Goal: Complete application form

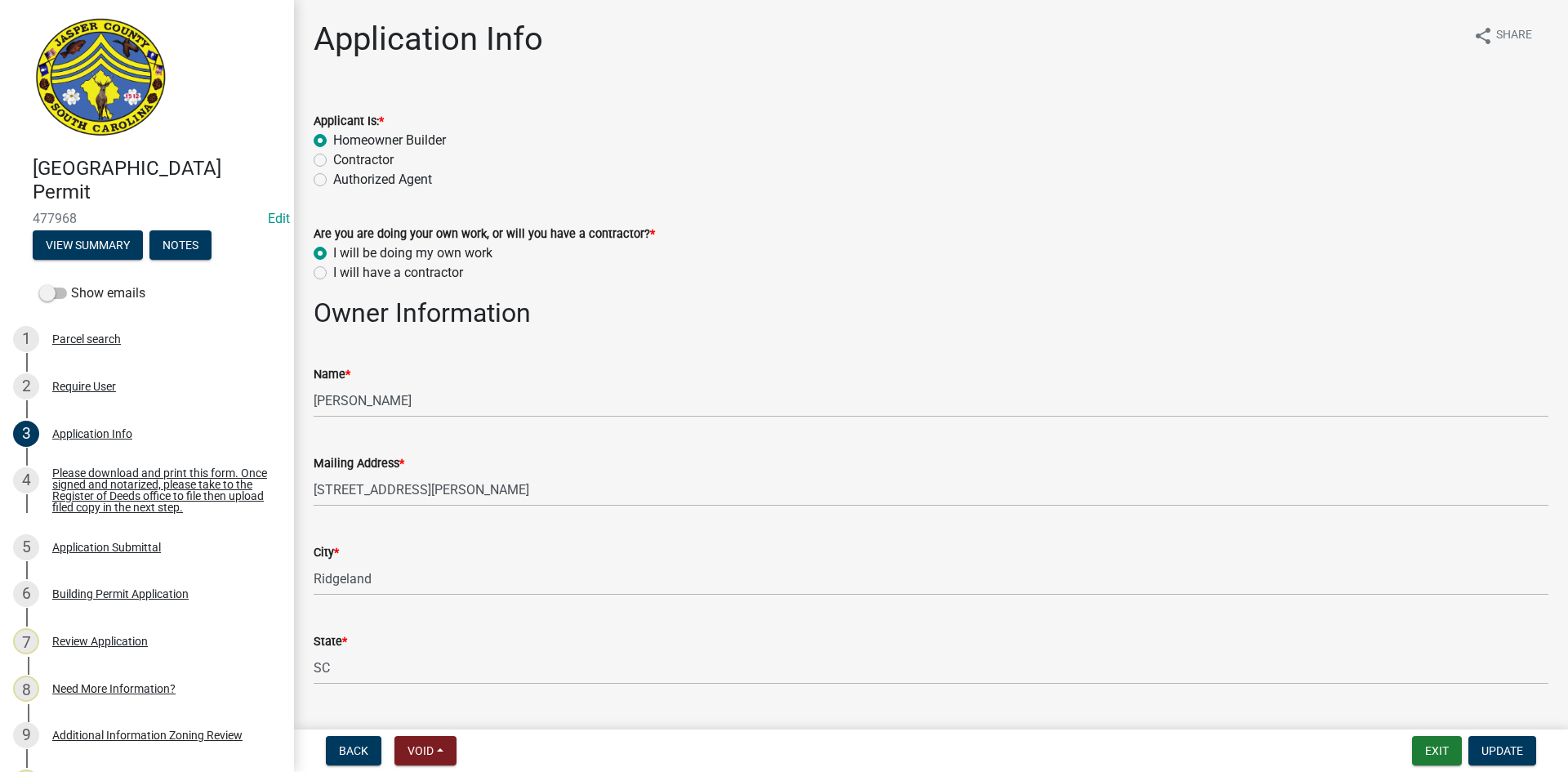
select select "42590599-3c97-479d-b3e9-fbeca9af4fb5"
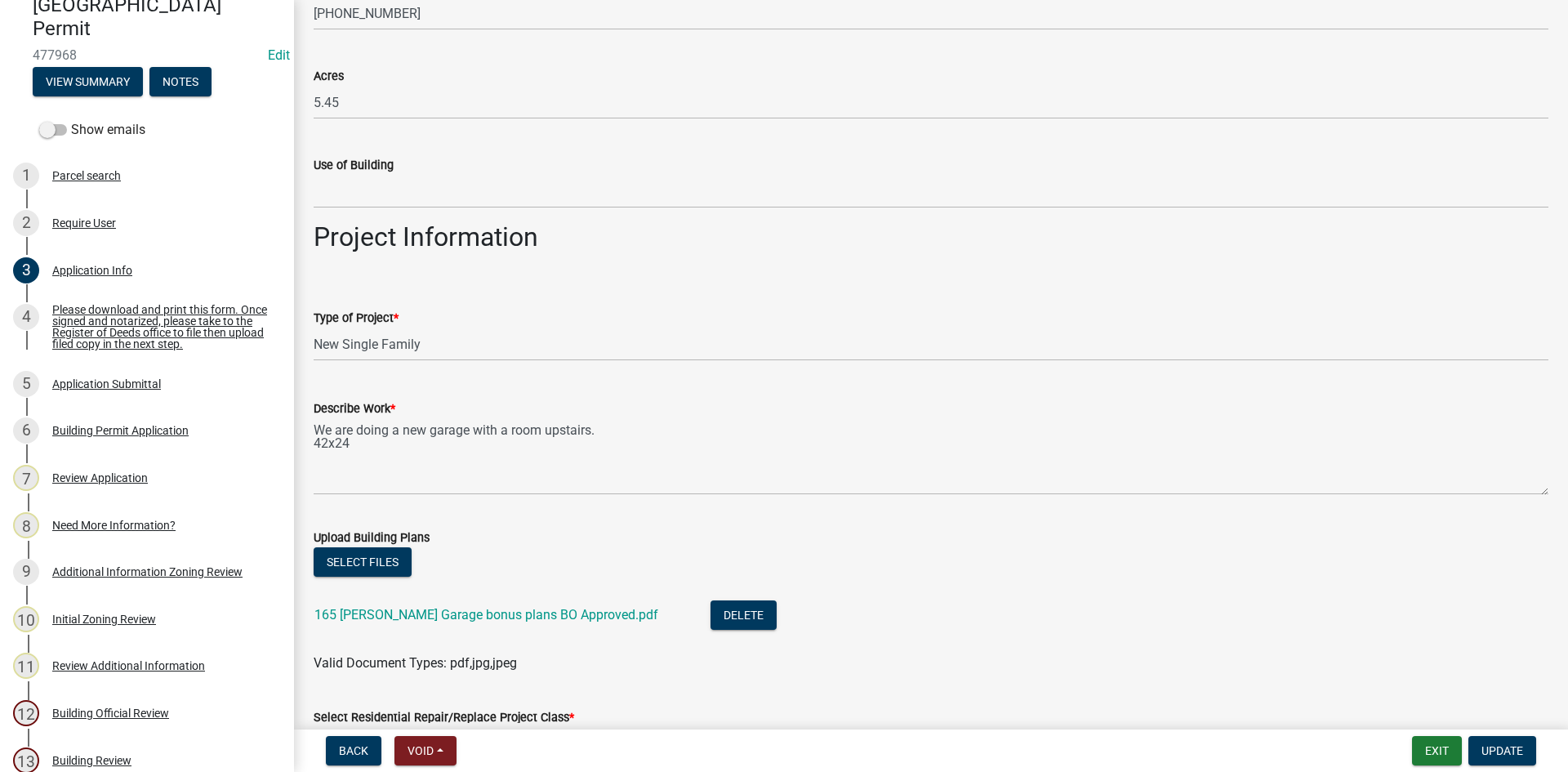
scroll to position [1552, 0]
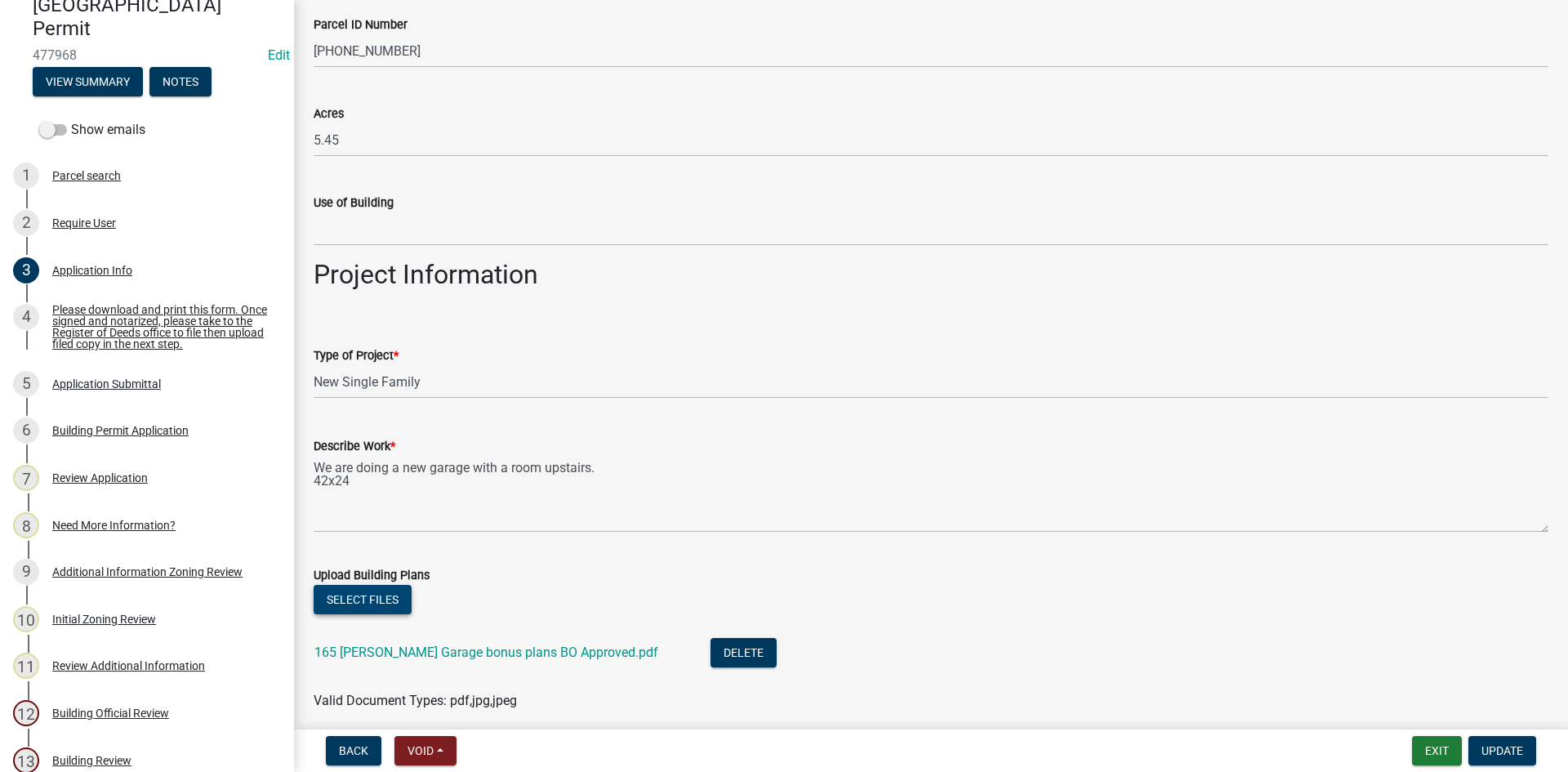
click at [368, 599] on button "Select files" at bounding box center [362, 600] width 98 height 30
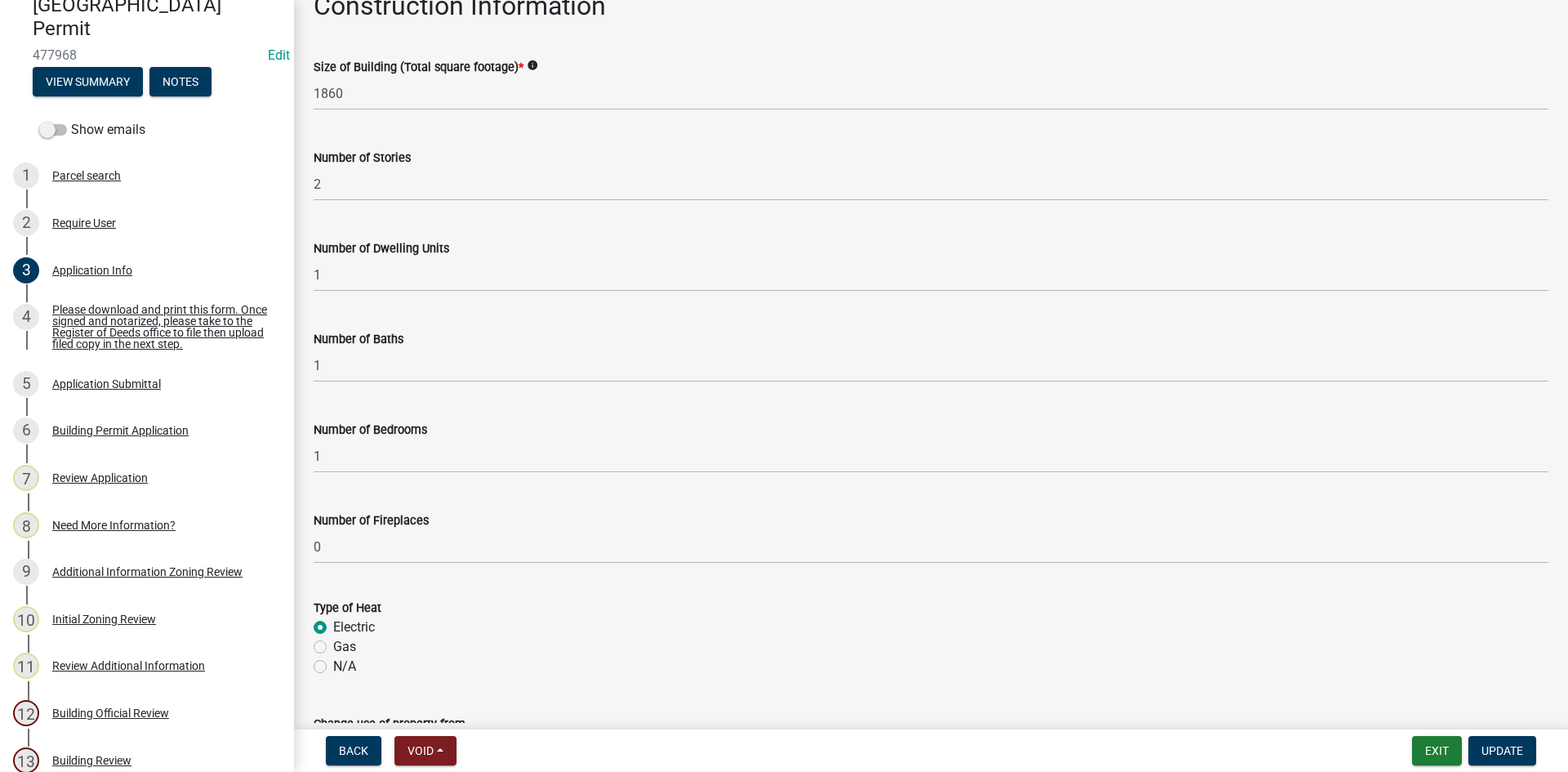
scroll to position [3269, 0]
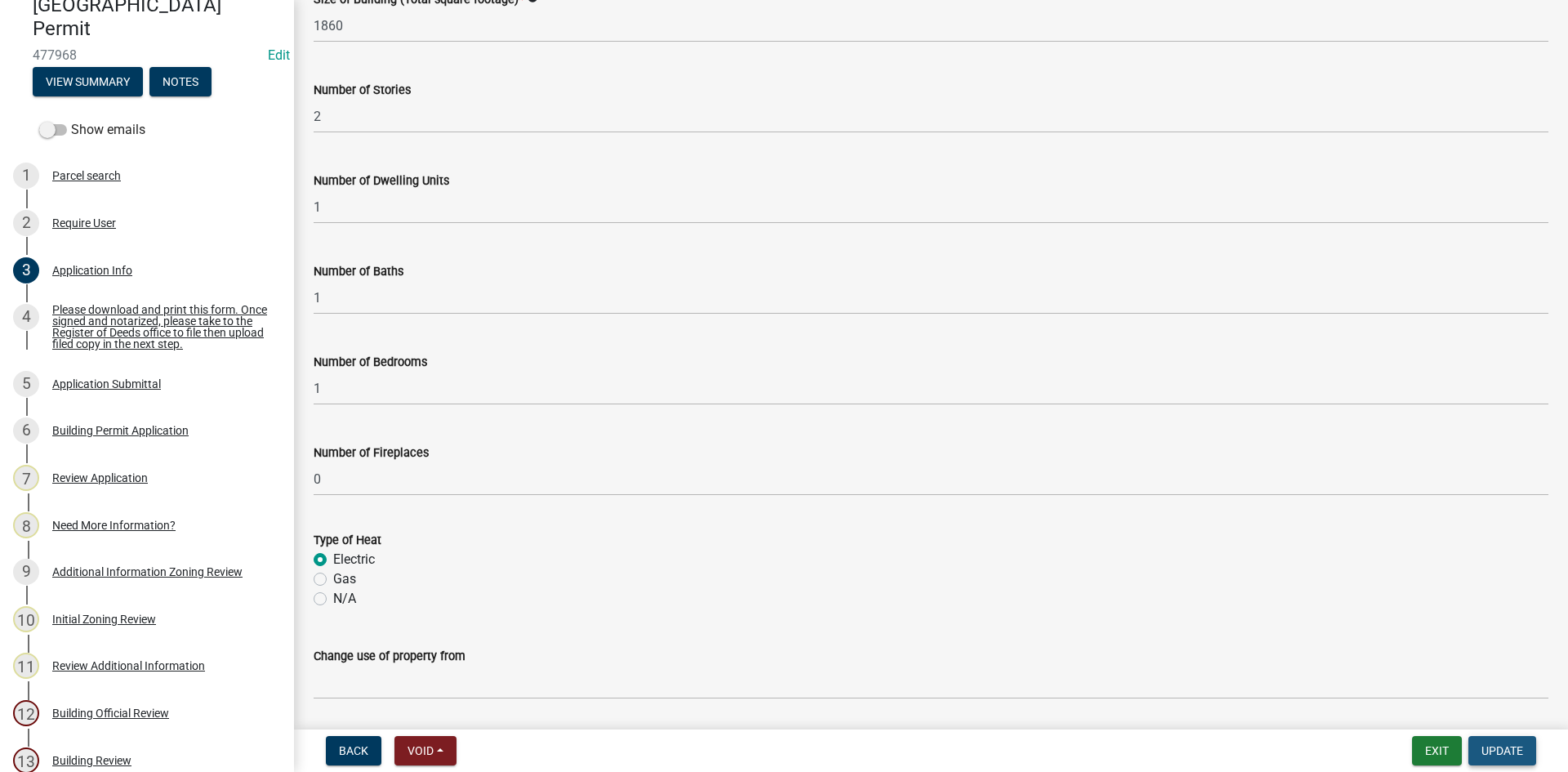
click at [1501, 749] on span "Update" at bounding box center [1503, 750] width 42 height 13
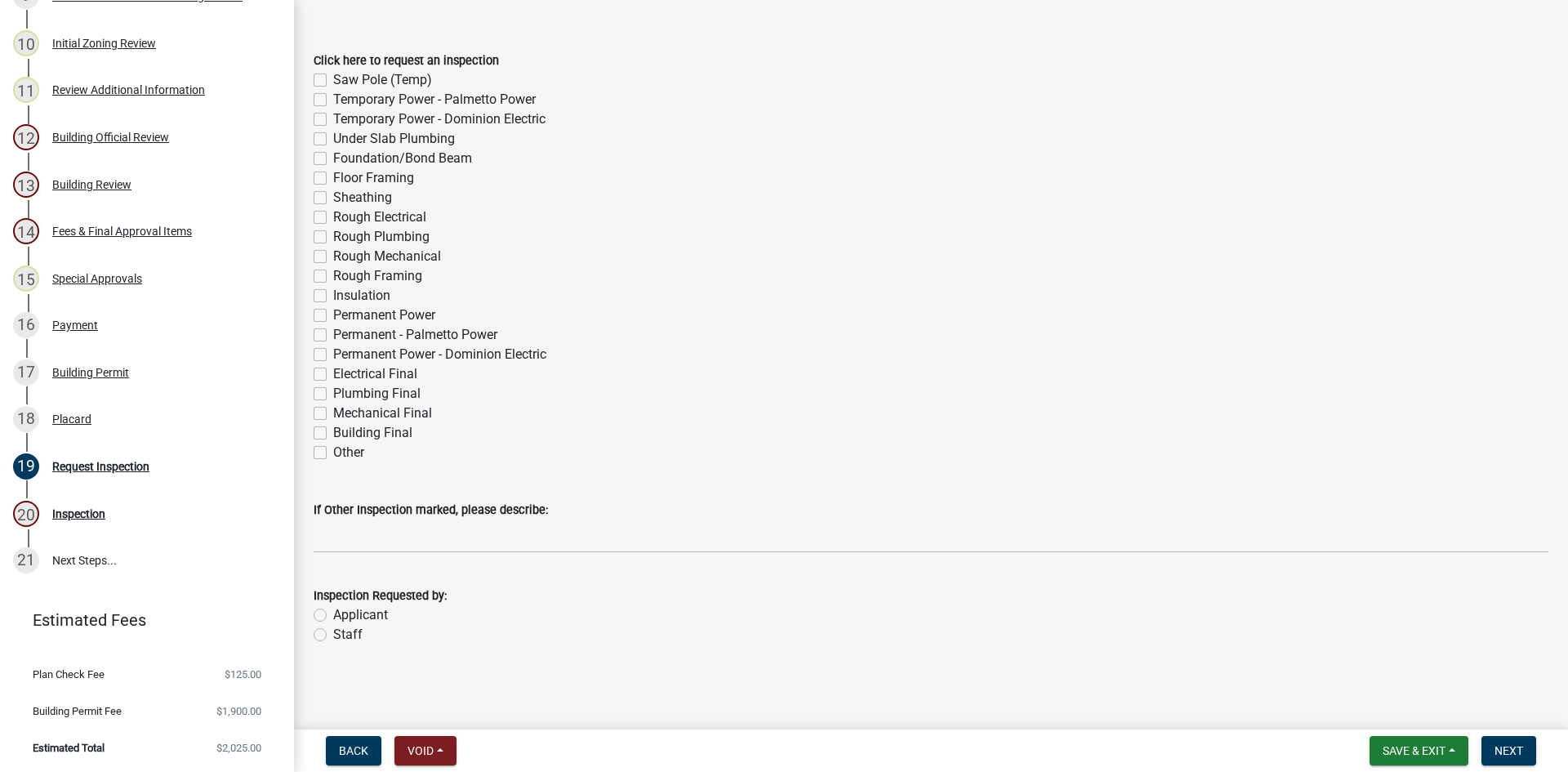
scroll to position [740, 0]
click at [327, 98] on div "Temporary Power - Palmetto Power" at bounding box center [931, 100] width 1235 height 20
click at [331, 79] on div "Saw Pole (Temp)" at bounding box center [931, 80] width 1235 height 20
click at [327, 135] on div "Under Slab Plumbing" at bounding box center [931, 139] width 1235 height 20
click at [333, 77] on label "Saw Pole (Temp)" at bounding box center [382, 80] width 98 height 20
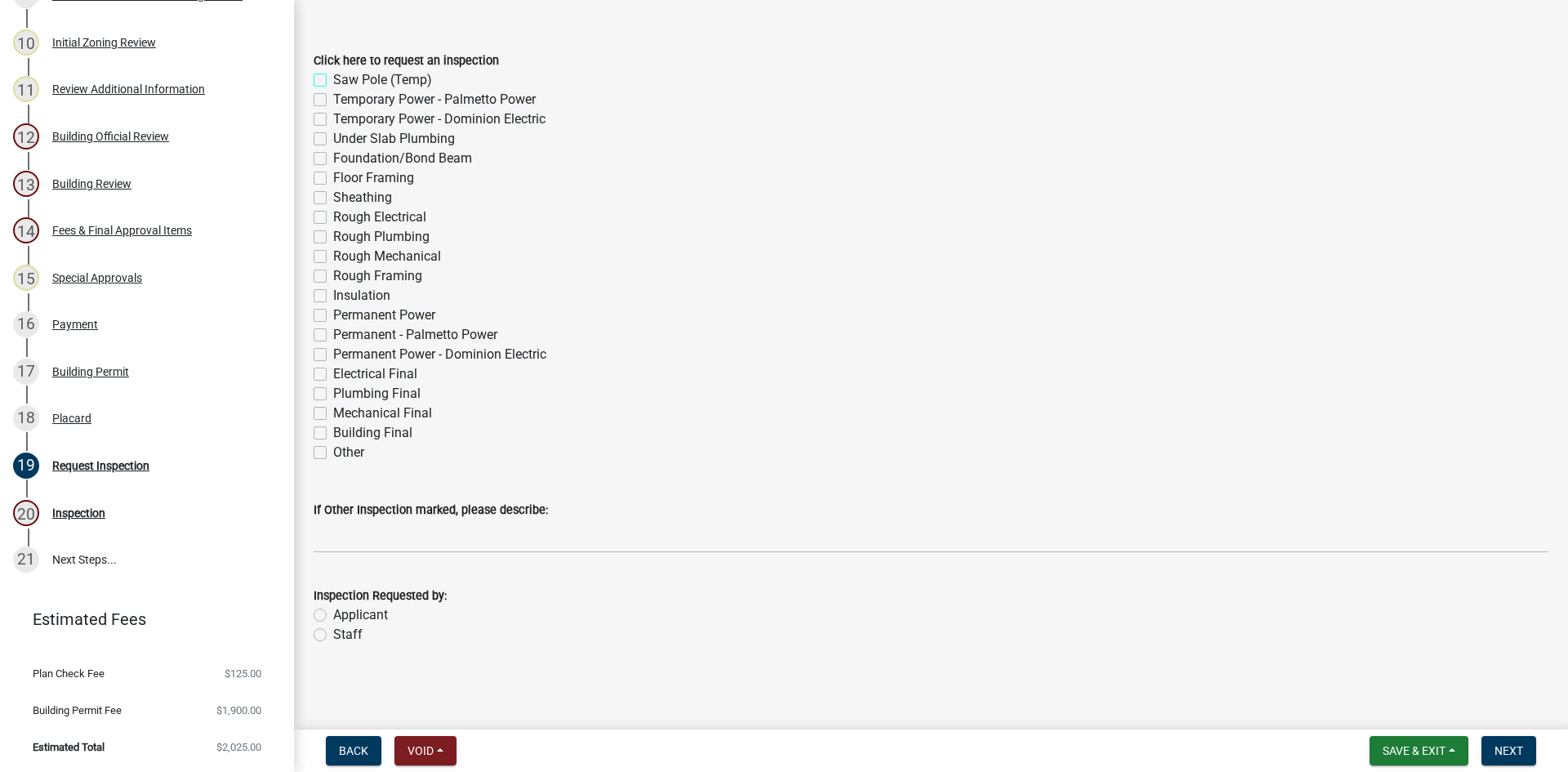
click at [333, 77] on input "Saw Pole (Temp)" at bounding box center [339, 76] width 11 height 11
checkbox input "true"
checkbox input "false"
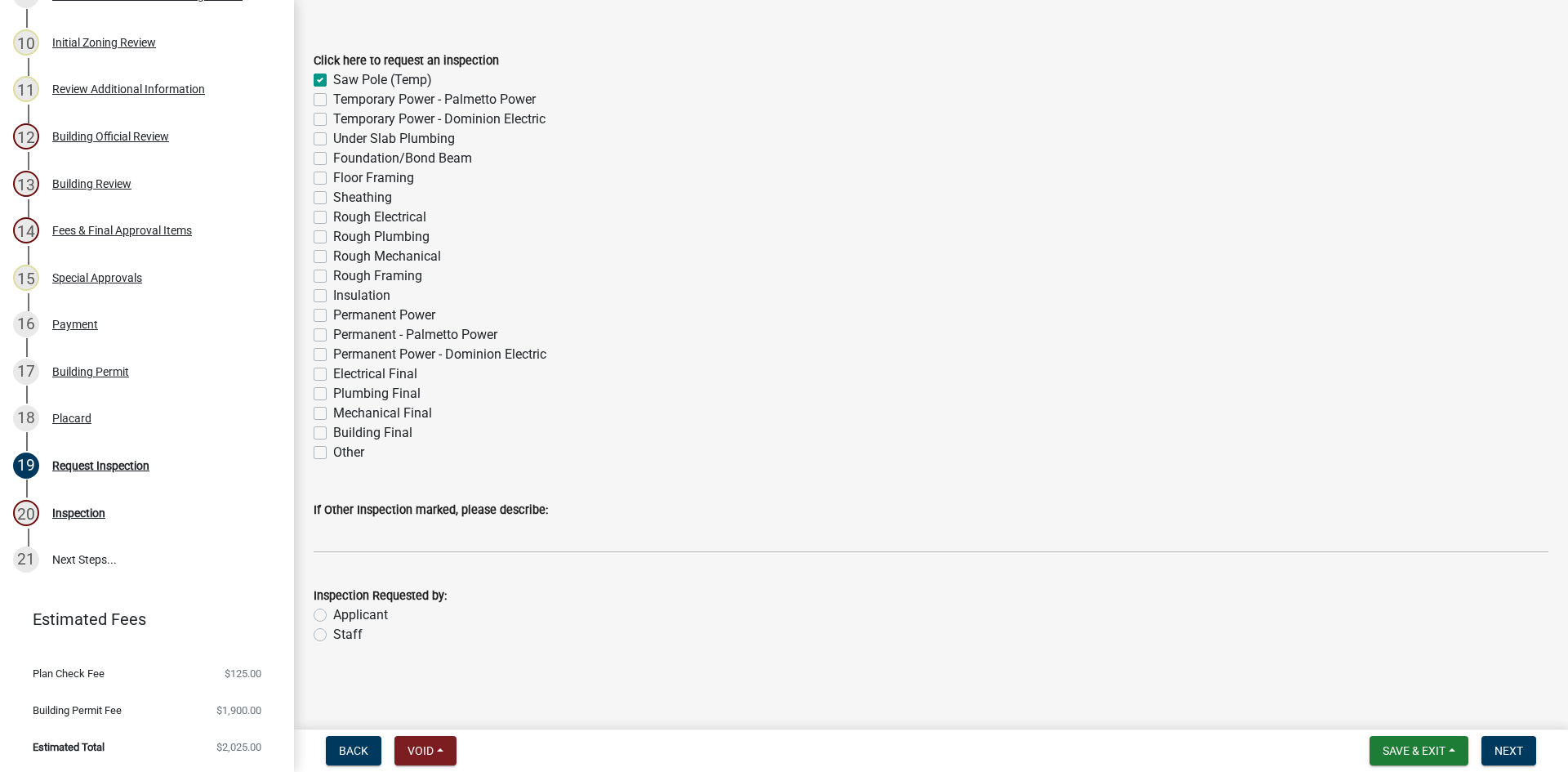
checkbox input "false"
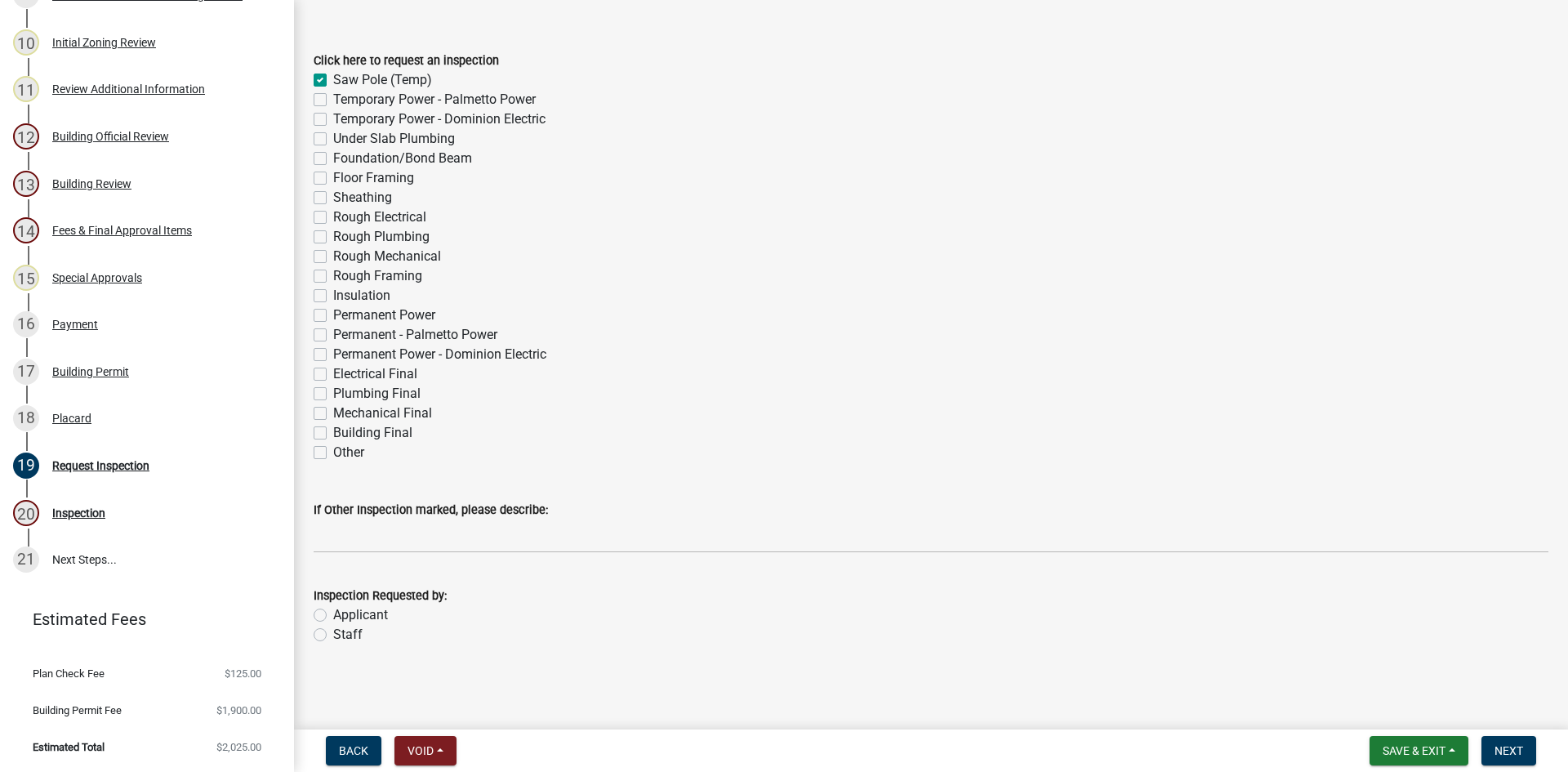
checkbox input "false"
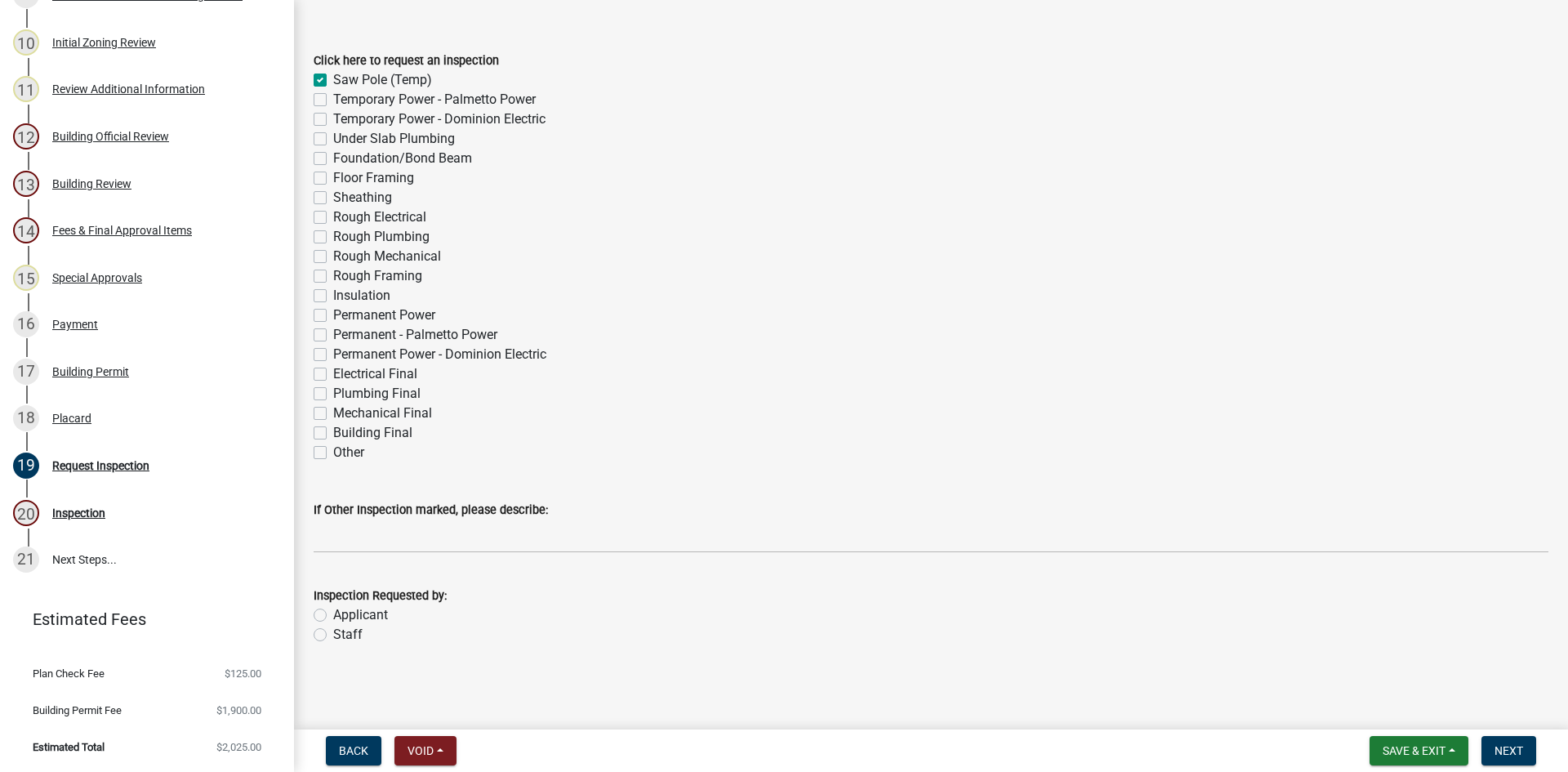
checkbox input "false"
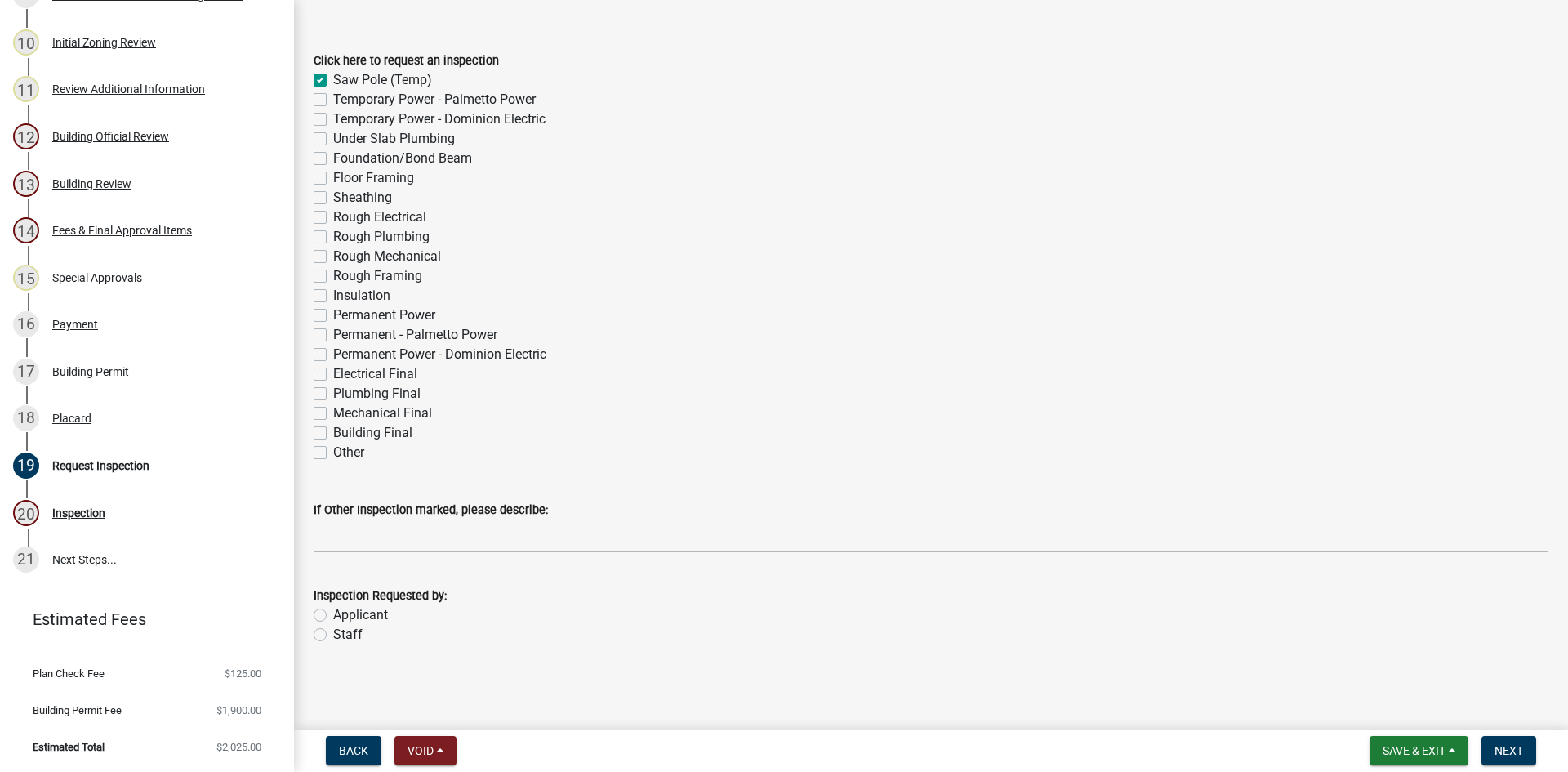
checkbox input "false"
click at [333, 138] on label "Under Slab Plumbing" at bounding box center [394, 139] width 122 height 20
click at [333, 138] on input "Under Slab Plumbing" at bounding box center [339, 135] width 11 height 11
checkbox input "true"
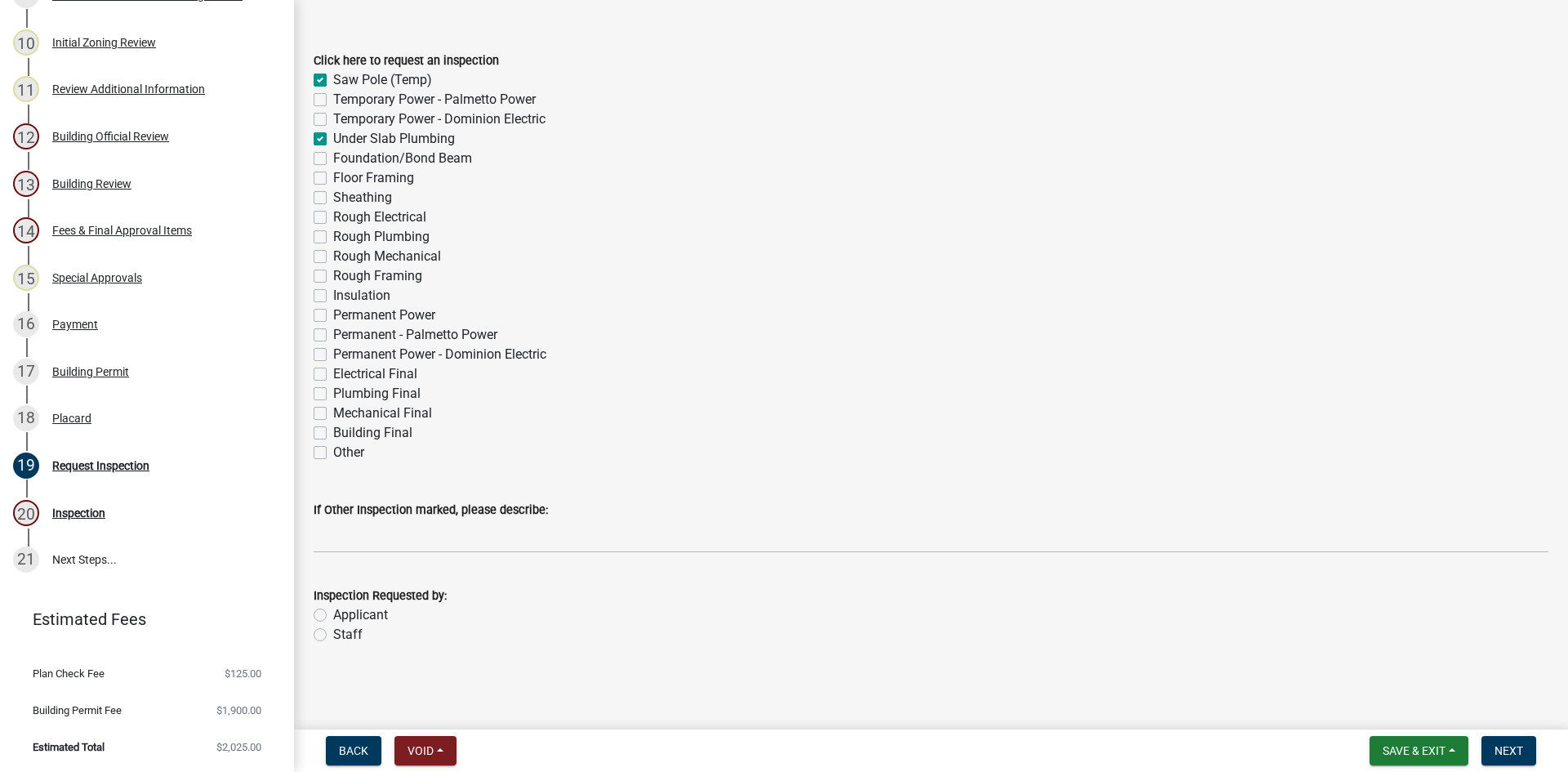
checkbox input "false"
checkbox input "true"
checkbox input "false"
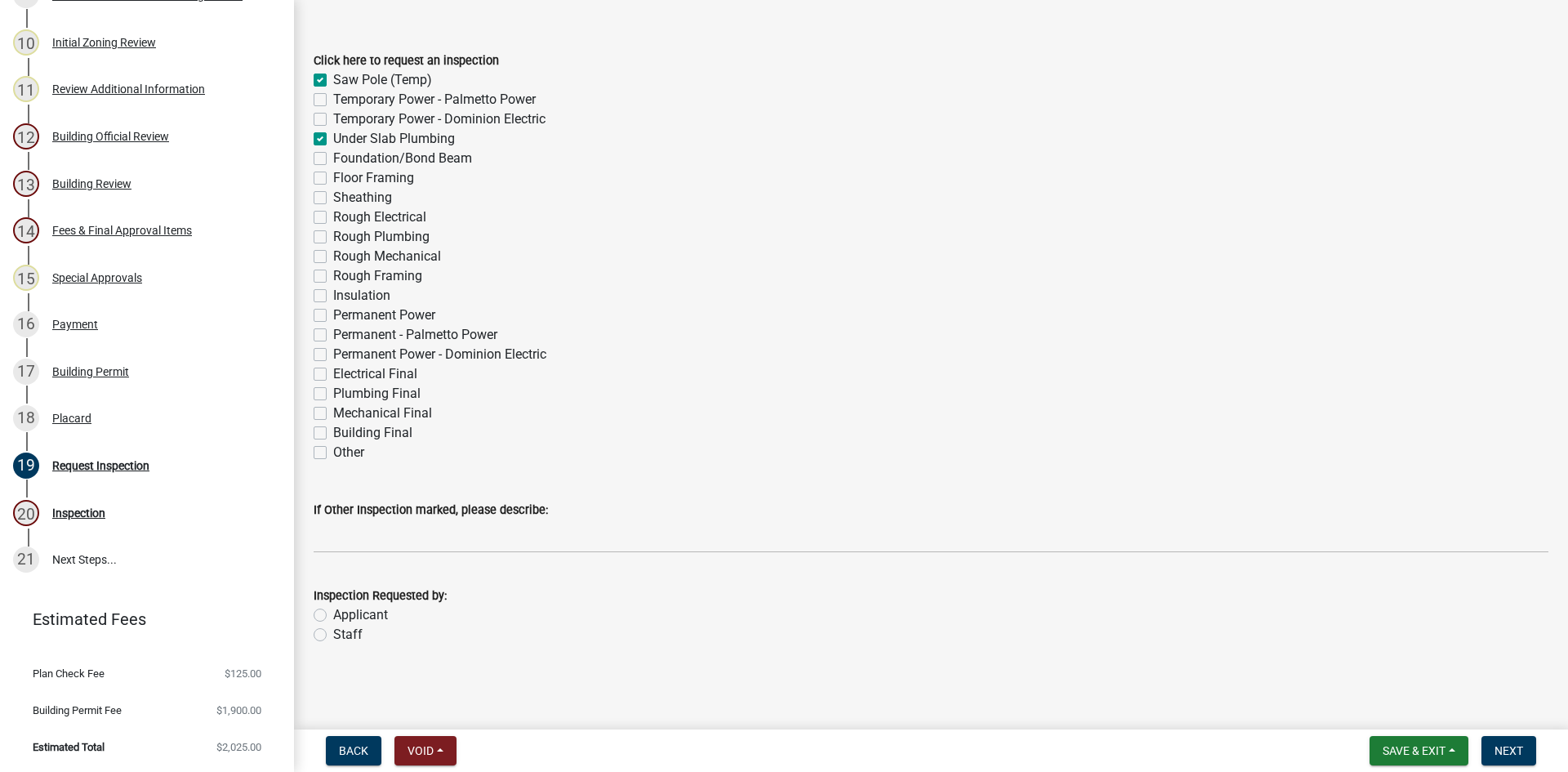
checkbox input "false"
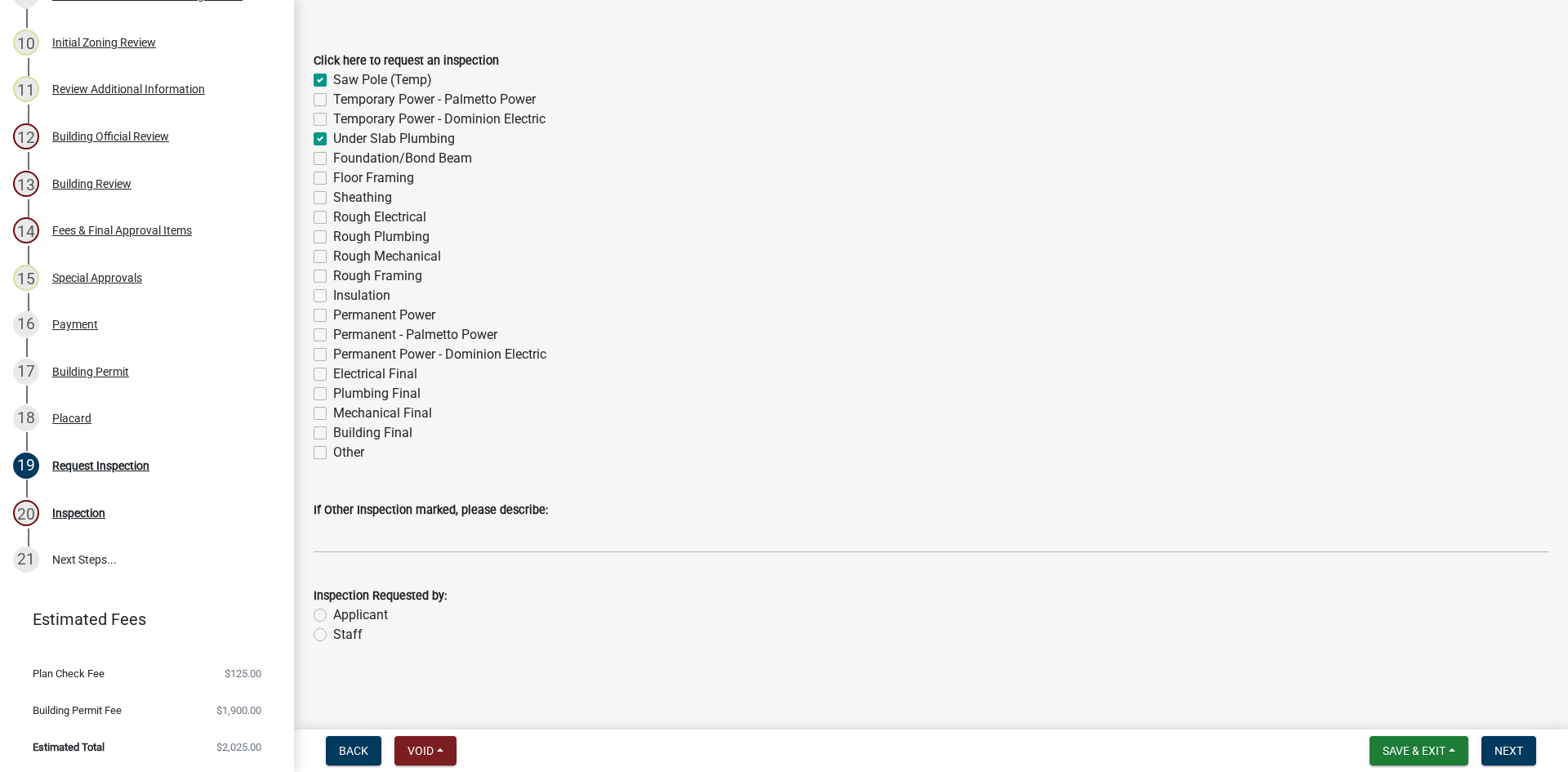
checkbox input "false"
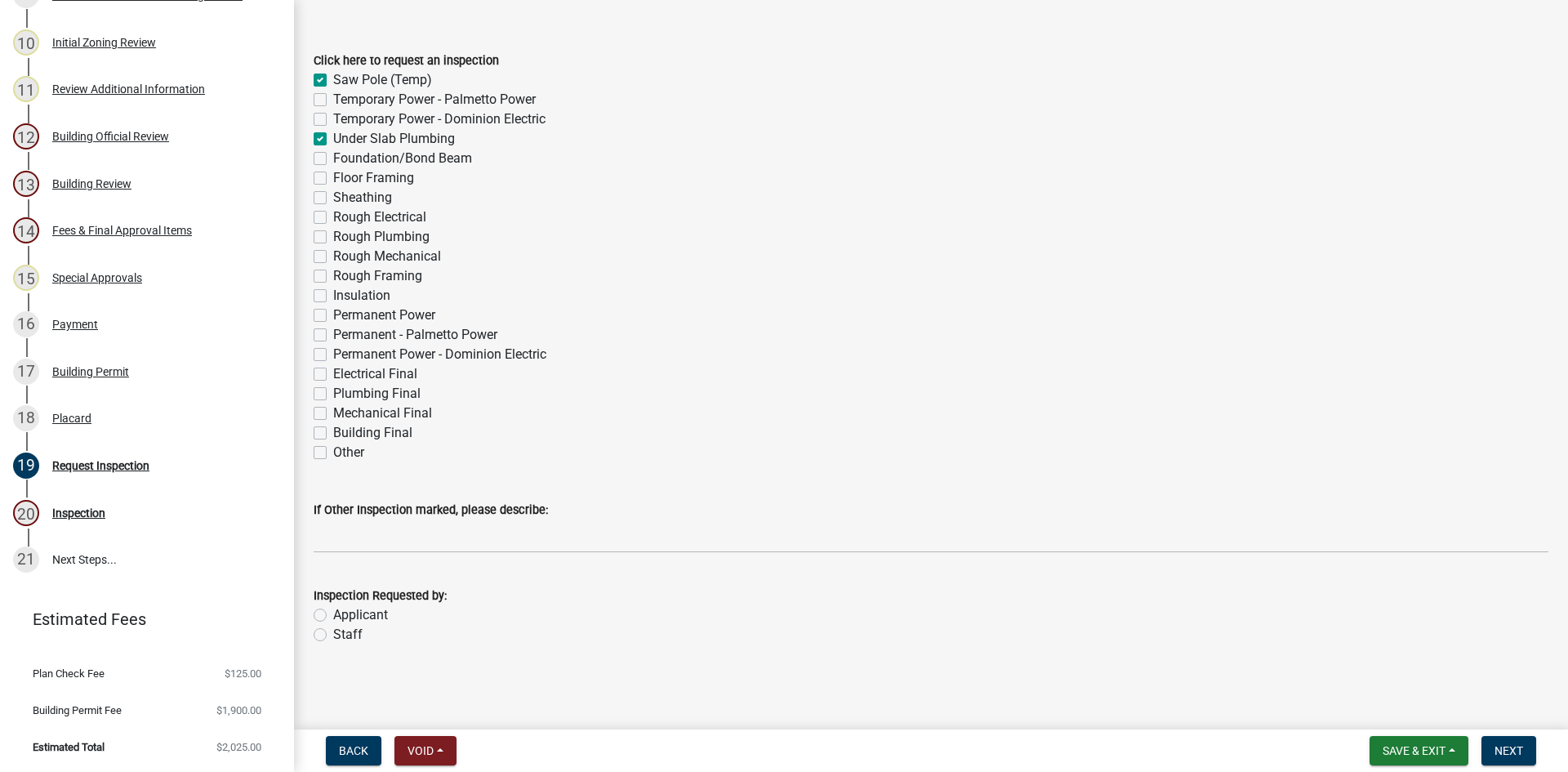
checkbox input "false"
click at [333, 158] on label "Foundation/Bond Beam" at bounding box center [403, 159] width 139 height 20
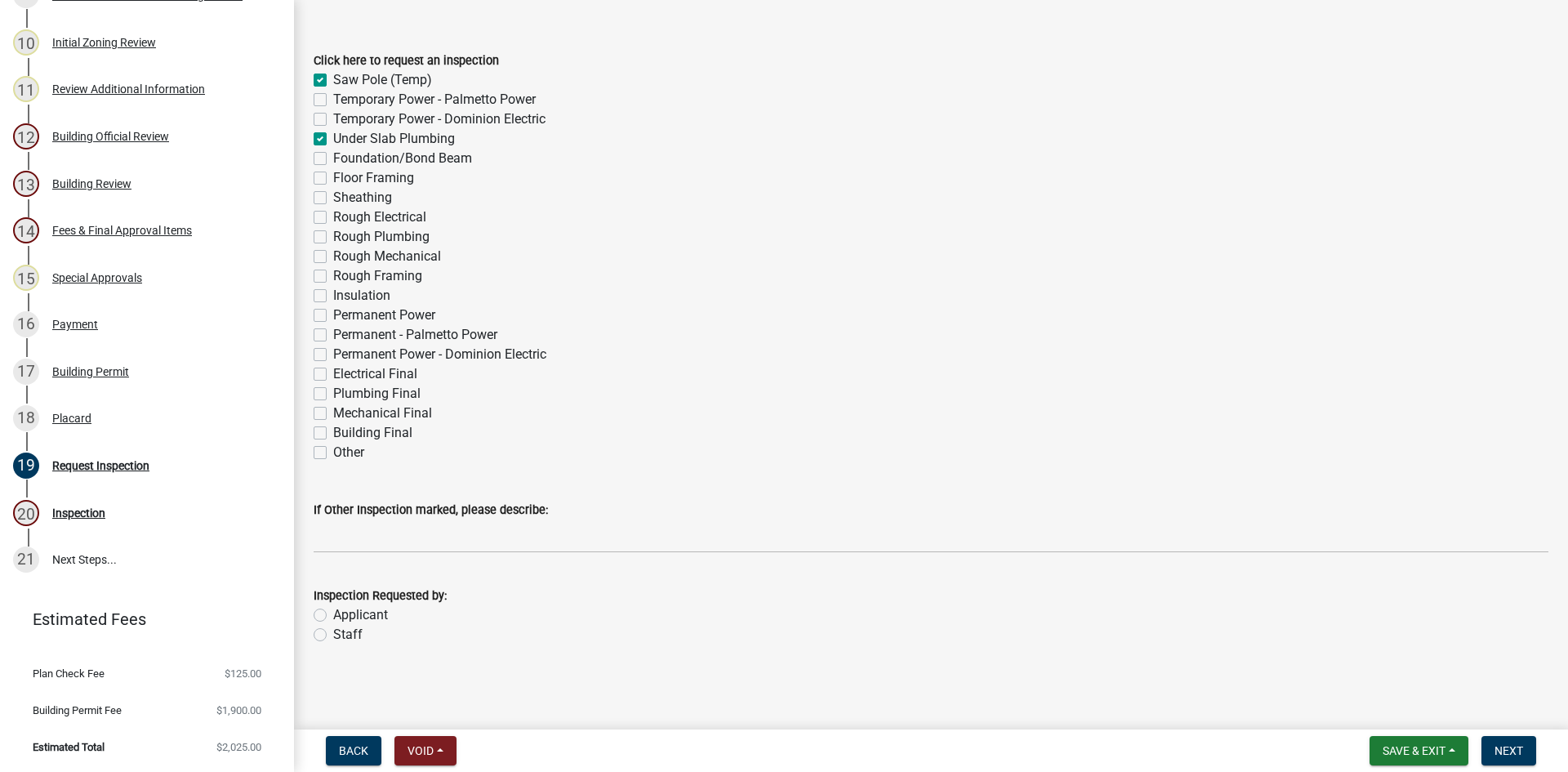
click at [333, 158] on input "Foundation/Bond Beam" at bounding box center [339, 154] width 11 height 11
checkbox input "true"
checkbox input "false"
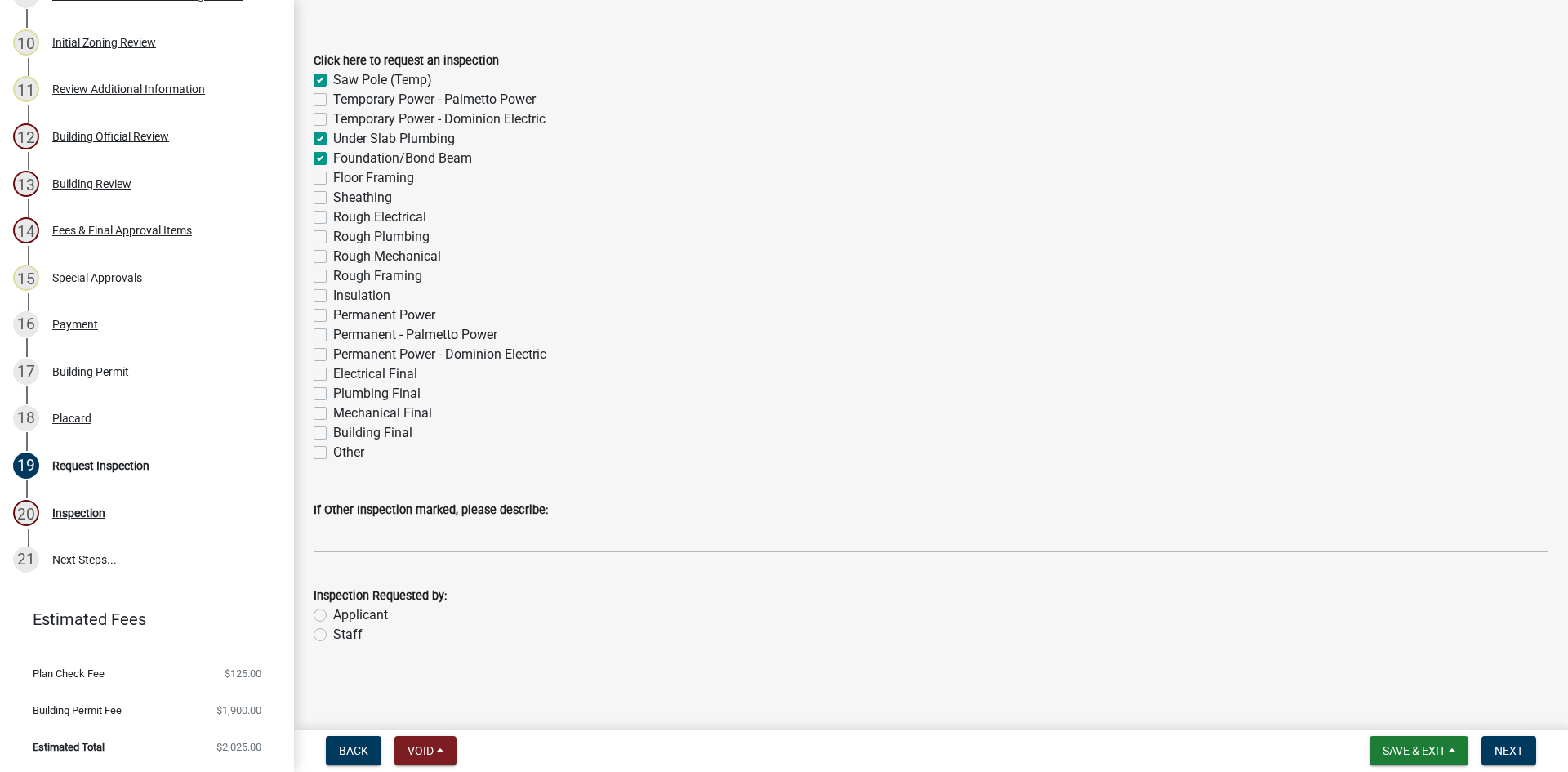
checkbox input "true"
checkbox input "false"
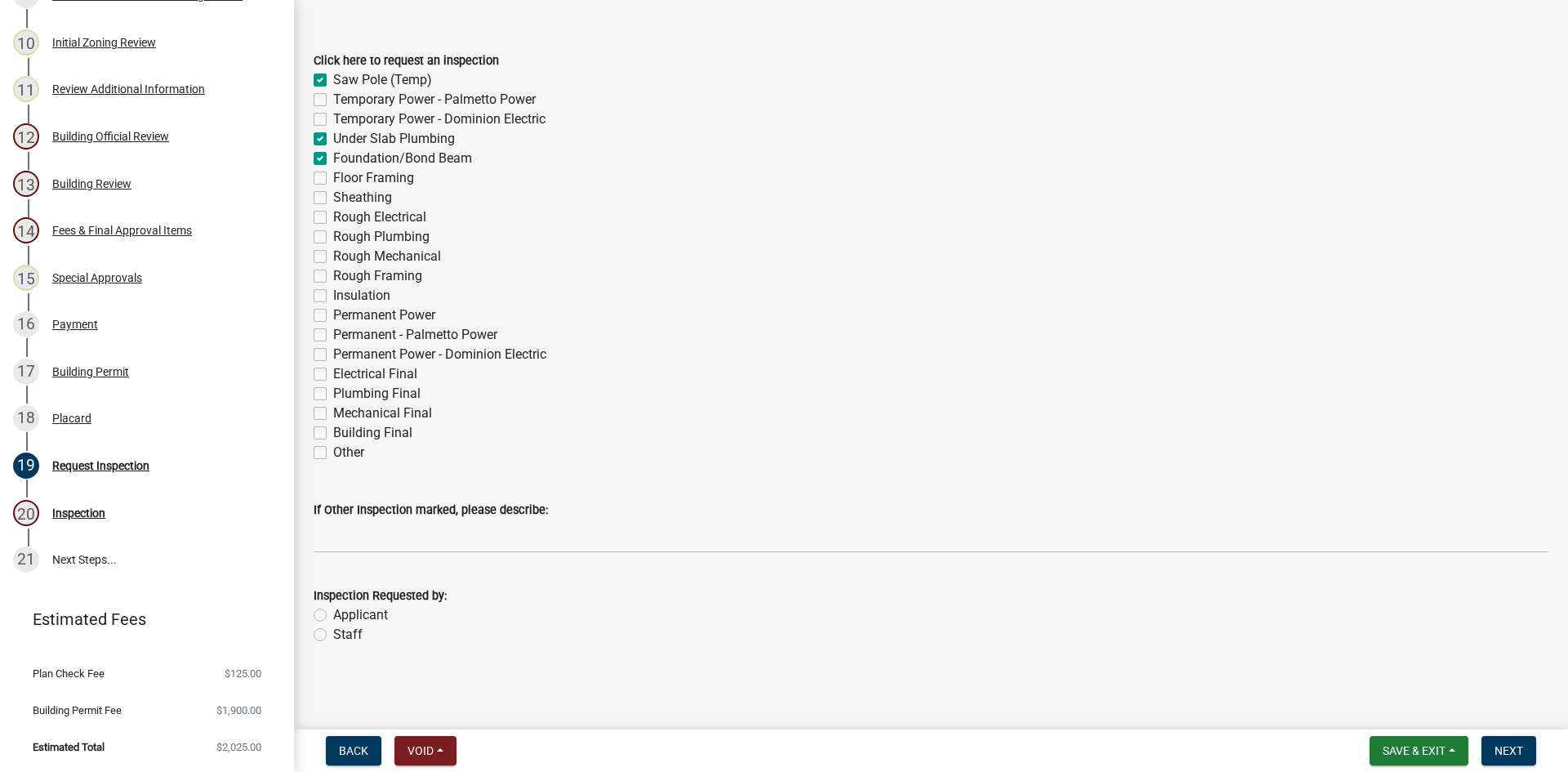
checkbox input "false"
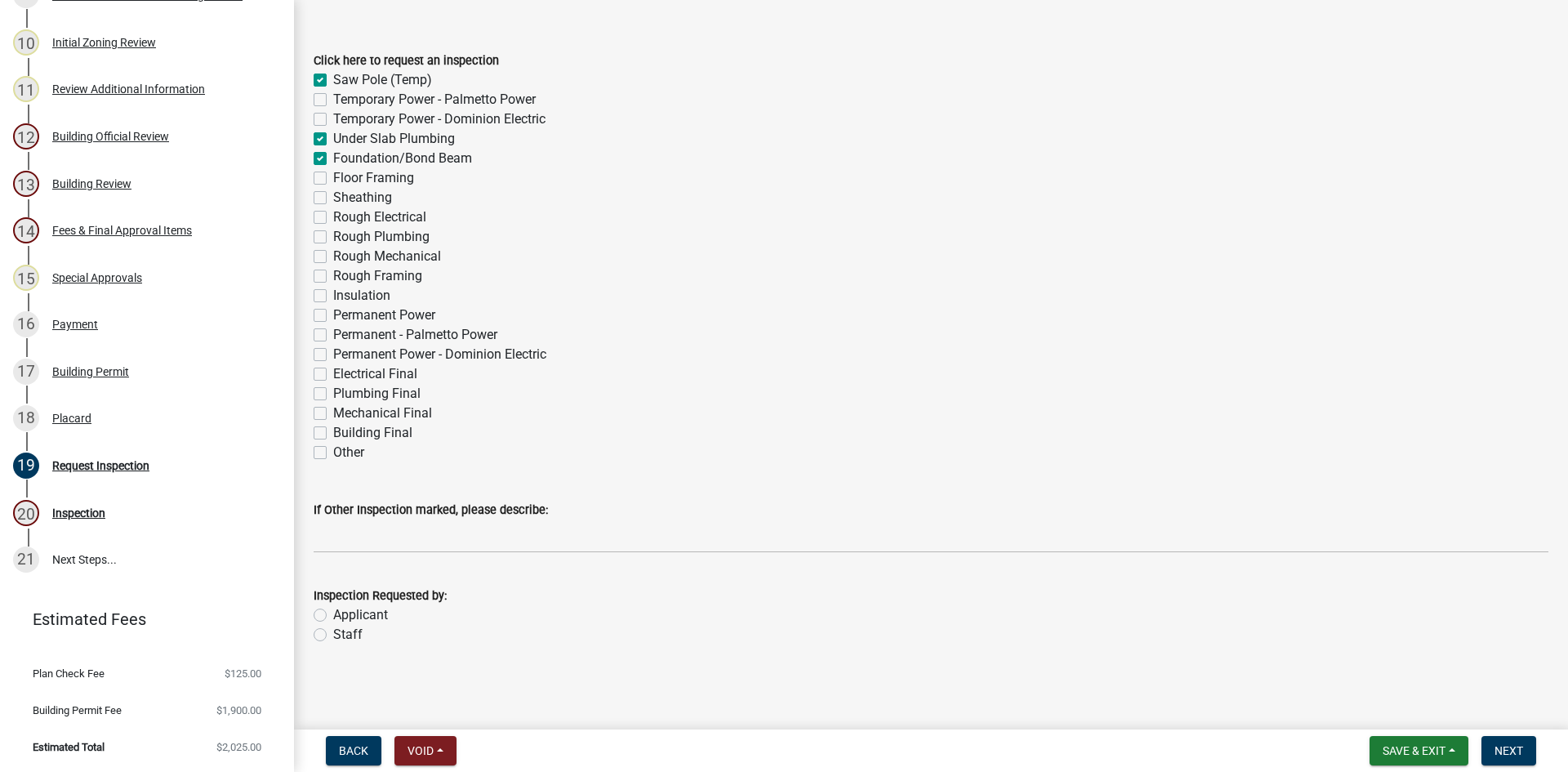
checkbox input "false"
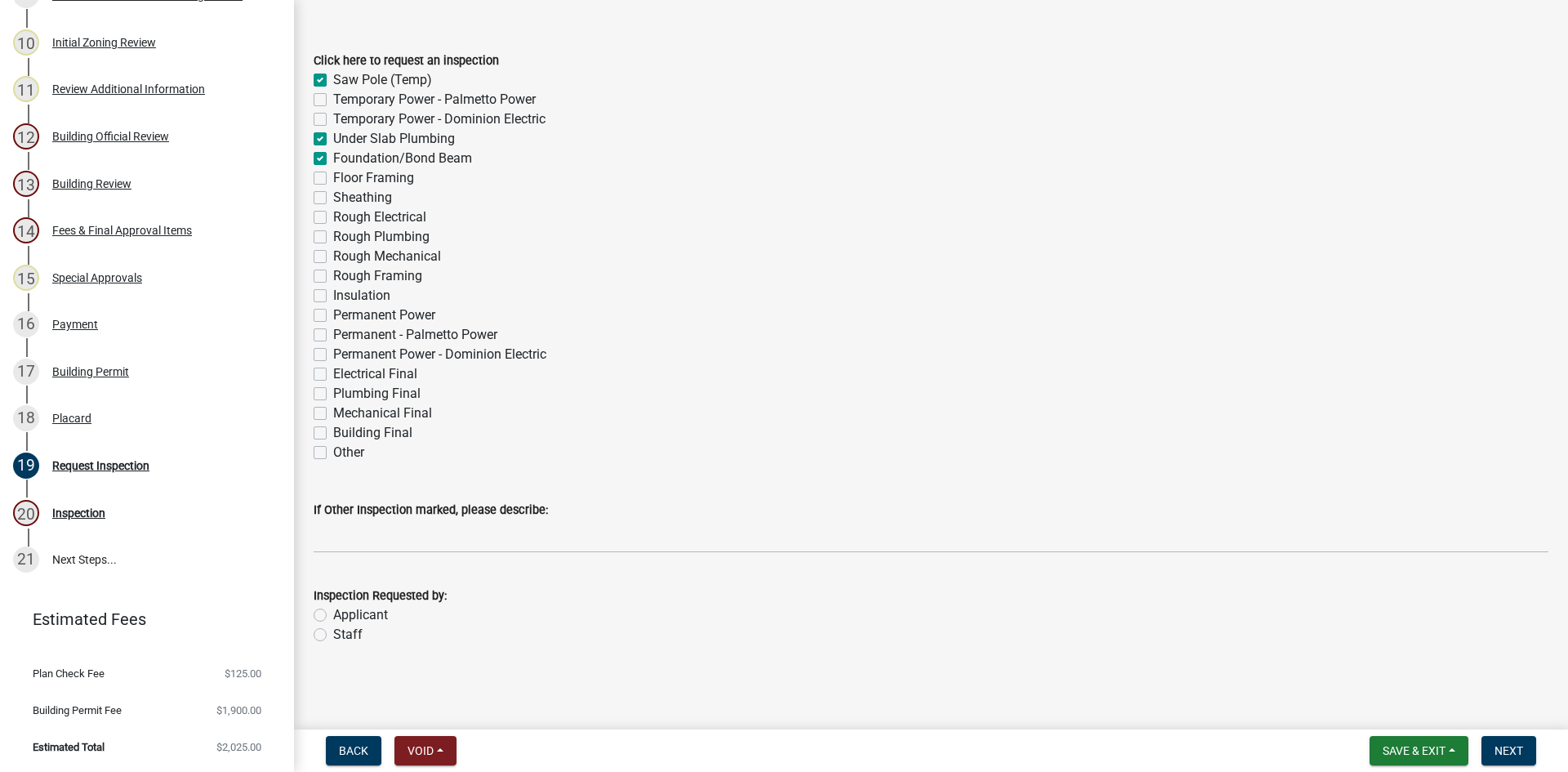
checkbox input "false"
click at [333, 200] on label "Sheathing" at bounding box center [362, 198] width 59 height 20
click at [333, 199] on input "Sheathing" at bounding box center [339, 193] width 11 height 11
checkbox input "true"
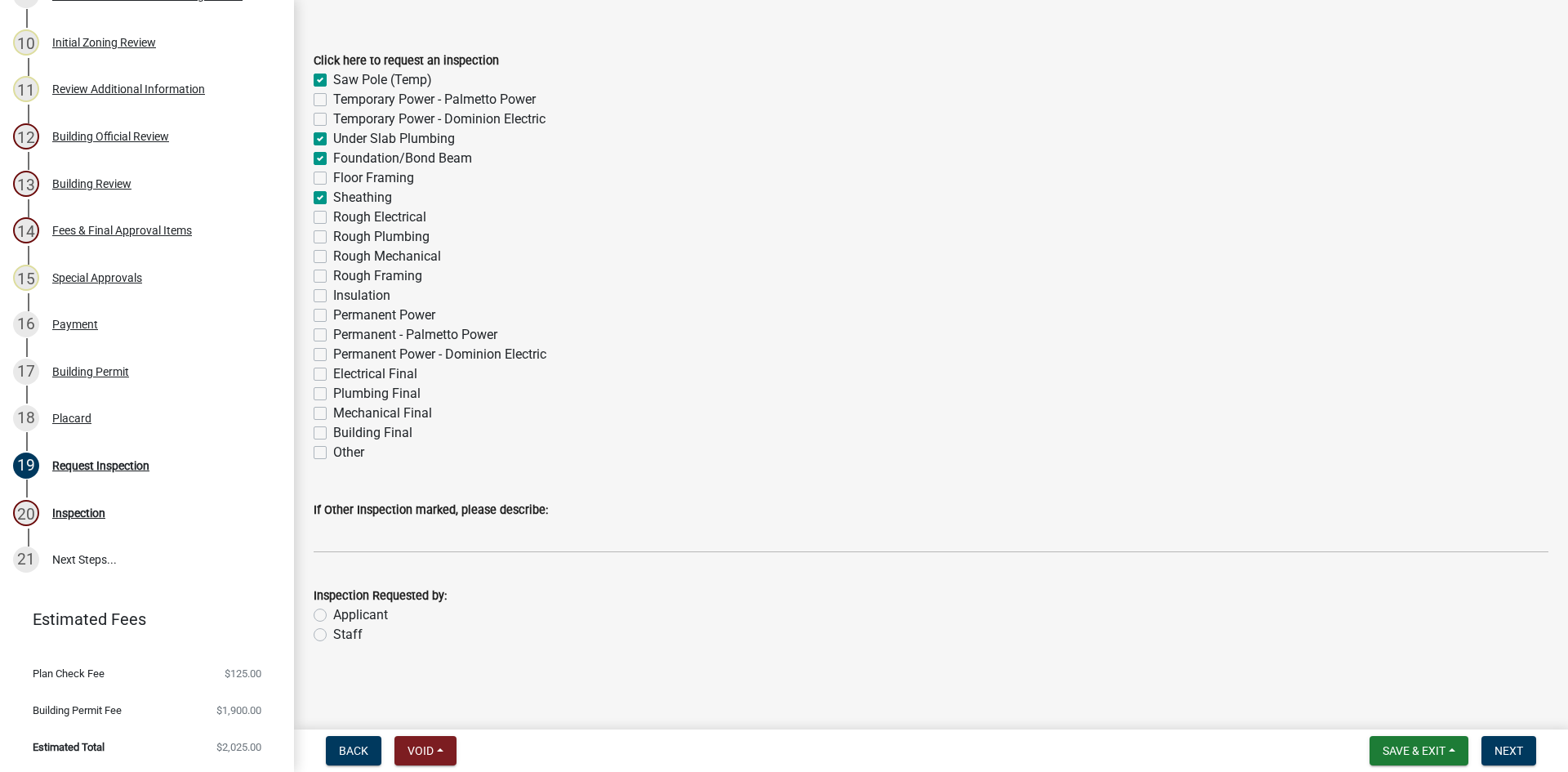
checkbox input "true"
checkbox input "false"
checkbox input "true"
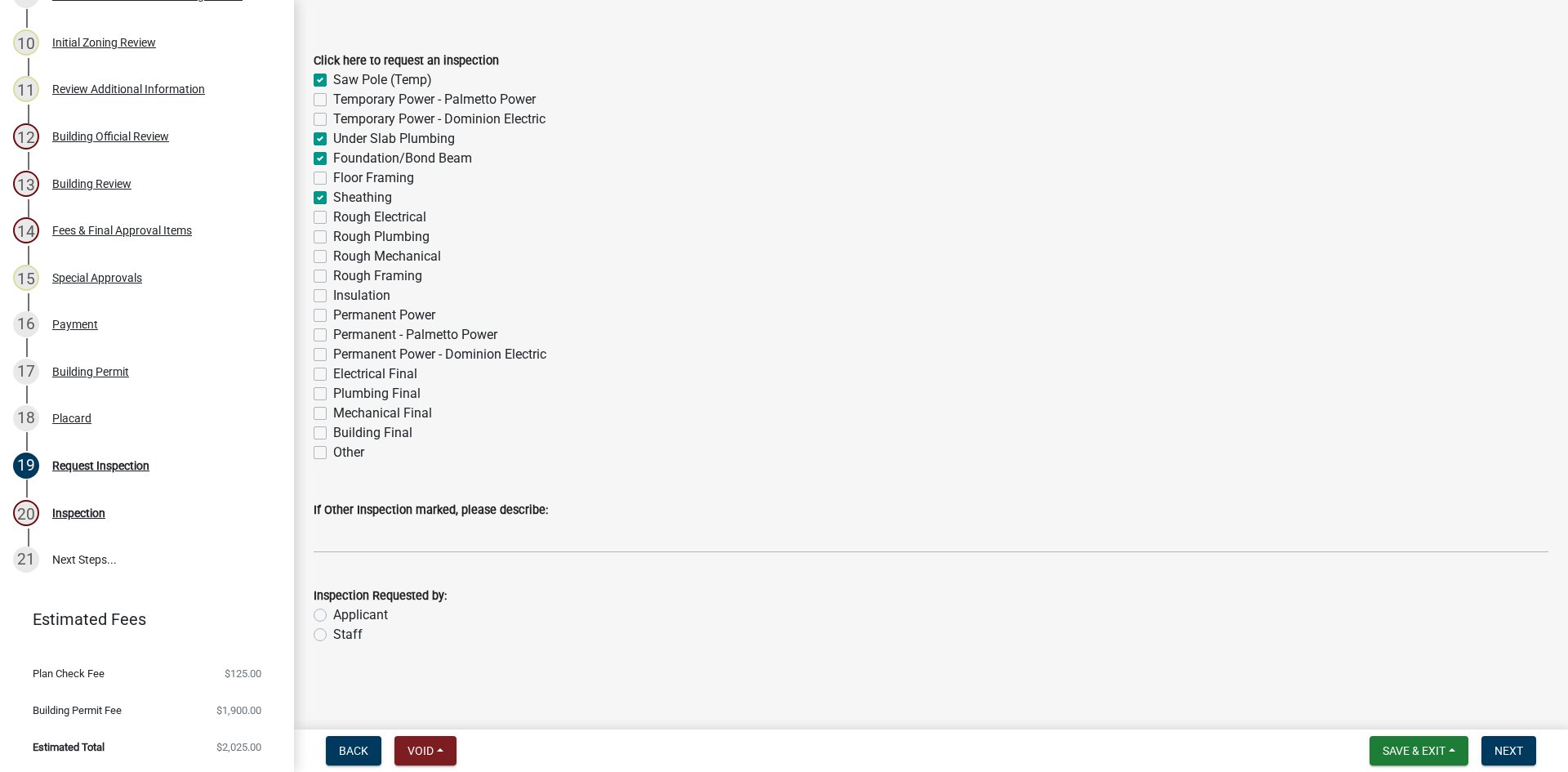
checkbox input "false"
checkbox input "true"
checkbox input "false"
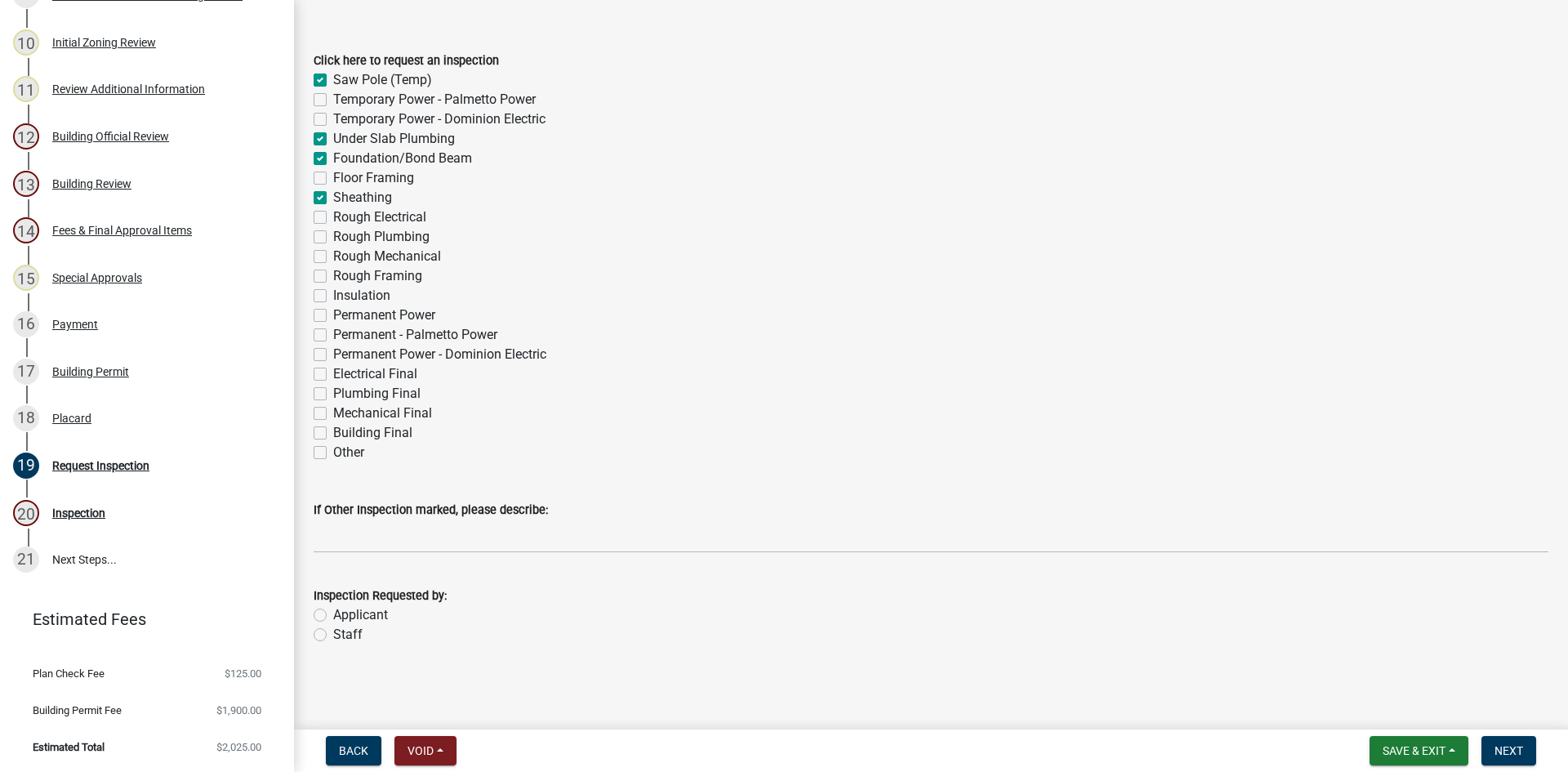
checkbox input "false"
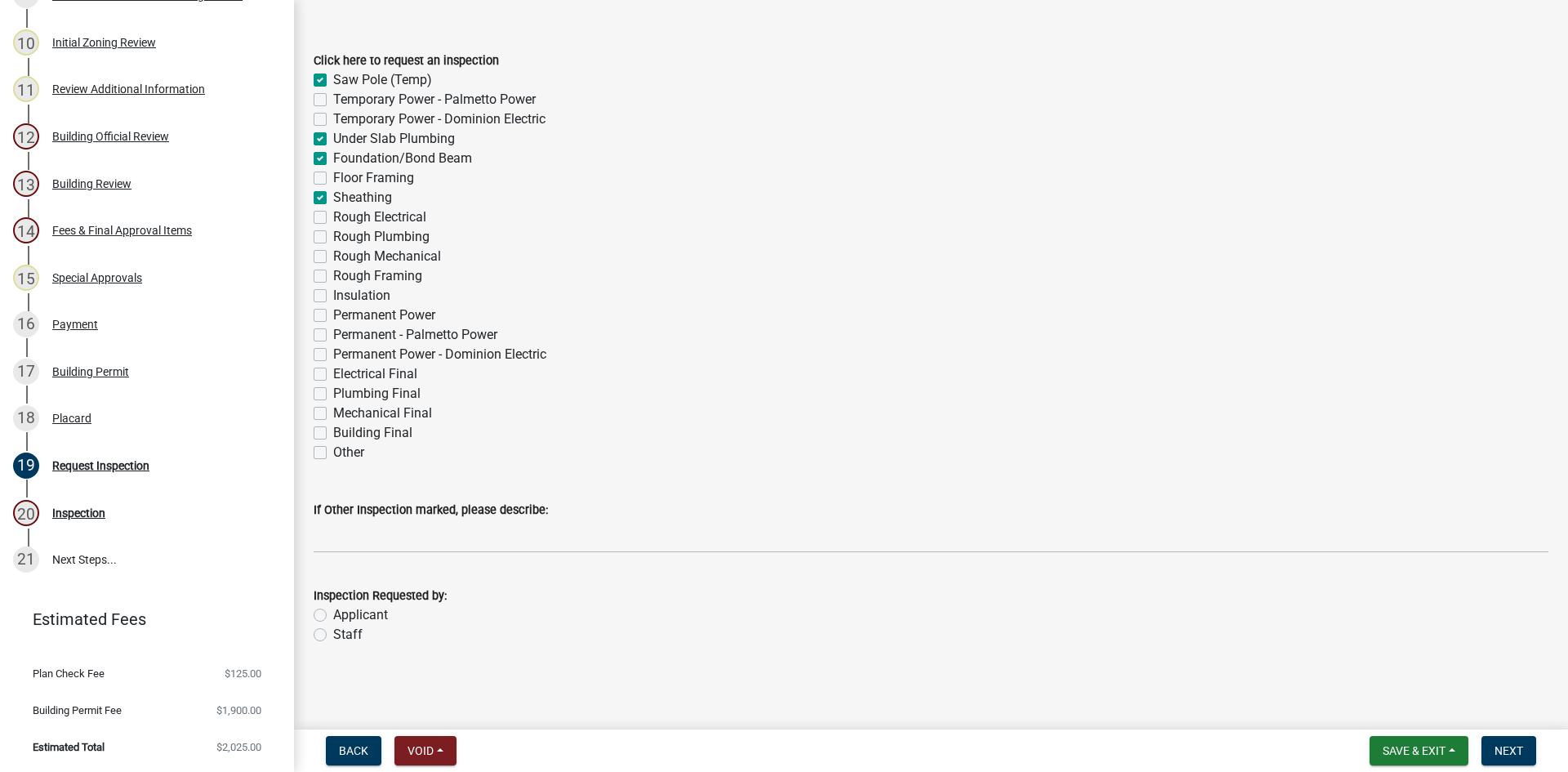
checkbox input "false"
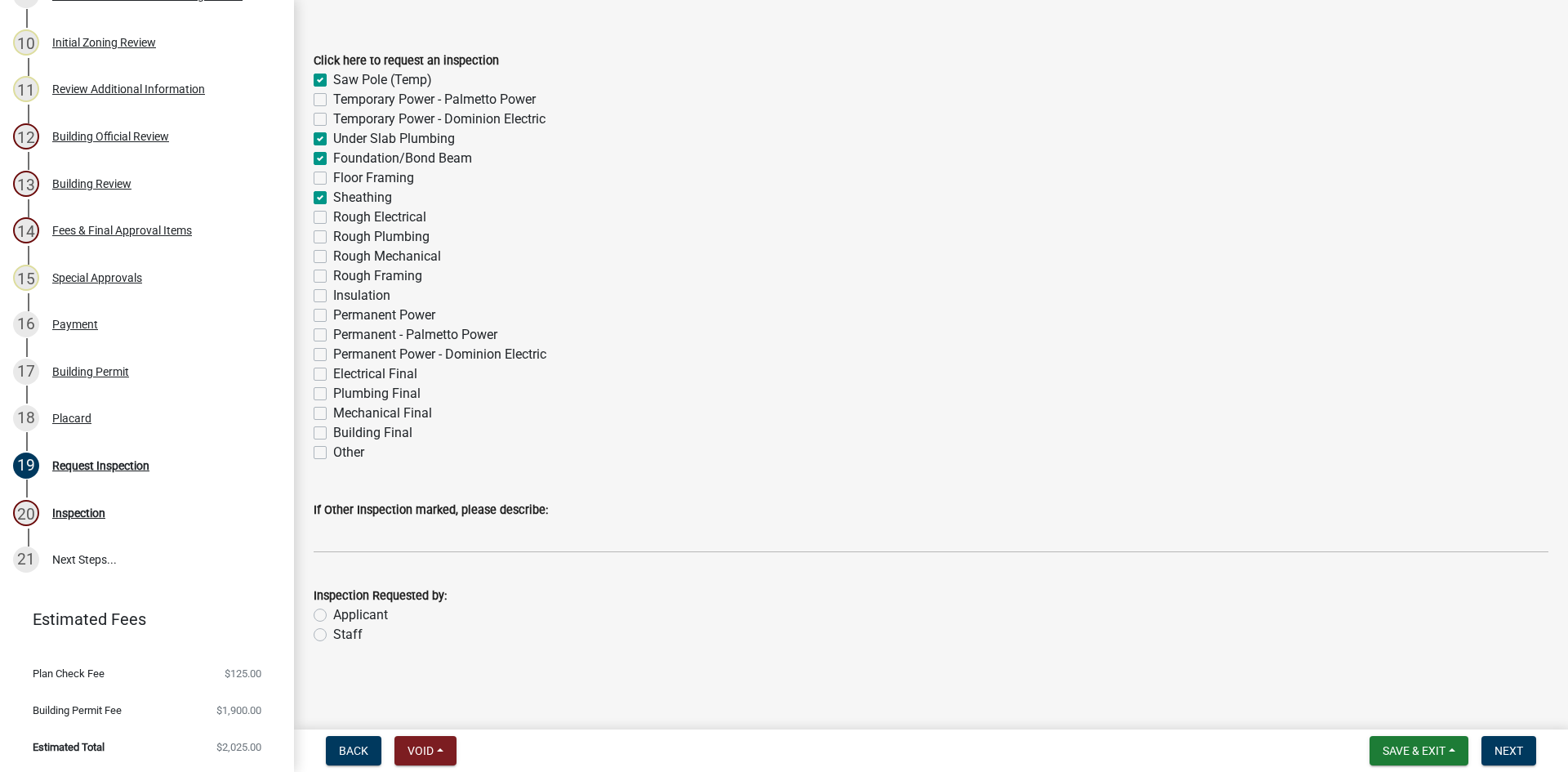
click at [333, 216] on label "Rough Electrical" at bounding box center [379, 218] width 93 height 20
click at [333, 216] on input "Rough Electrical" at bounding box center [339, 213] width 11 height 11
checkbox input "true"
checkbox input "false"
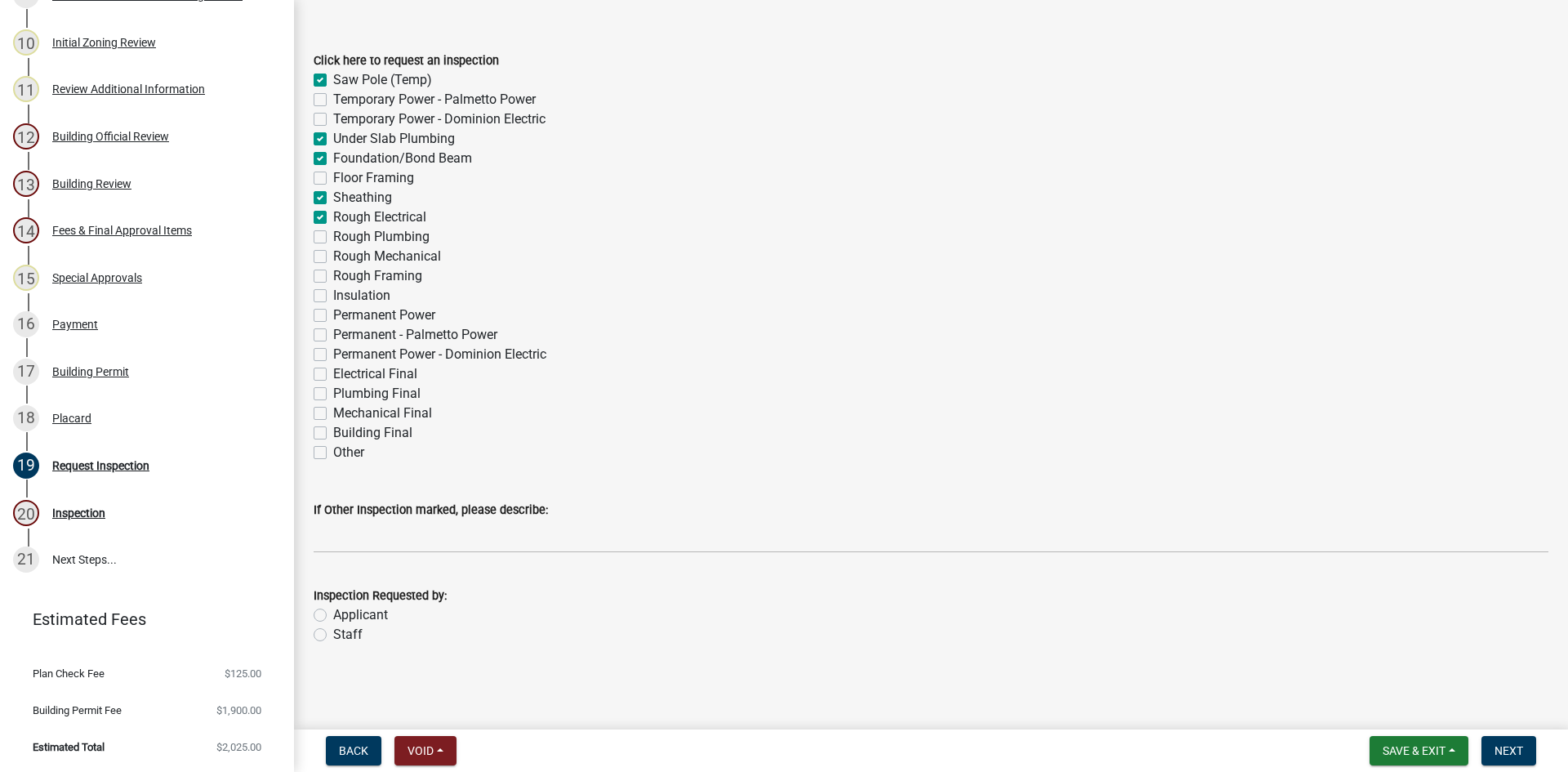
checkbox input "false"
checkbox input "true"
checkbox input "false"
checkbox input "true"
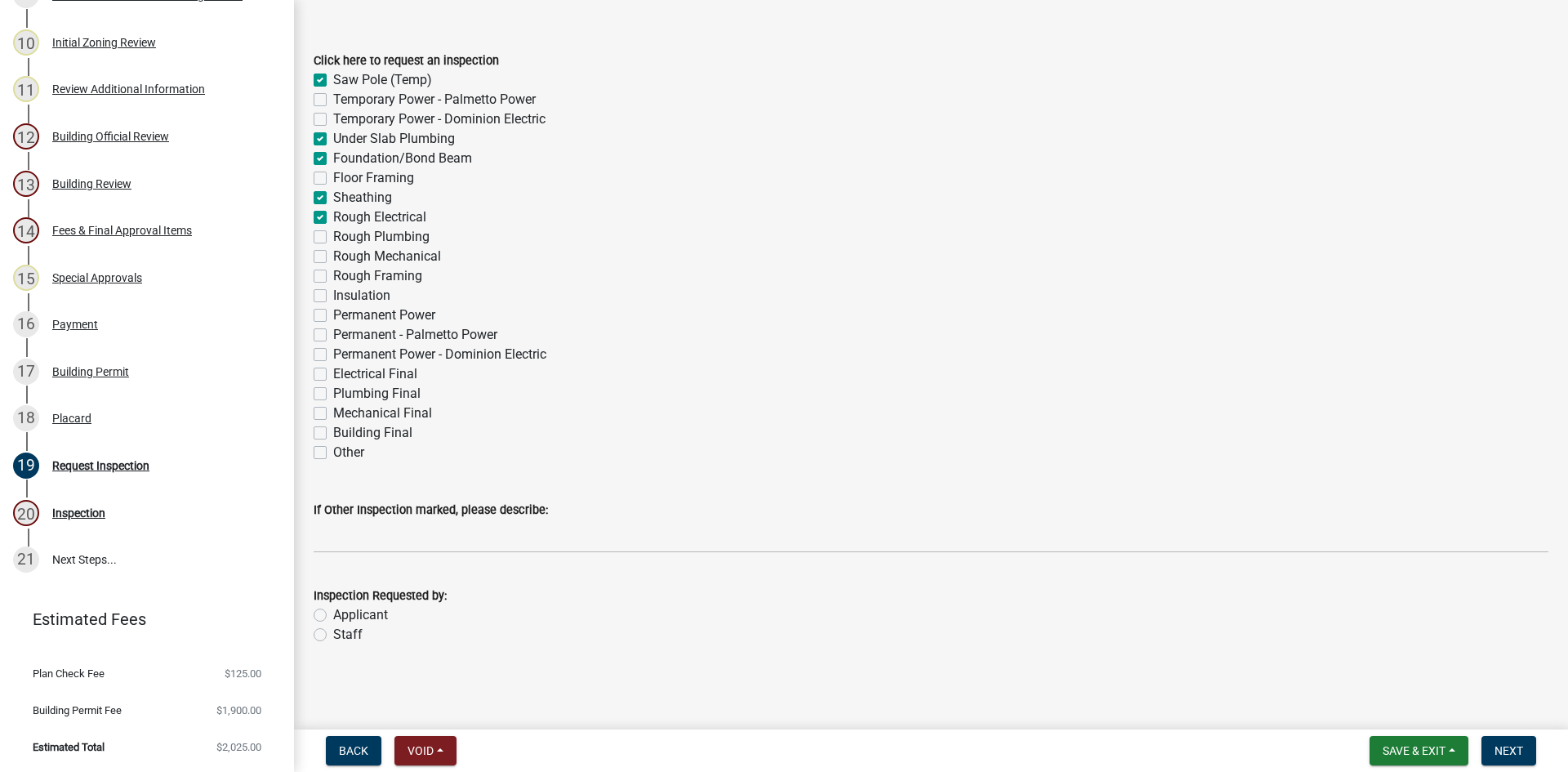
checkbox input "true"
checkbox input "false"
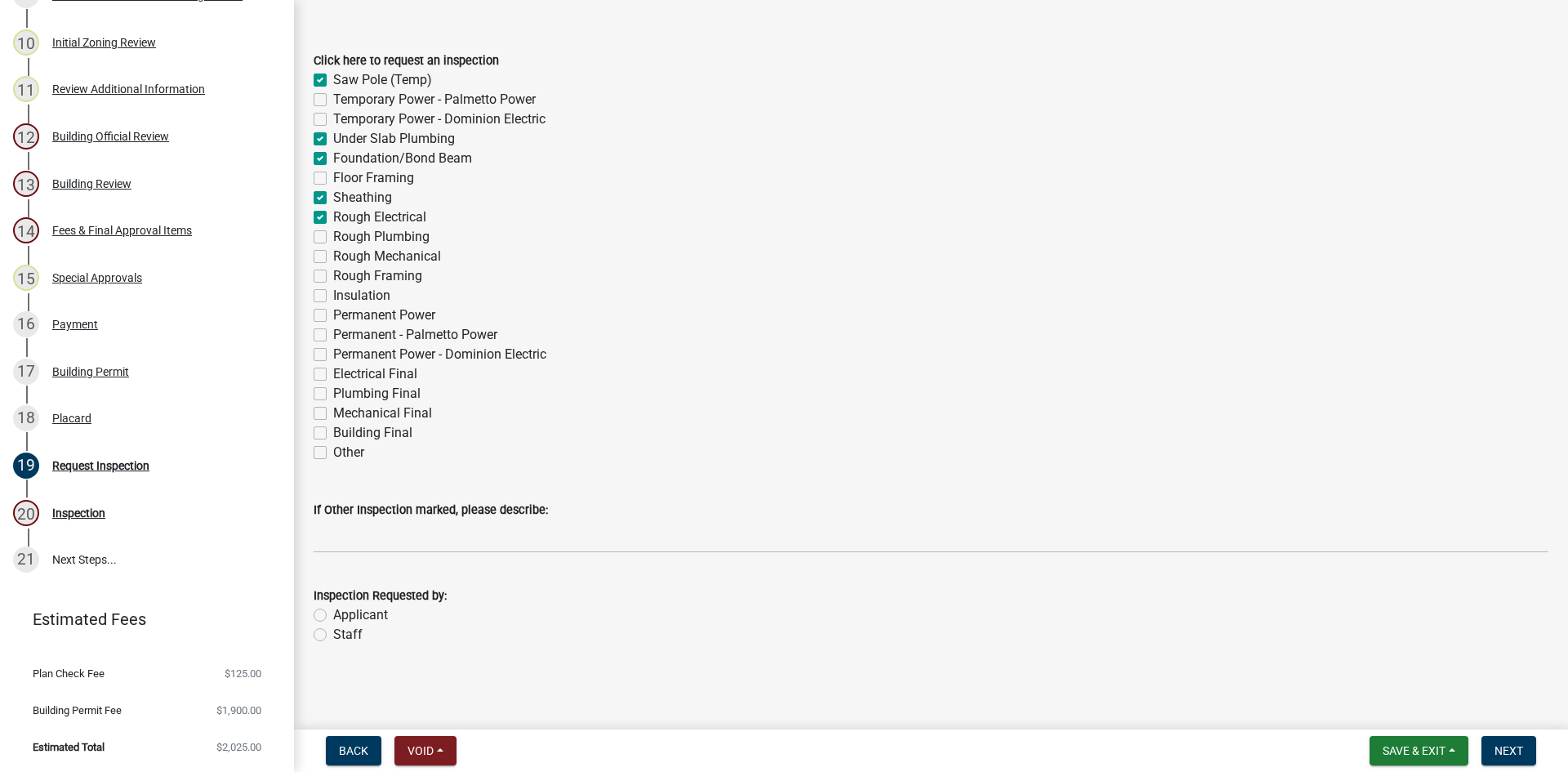
checkbox input "false"
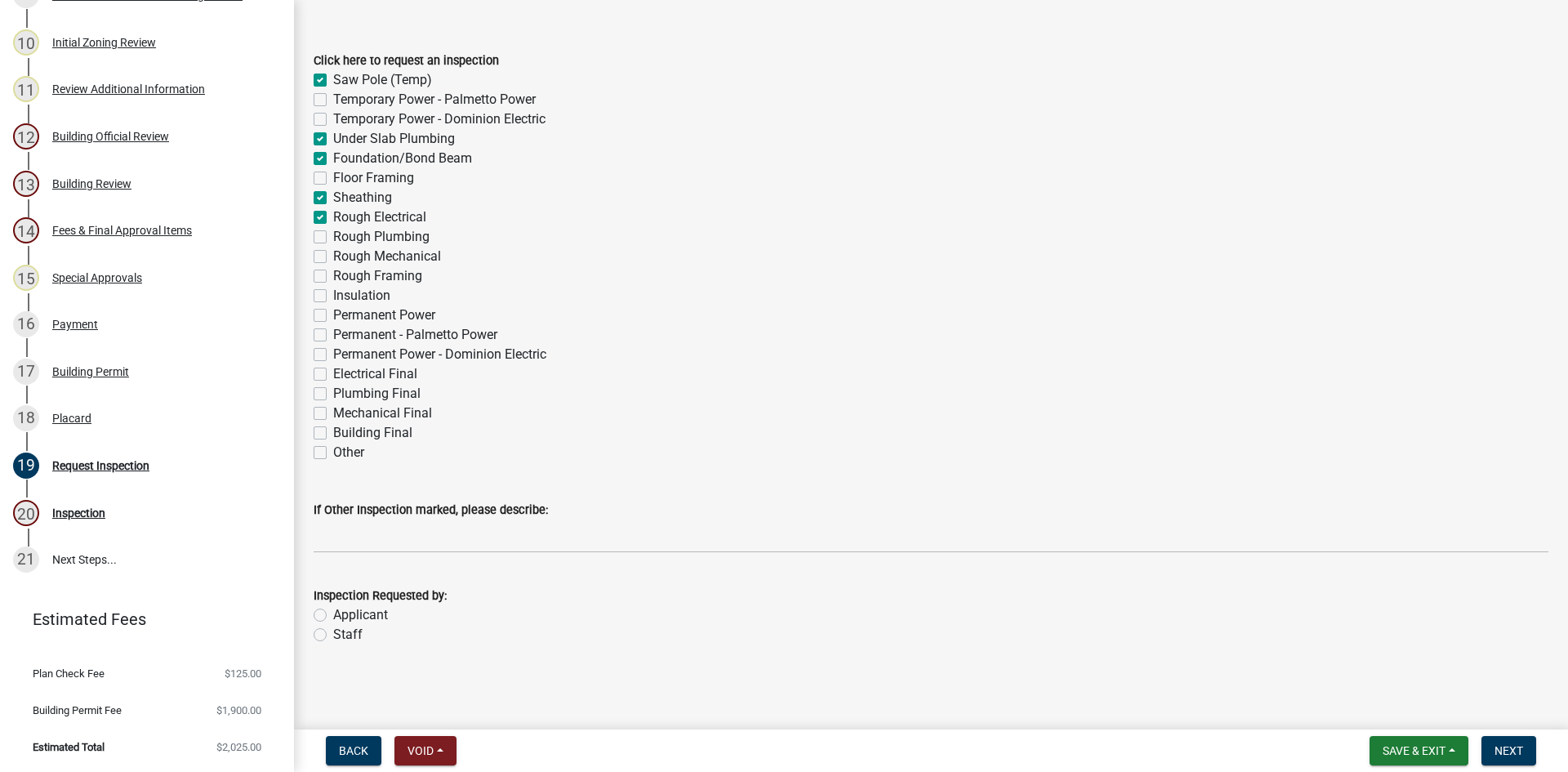
checkbox input "false"
click at [333, 237] on label "Rough Plumbing" at bounding box center [381, 237] width 97 height 20
click at [333, 237] on input "Rough Plumbing" at bounding box center [339, 233] width 11 height 11
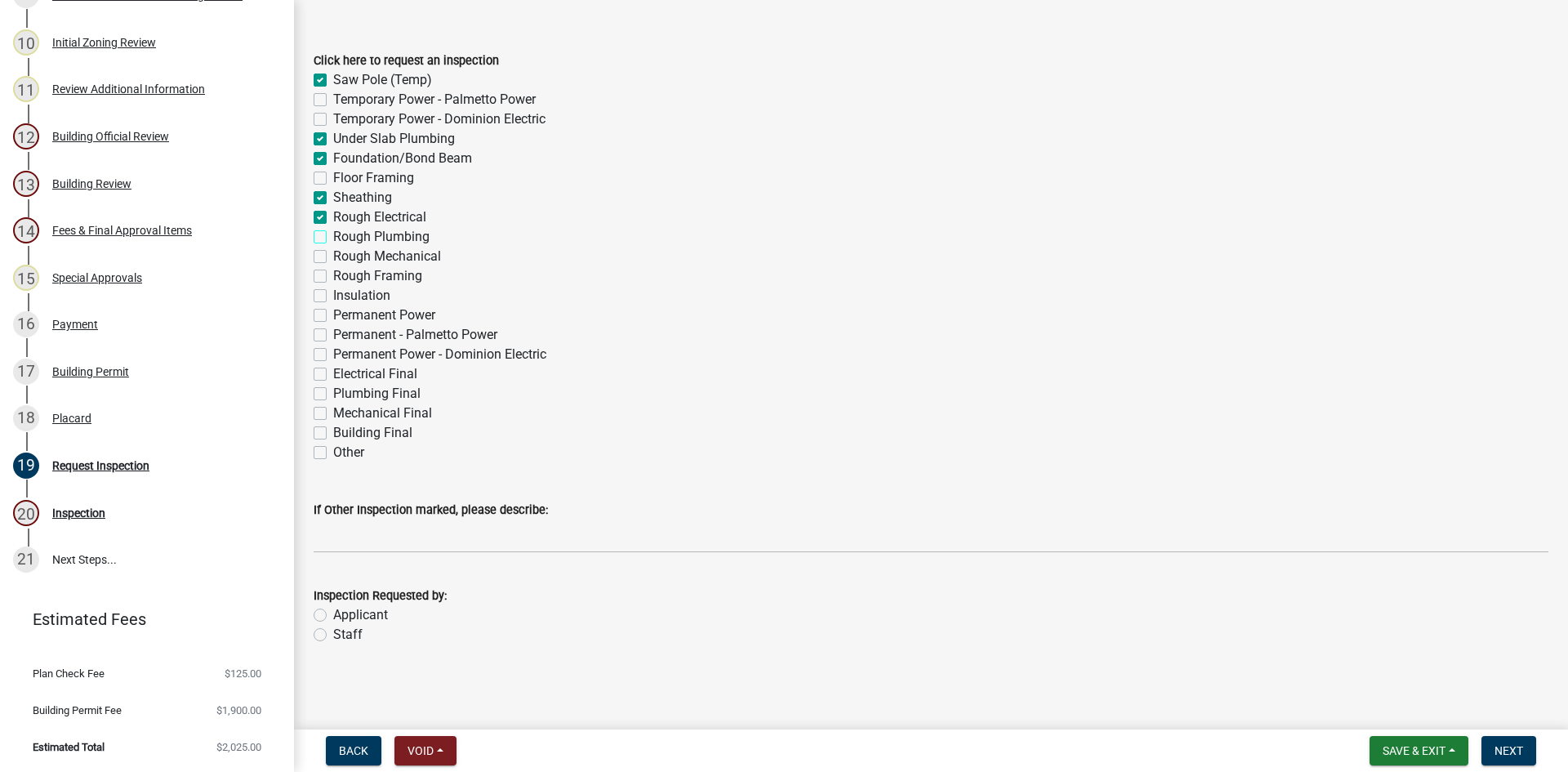
checkbox input "true"
checkbox input "false"
checkbox input "true"
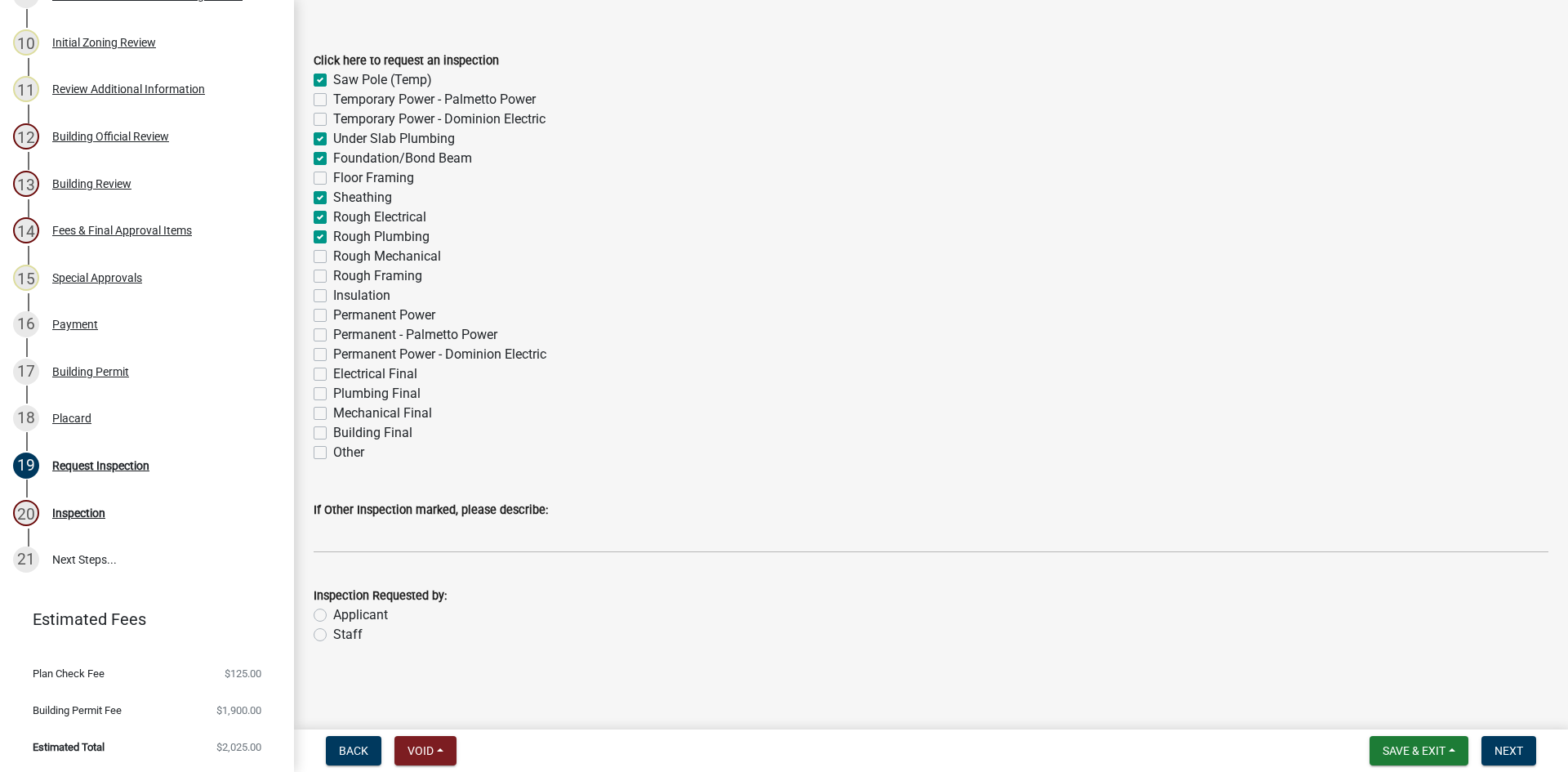
checkbox input "true"
checkbox input "false"
checkbox input "true"
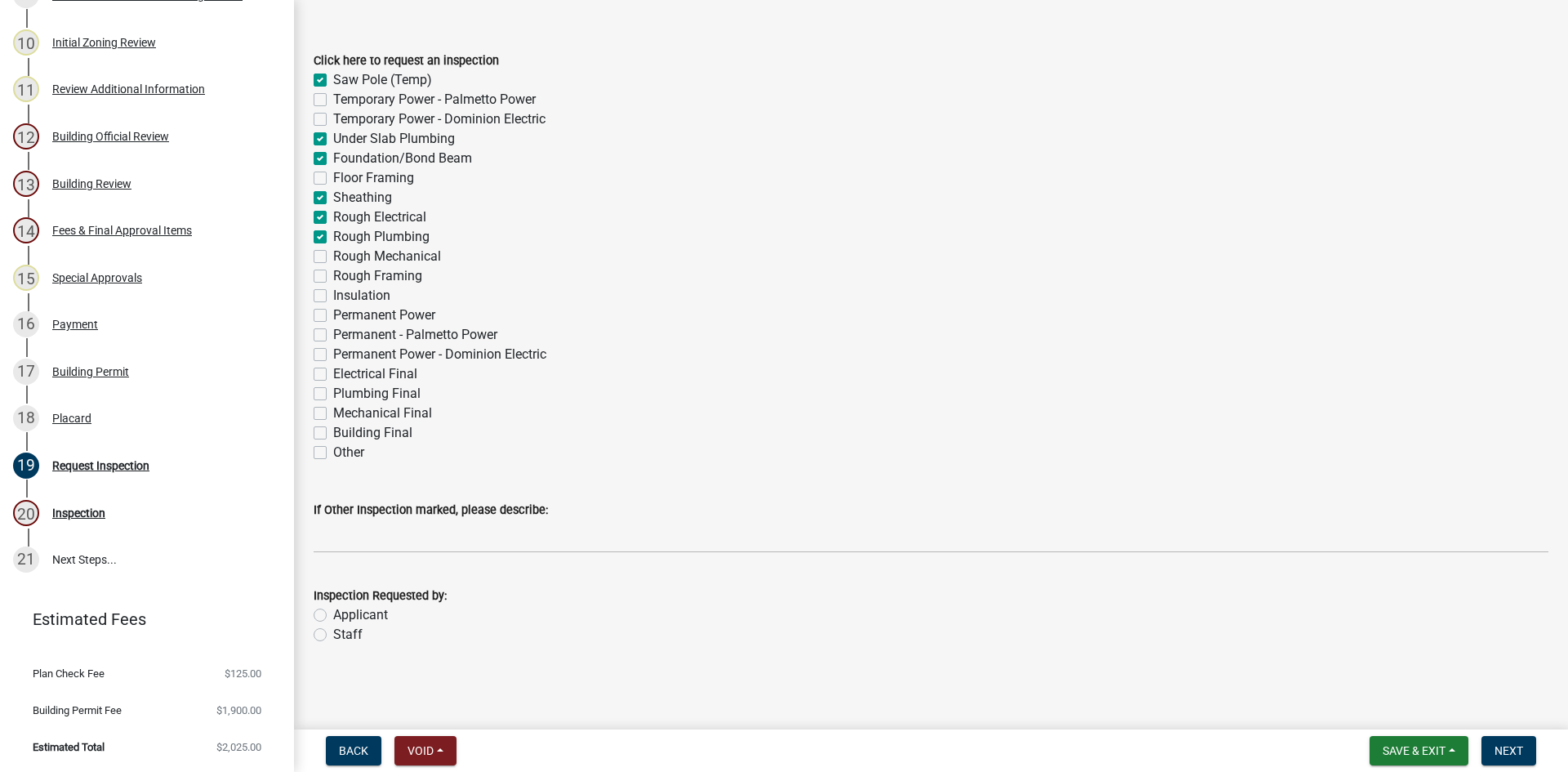
checkbox input "false"
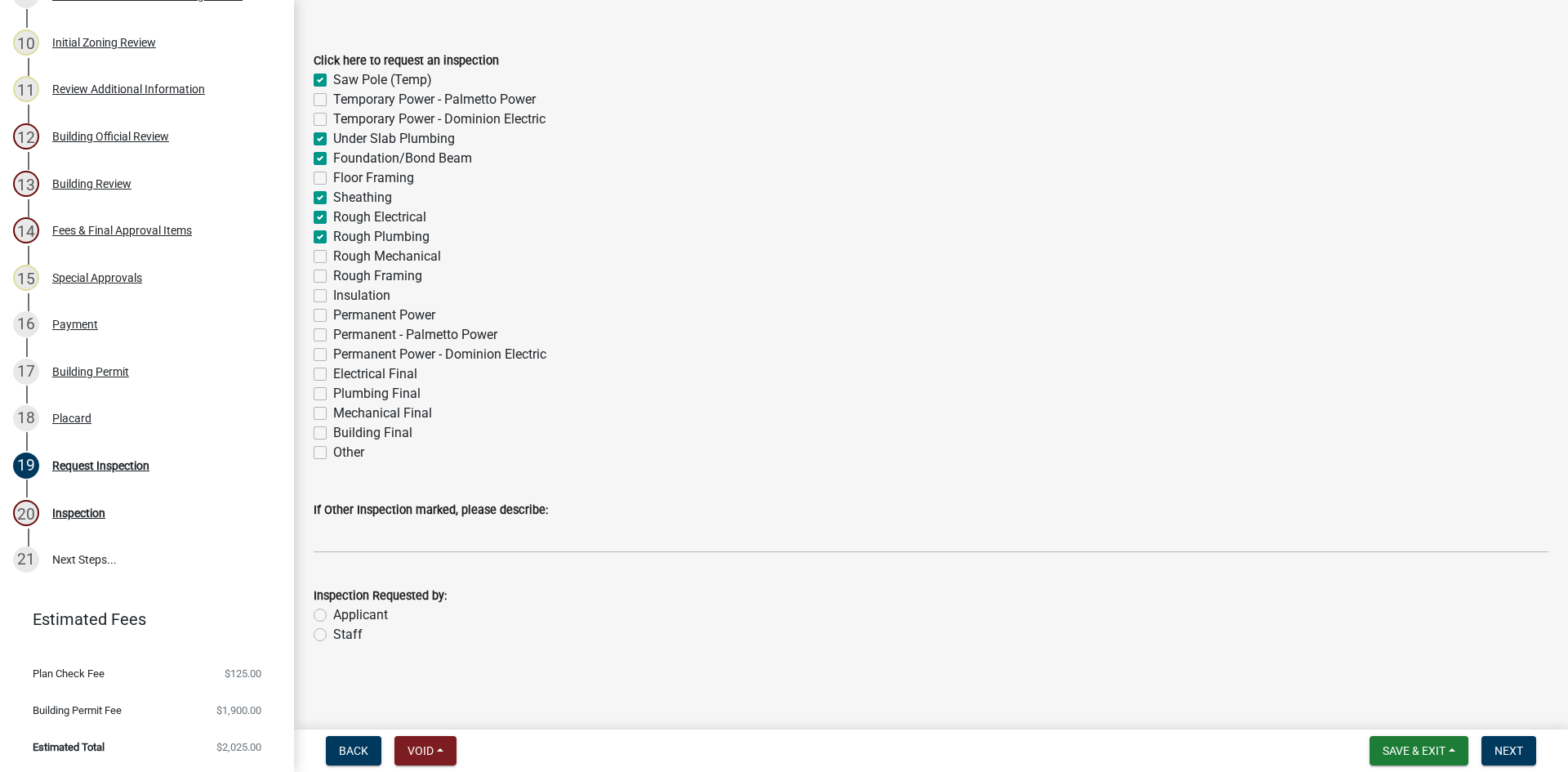
checkbox input "false"
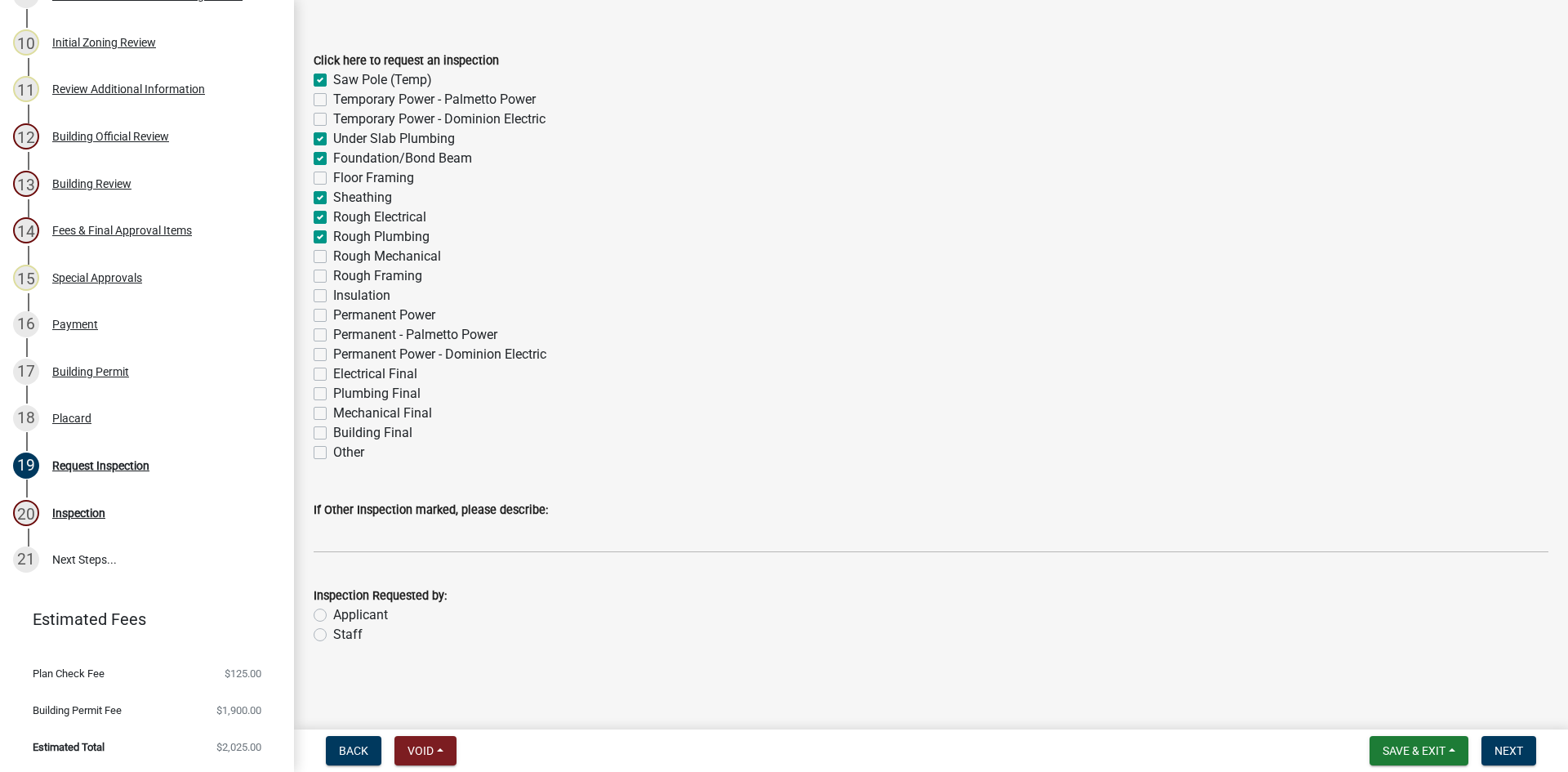
checkbox input "false"
click at [333, 257] on label "Rough Mechanical" at bounding box center [386, 256] width 107 height 20
click at [333, 257] on input "Rough Mechanical" at bounding box center [339, 252] width 11 height 11
checkbox input "true"
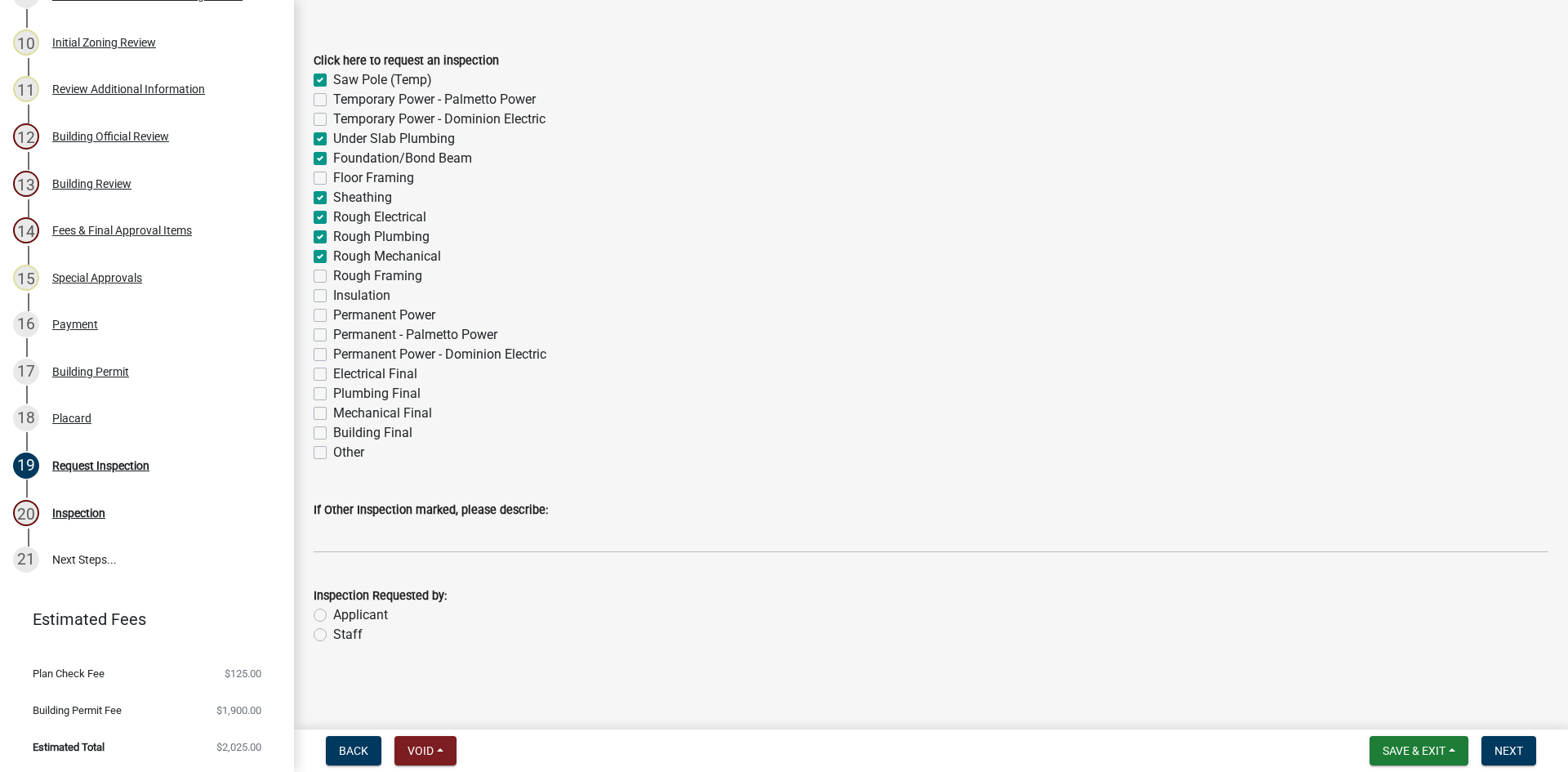
checkbox input "false"
checkbox input "true"
checkbox input "false"
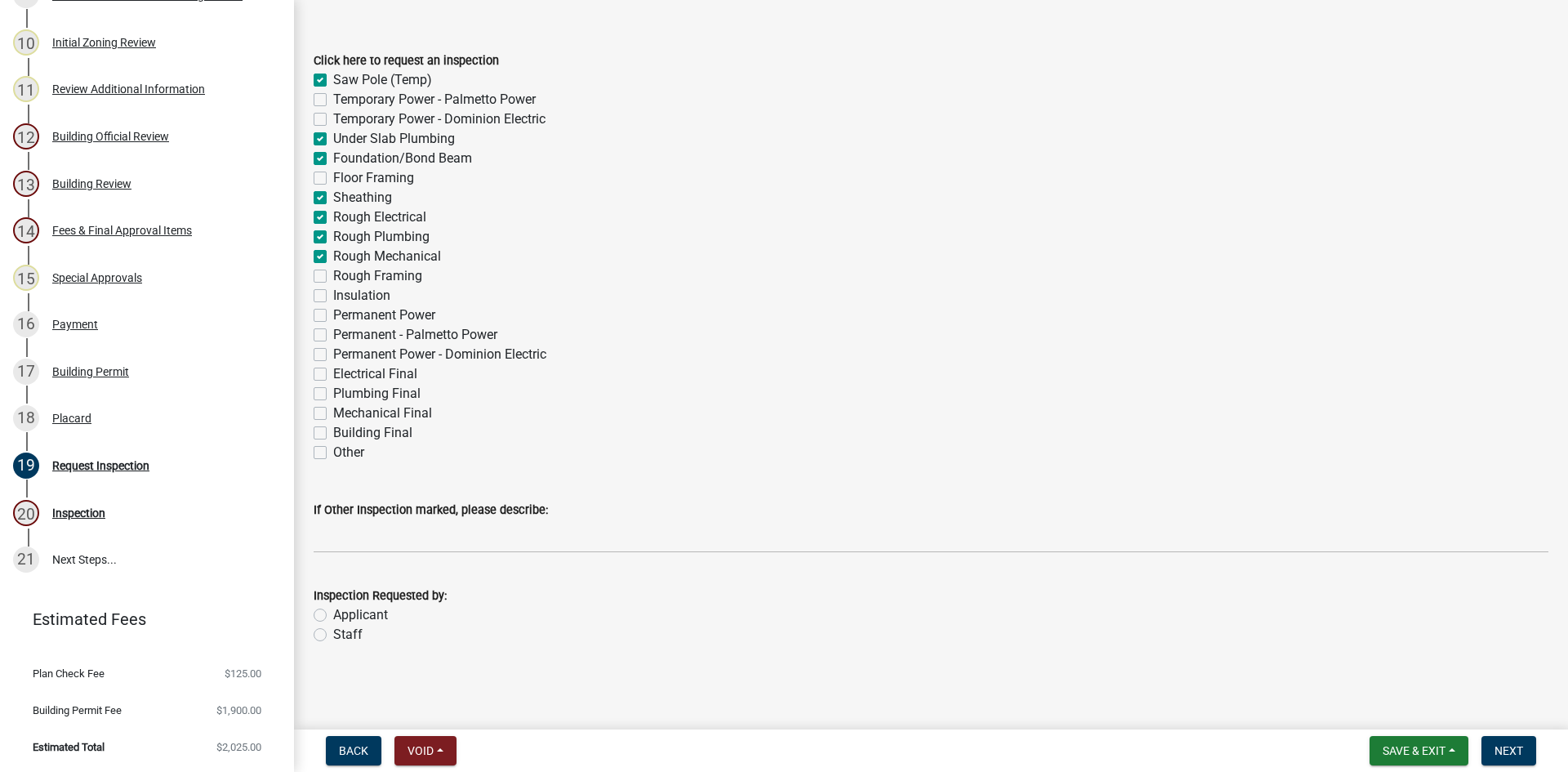
checkbox input "true"
checkbox input "false"
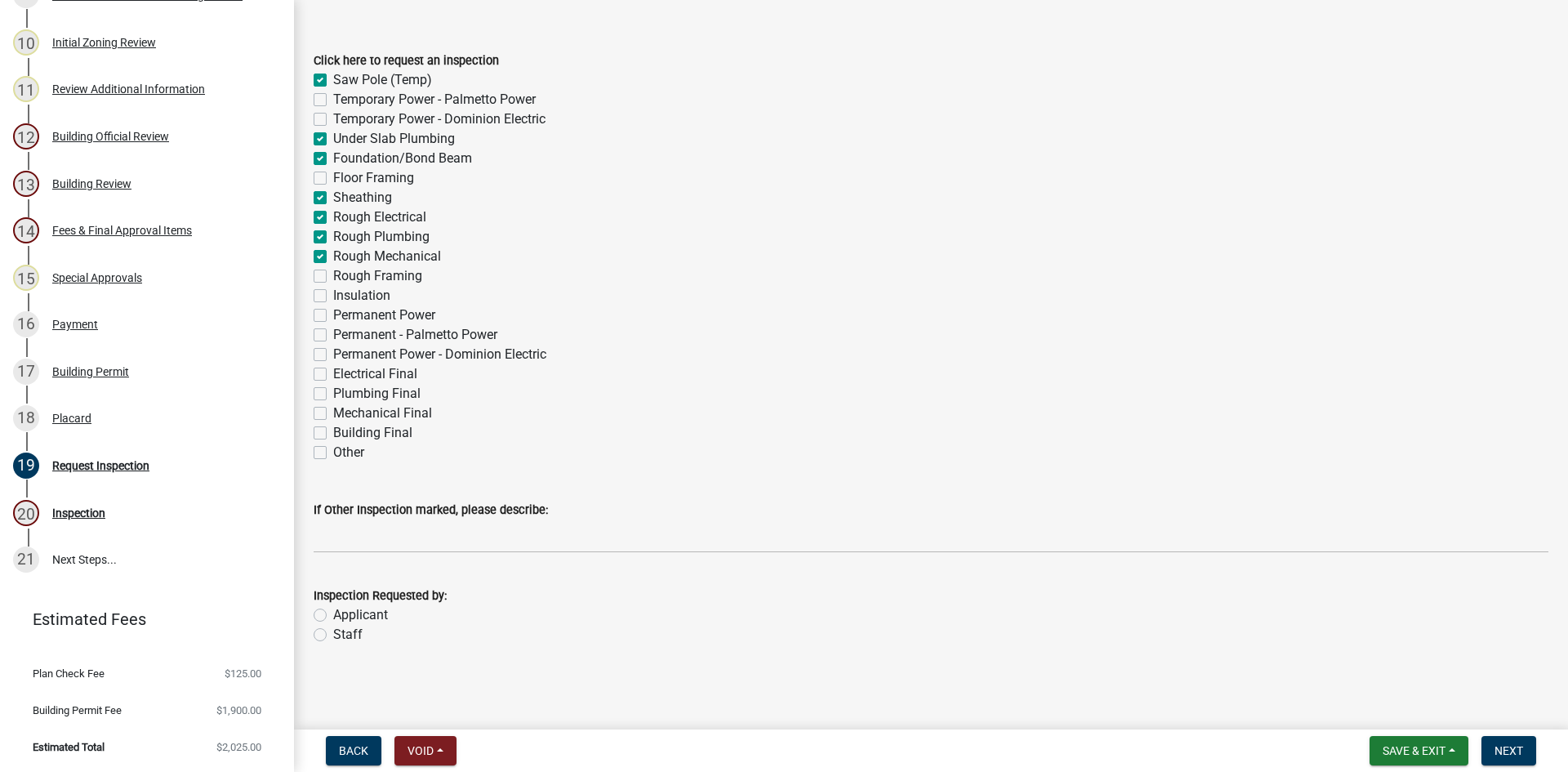
checkbox input "false"
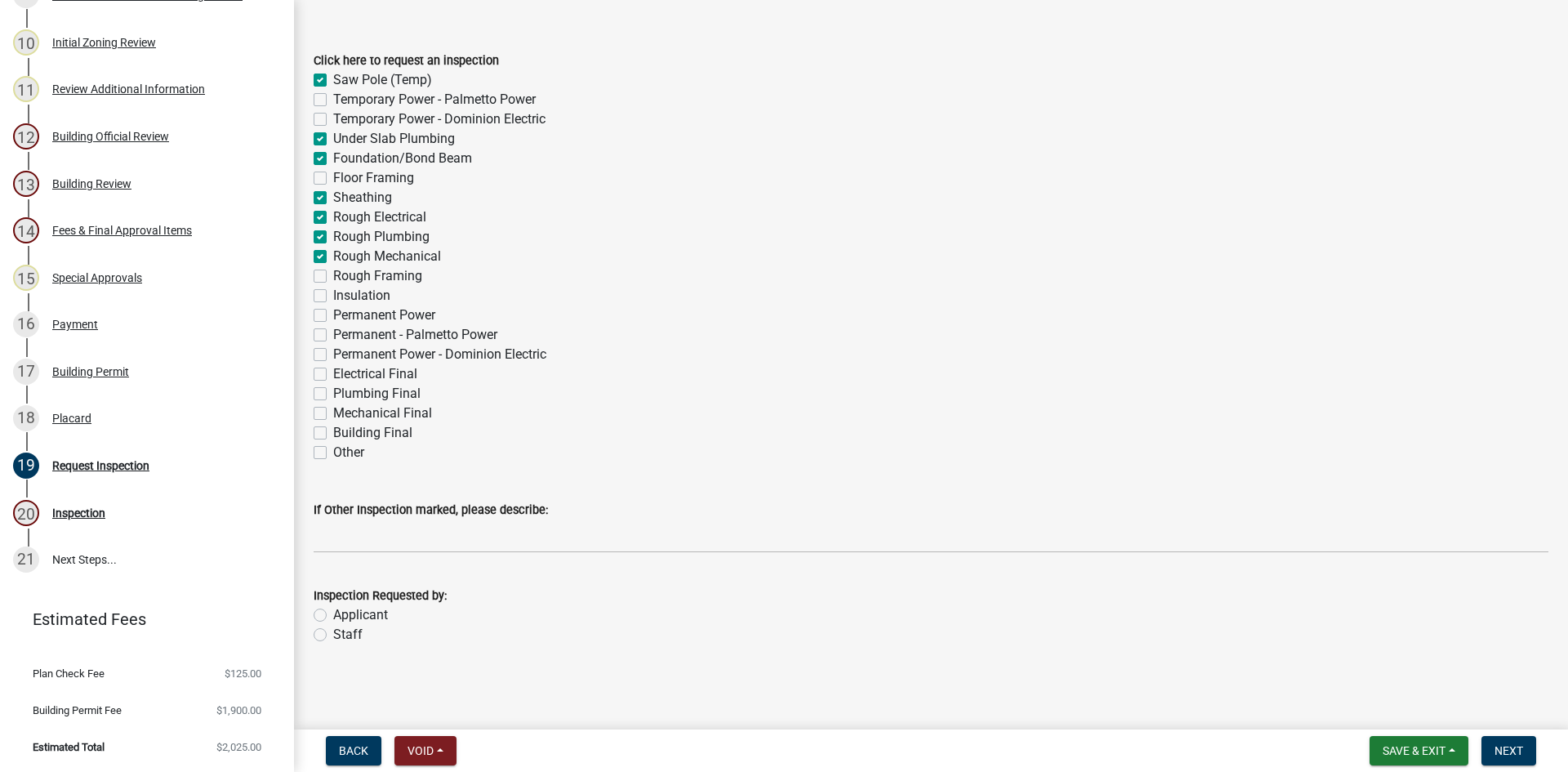
checkbox input "false"
drag, startPoint x: 322, startPoint y: 271, endPoint x: 324, endPoint y: 290, distance: 19.1
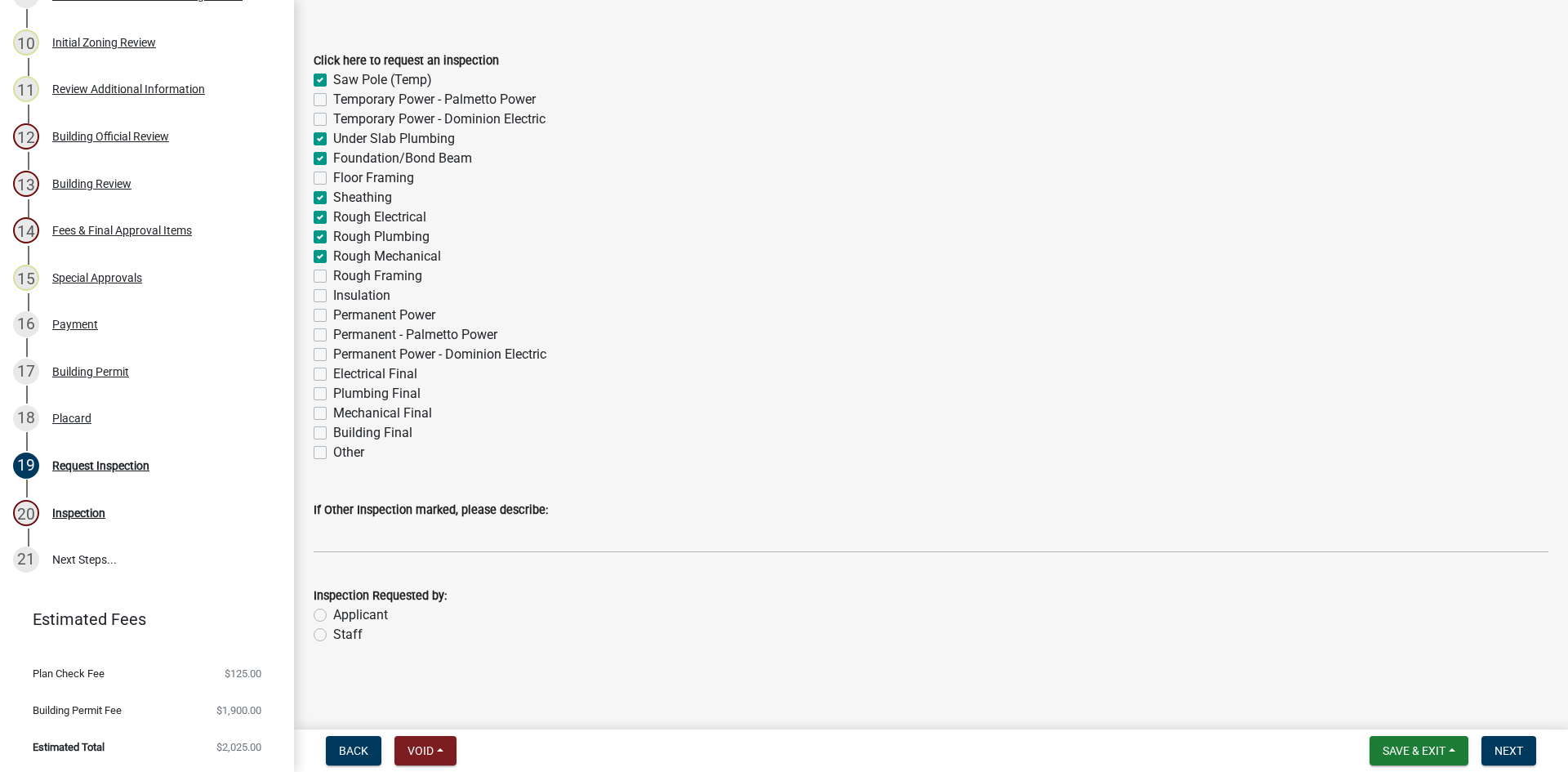
click at [333, 274] on label "Rough Framing" at bounding box center [377, 276] width 89 height 20
click at [333, 274] on input "Rough Framing" at bounding box center [339, 272] width 11 height 11
checkbox input "true"
checkbox input "false"
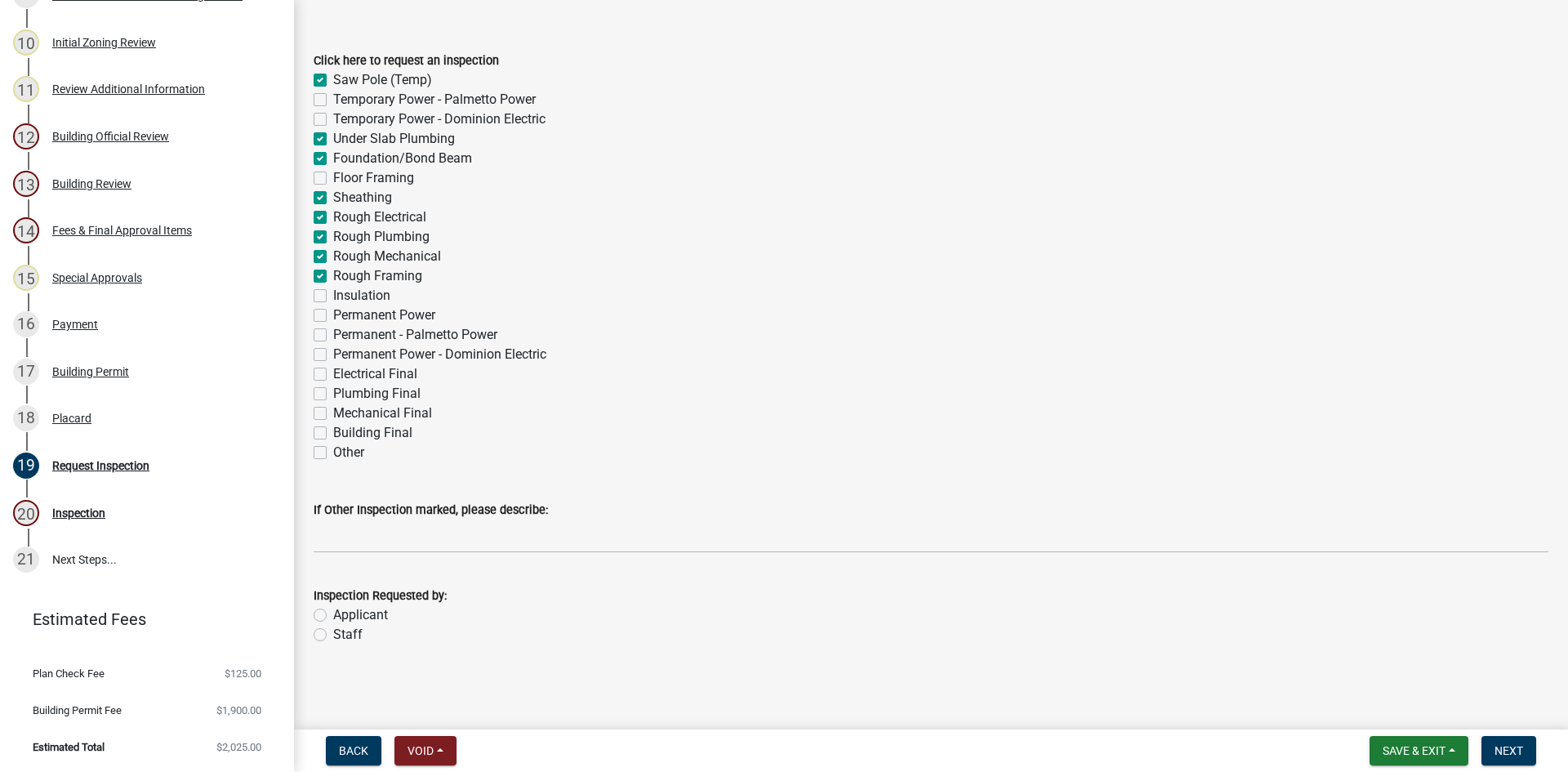
checkbox input "false"
checkbox input "true"
checkbox input "false"
checkbox input "true"
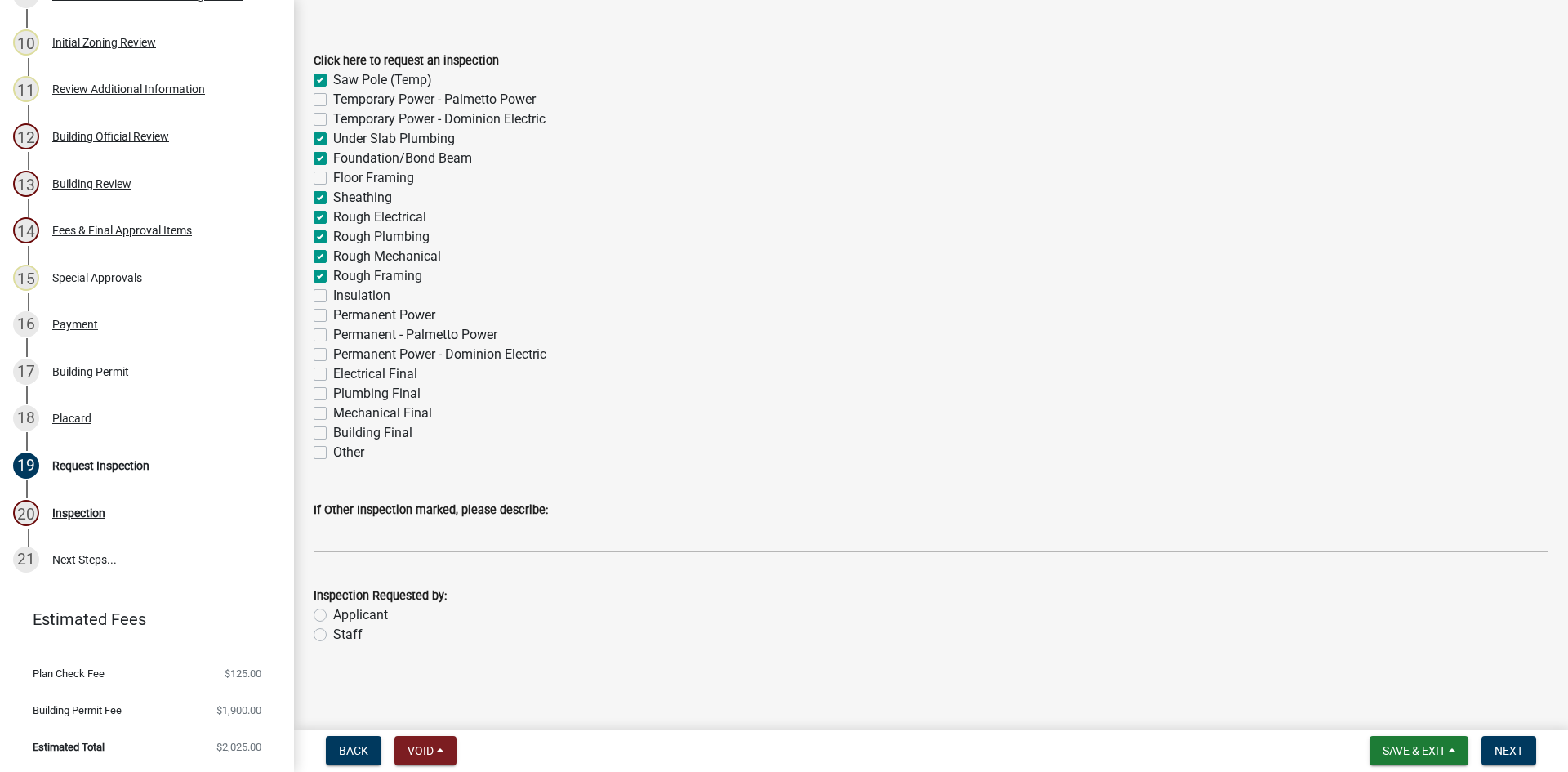
checkbox input "true"
checkbox input "false"
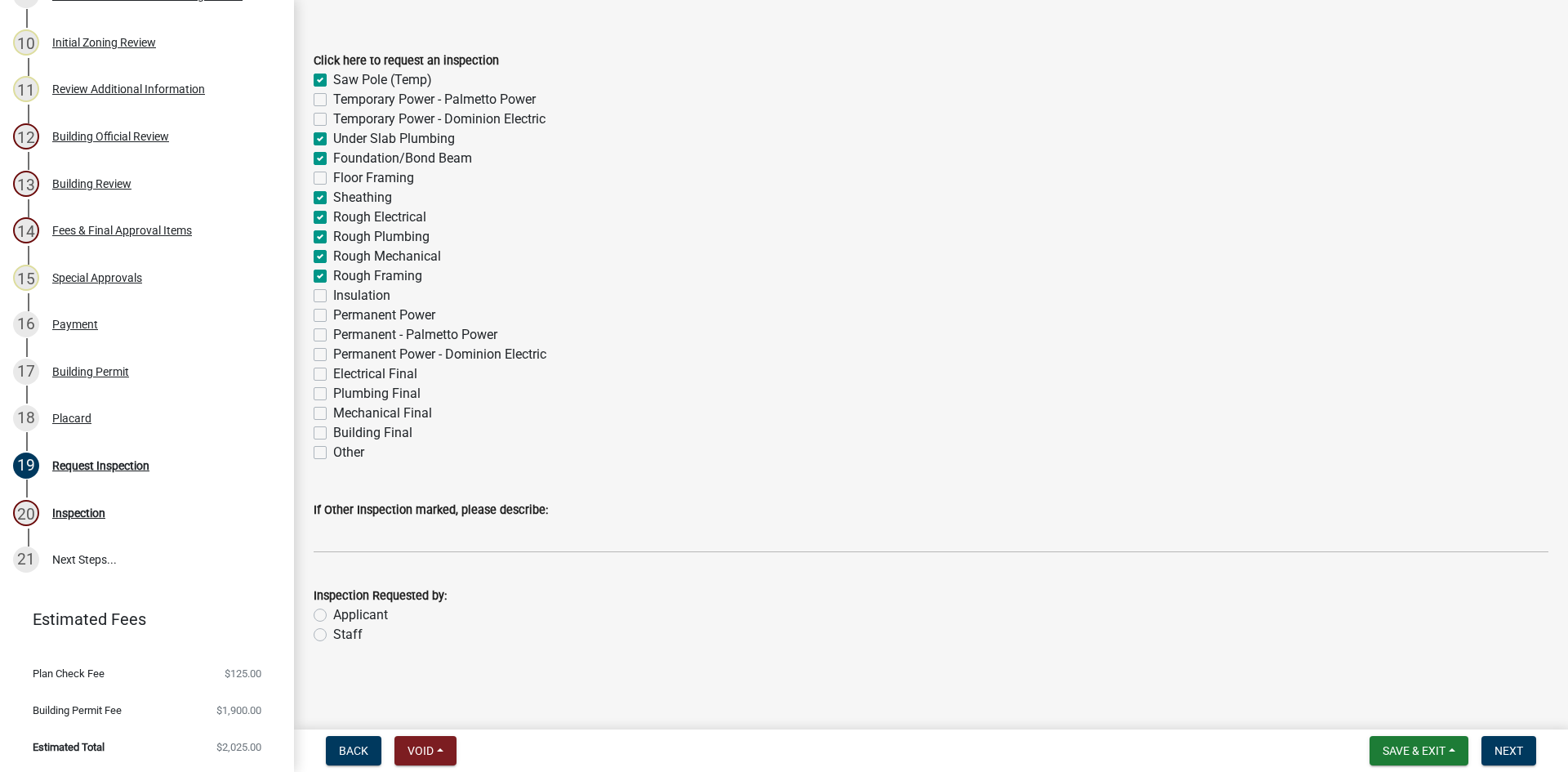
checkbox input "false"
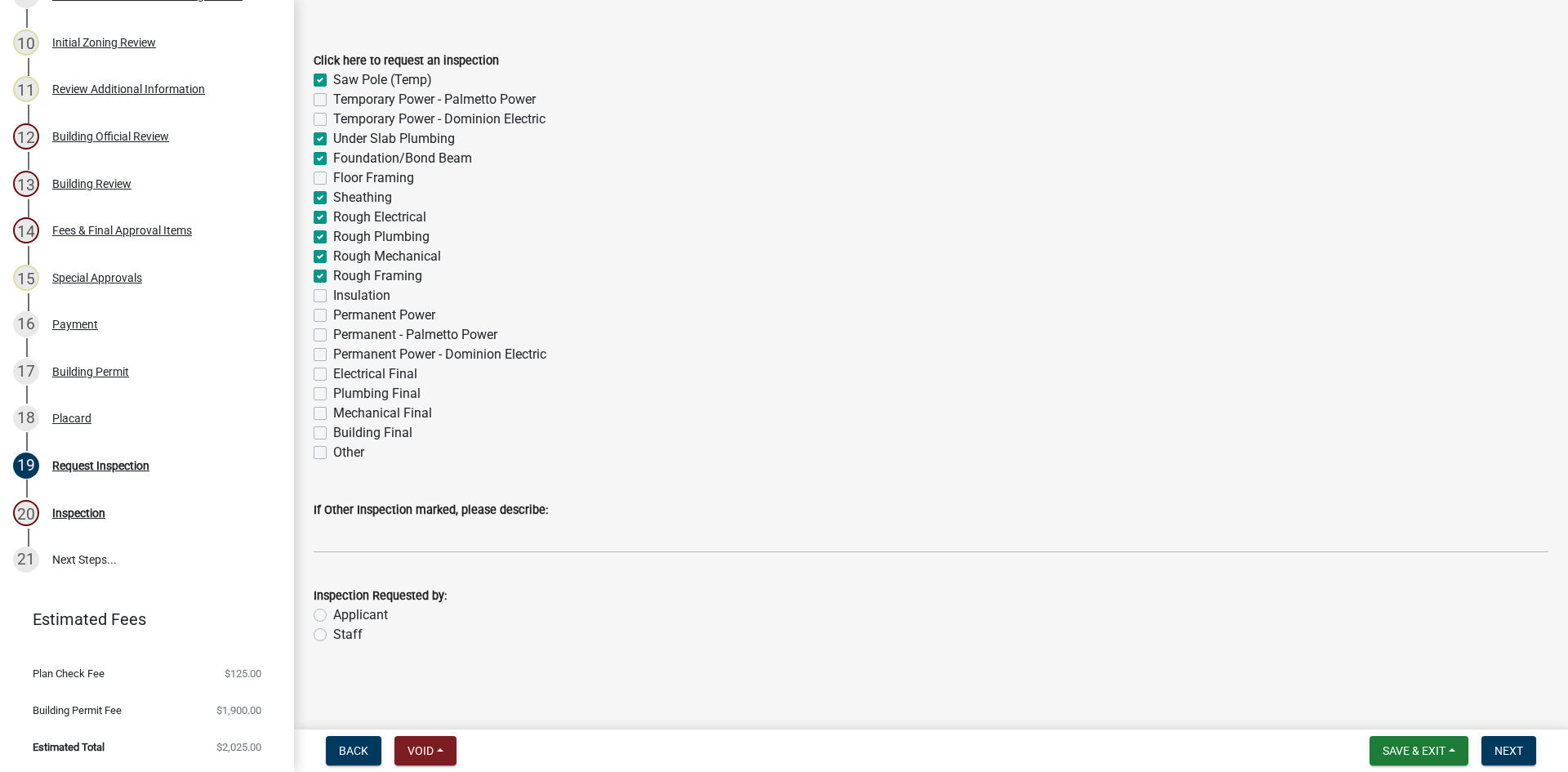
checkbox input "false"
click at [328, 296] on div "Insulation" at bounding box center [931, 296] width 1235 height 20
click at [333, 293] on label "Insulation" at bounding box center [361, 296] width 57 height 20
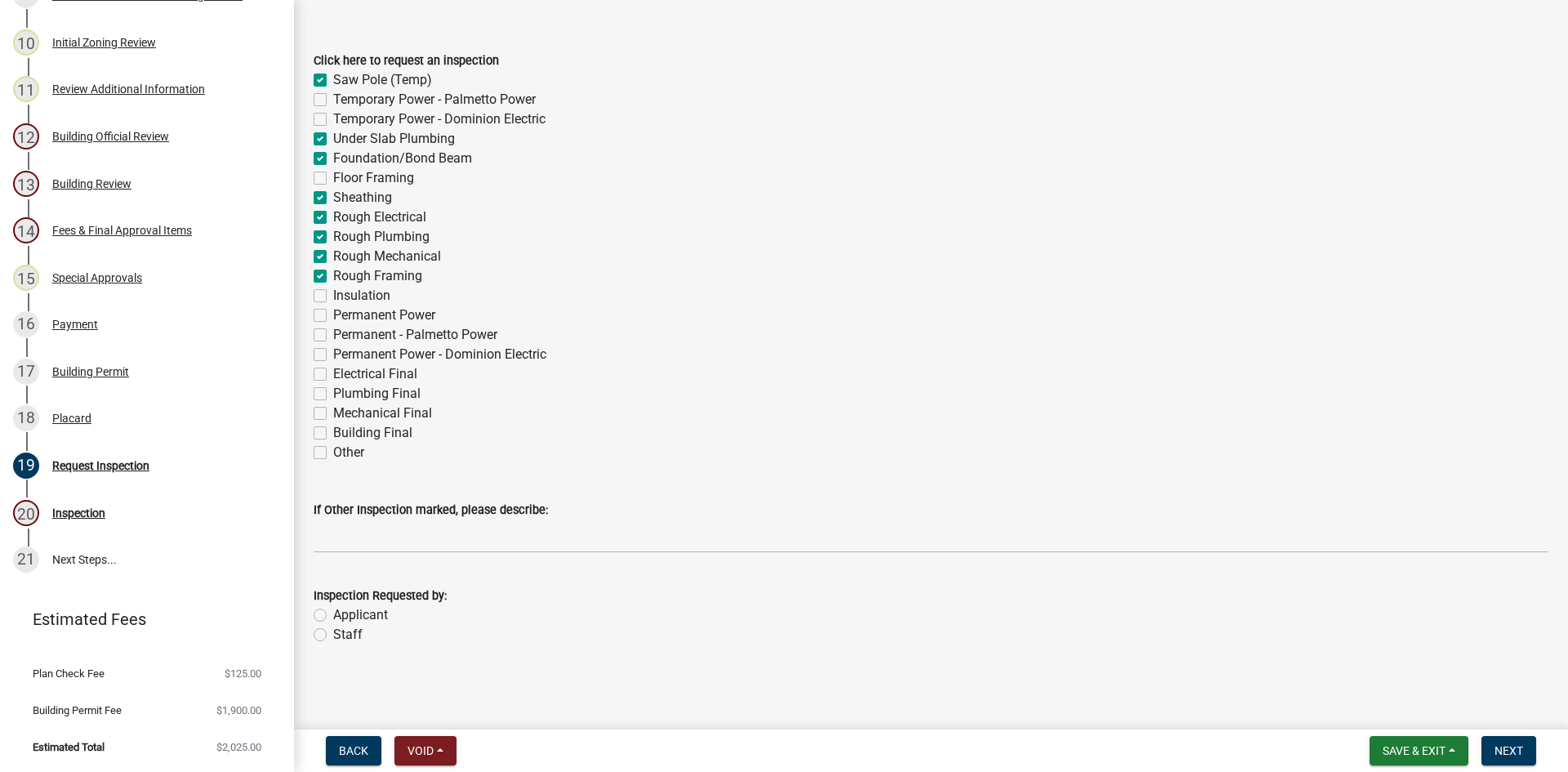
click at [333, 293] on input "Insulation" at bounding box center [339, 292] width 11 height 11
checkbox input "true"
checkbox input "false"
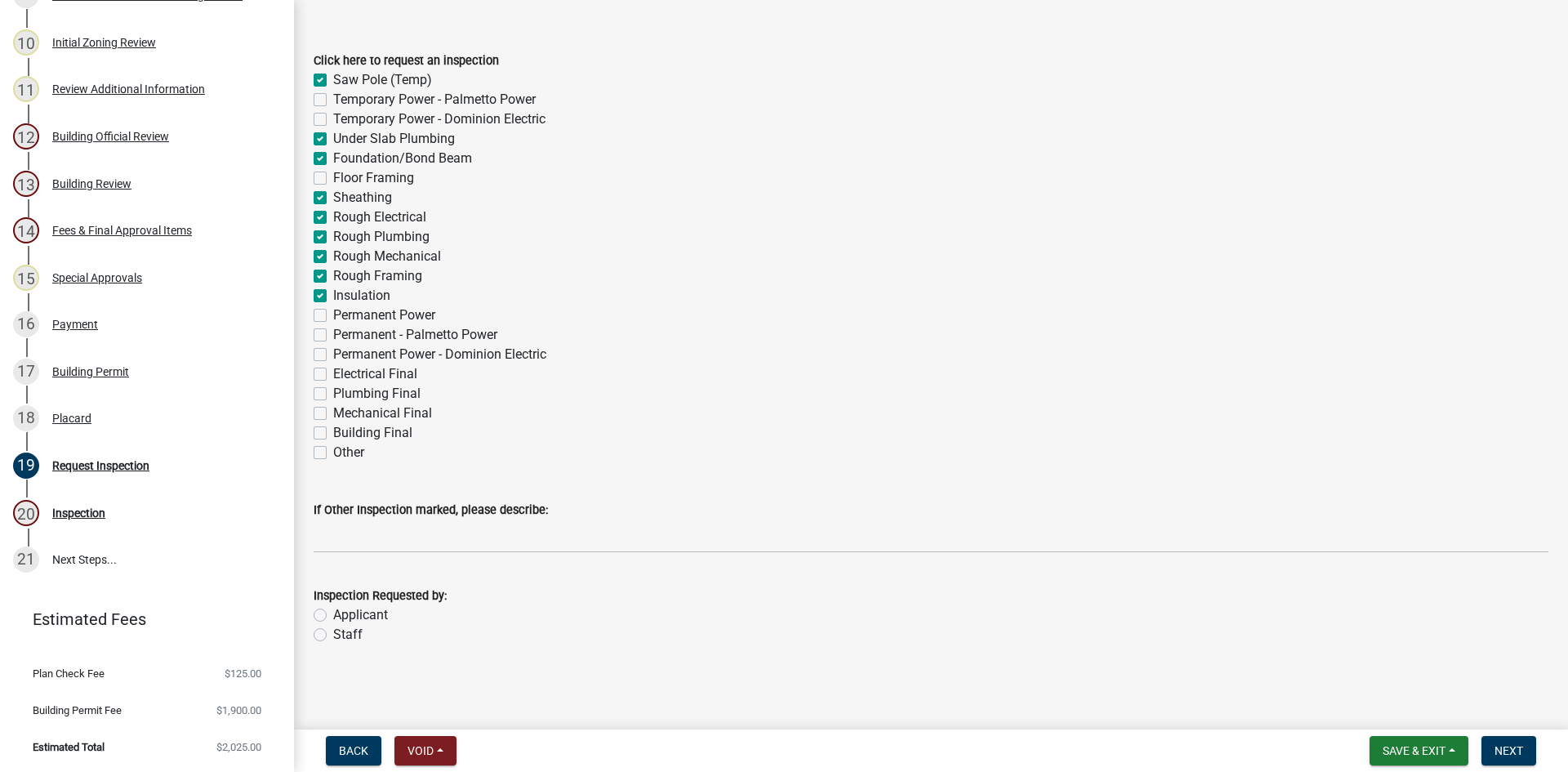
checkbox input "true"
checkbox input "false"
checkbox input "true"
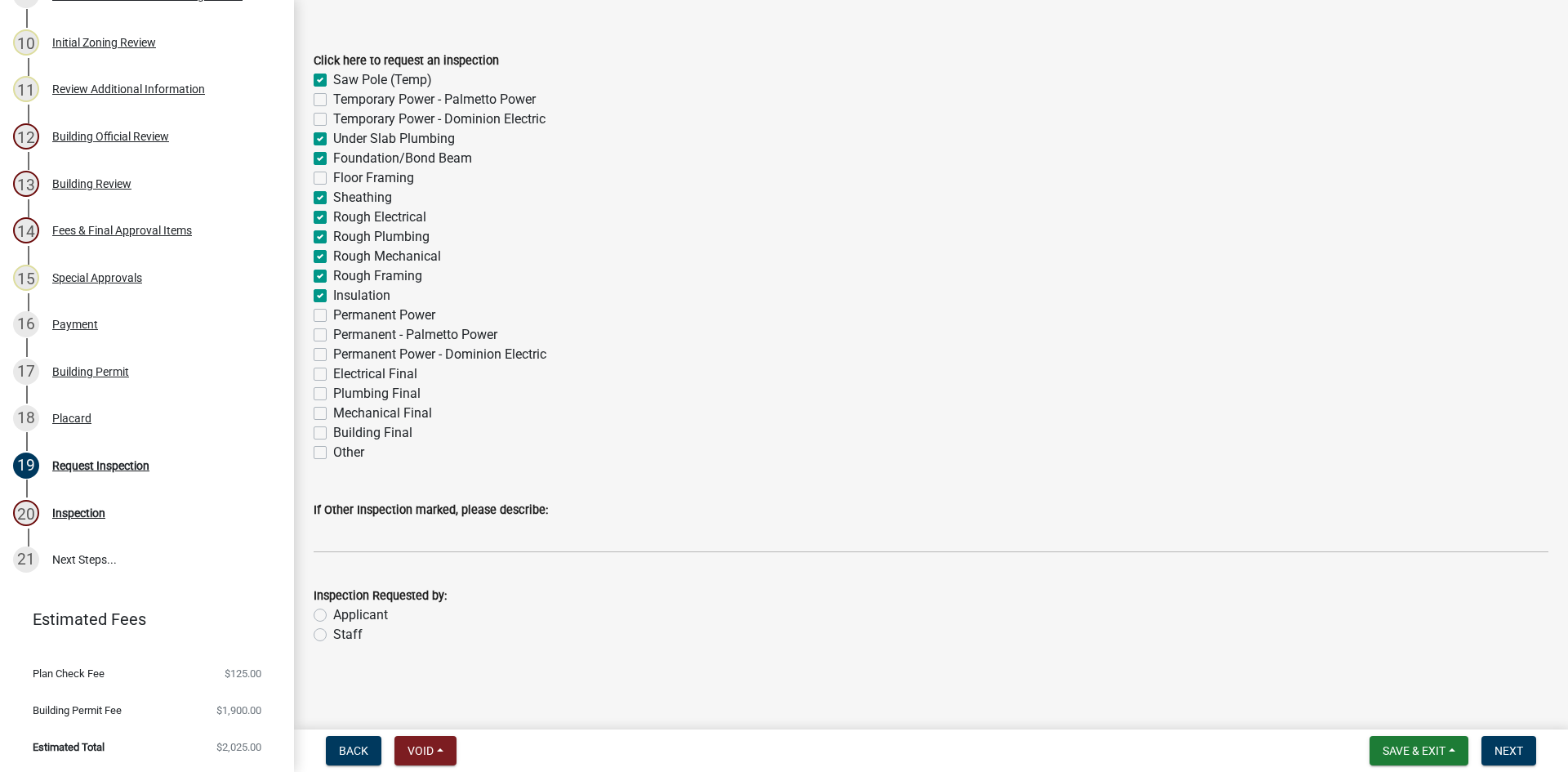
checkbox input "true"
checkbox input "false"
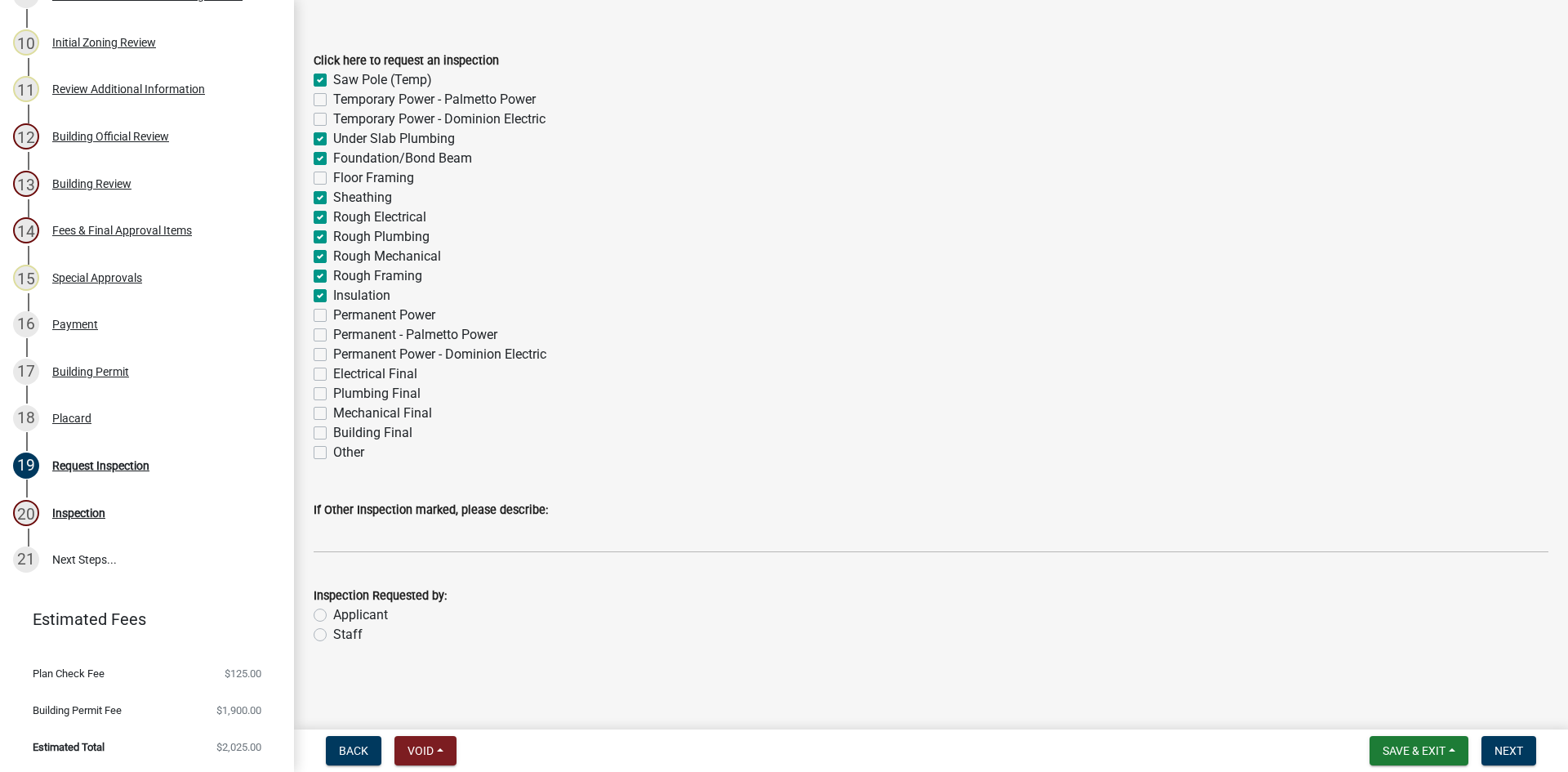
checkbox input "false"
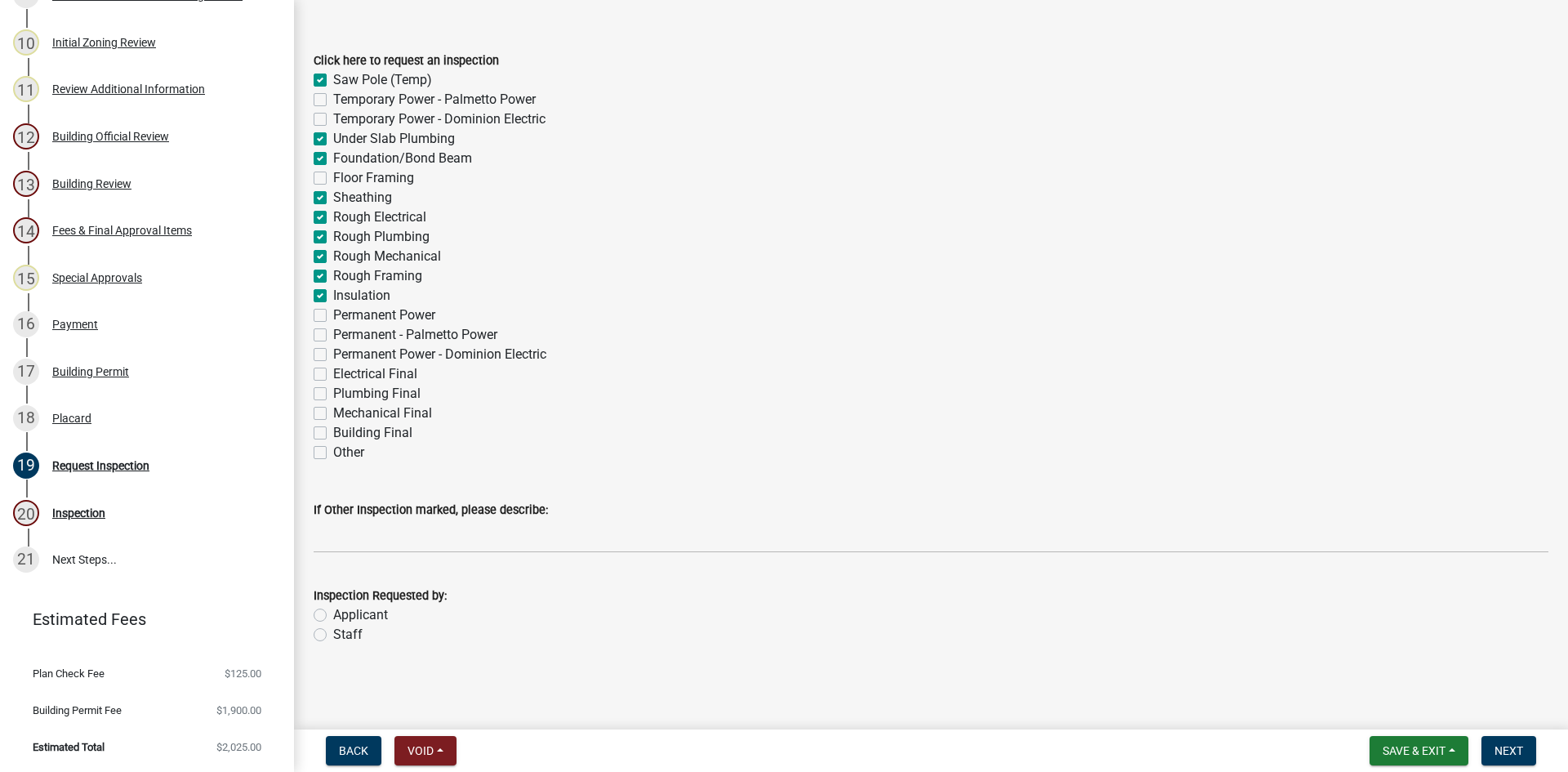
checkbox input "false"
click at [333, 311] on label "Permanent Power" at bounding box center [384, 315] width 102 height 20
click at [333, 311] on input "Permanent Power" at bounding box center [339, 311] width 11 height 11
checkbox input "true"
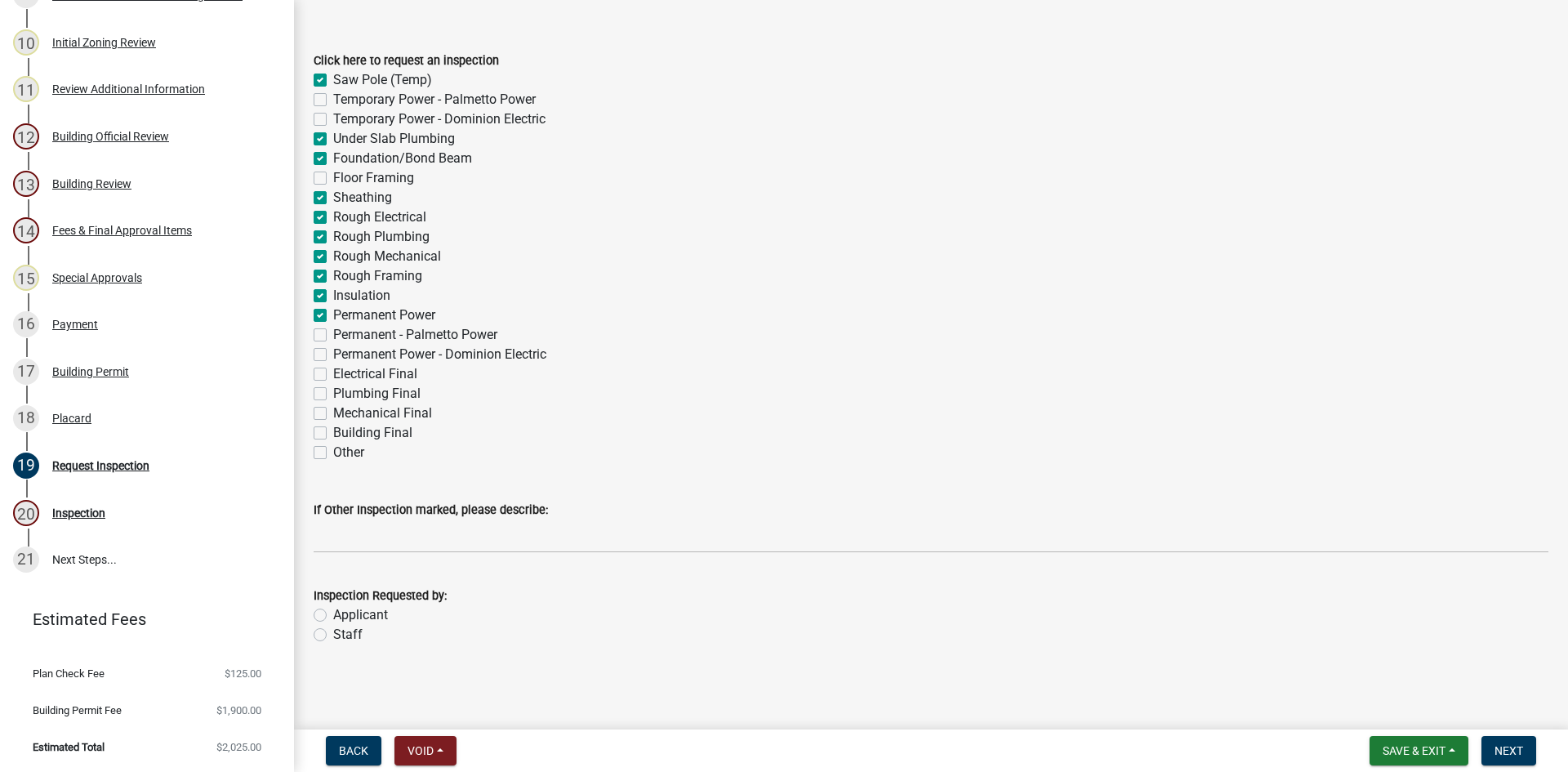
checkbox input "true"
checkbox input "false"
checkbox input "true"
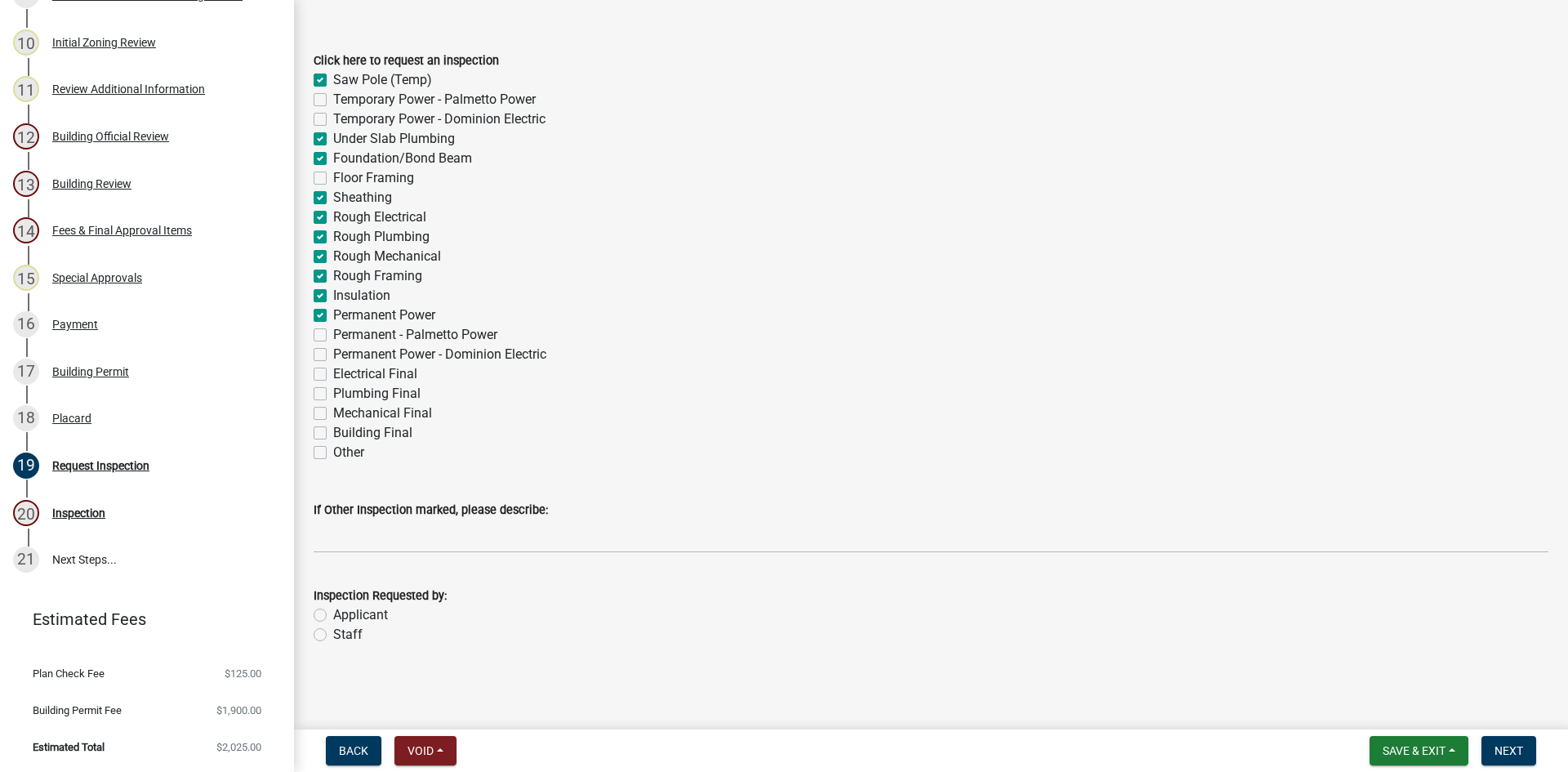
checkbox input "false"
checkbox input "true"
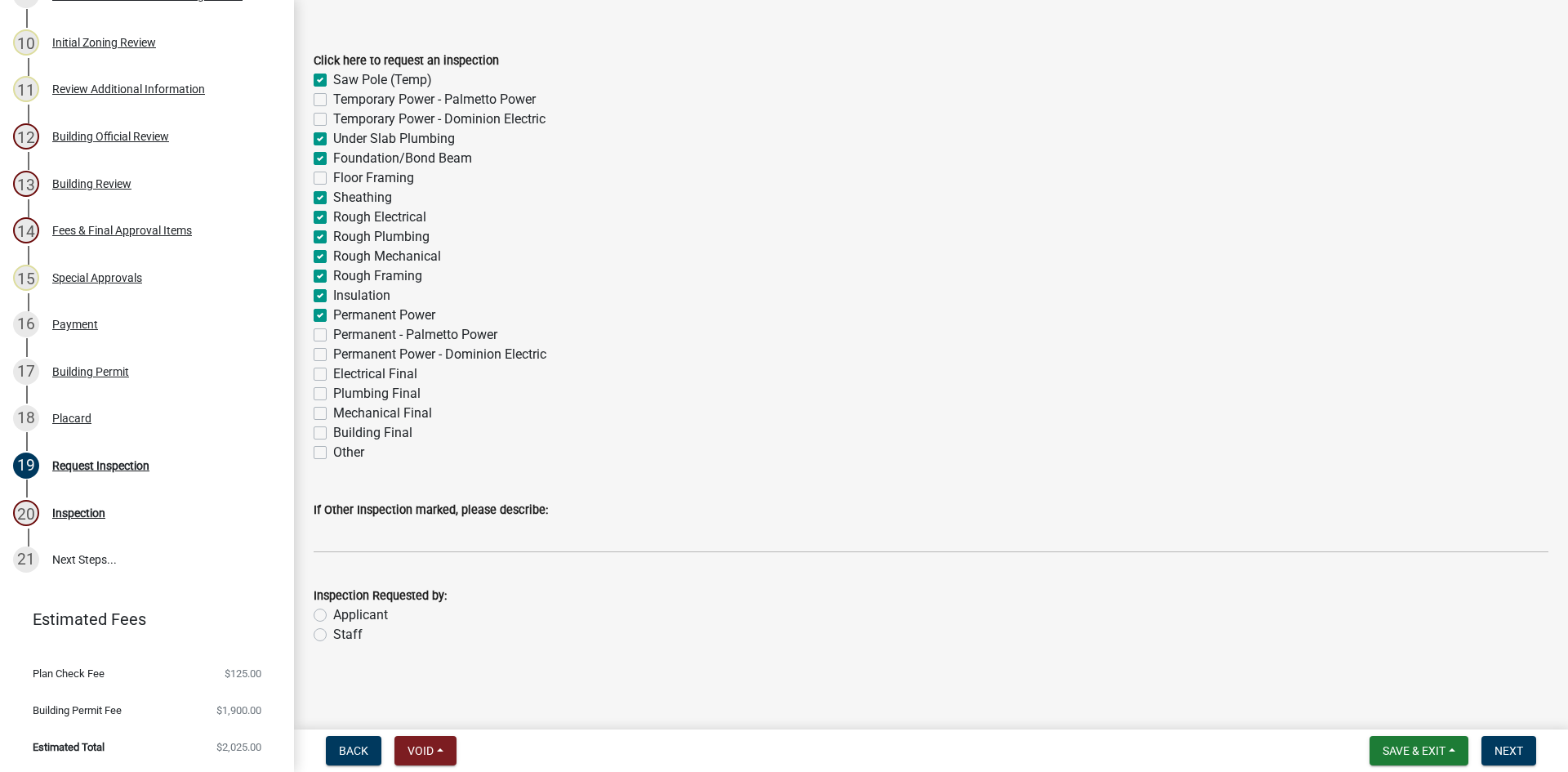
click at [333, 375] on label "Electrical Final" at bounding box center [375, 375] width 84 height 20
click at [333, 375] on input "Electrical Final" at bounding box center [339, 370] width 11 height 11
click at [333, 397] on label "Plumbing Final" at bounding box center [376, 394] width 88 height 20
click at [333, 395] on input "Plumbing Final" at bounding box center [339, 389] width 11 height 11
click at [333, 414] on label "Mechanical Final" at bounding box center [382, 414] width 98 height 20
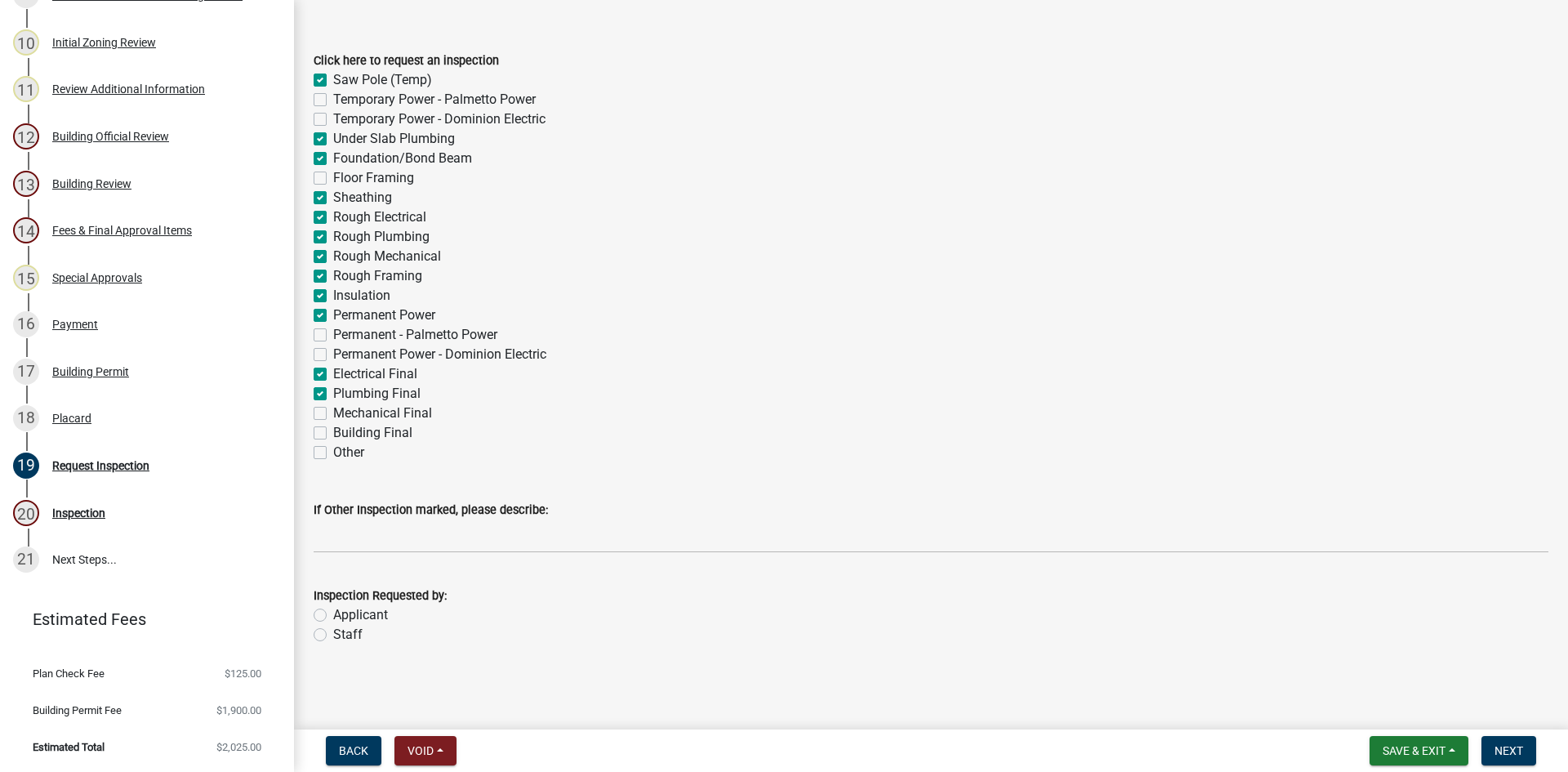
click at [333, 414] on input "Mechanical Final" at bounding box center [339, 409] width 11 height 11
click at [333, 433] on label "Building Final" at bounding box center [373, 433] width 79 height 20
click at [333, 433] on input "Building Final" at bounding box center [339, 429] width 11 height 11
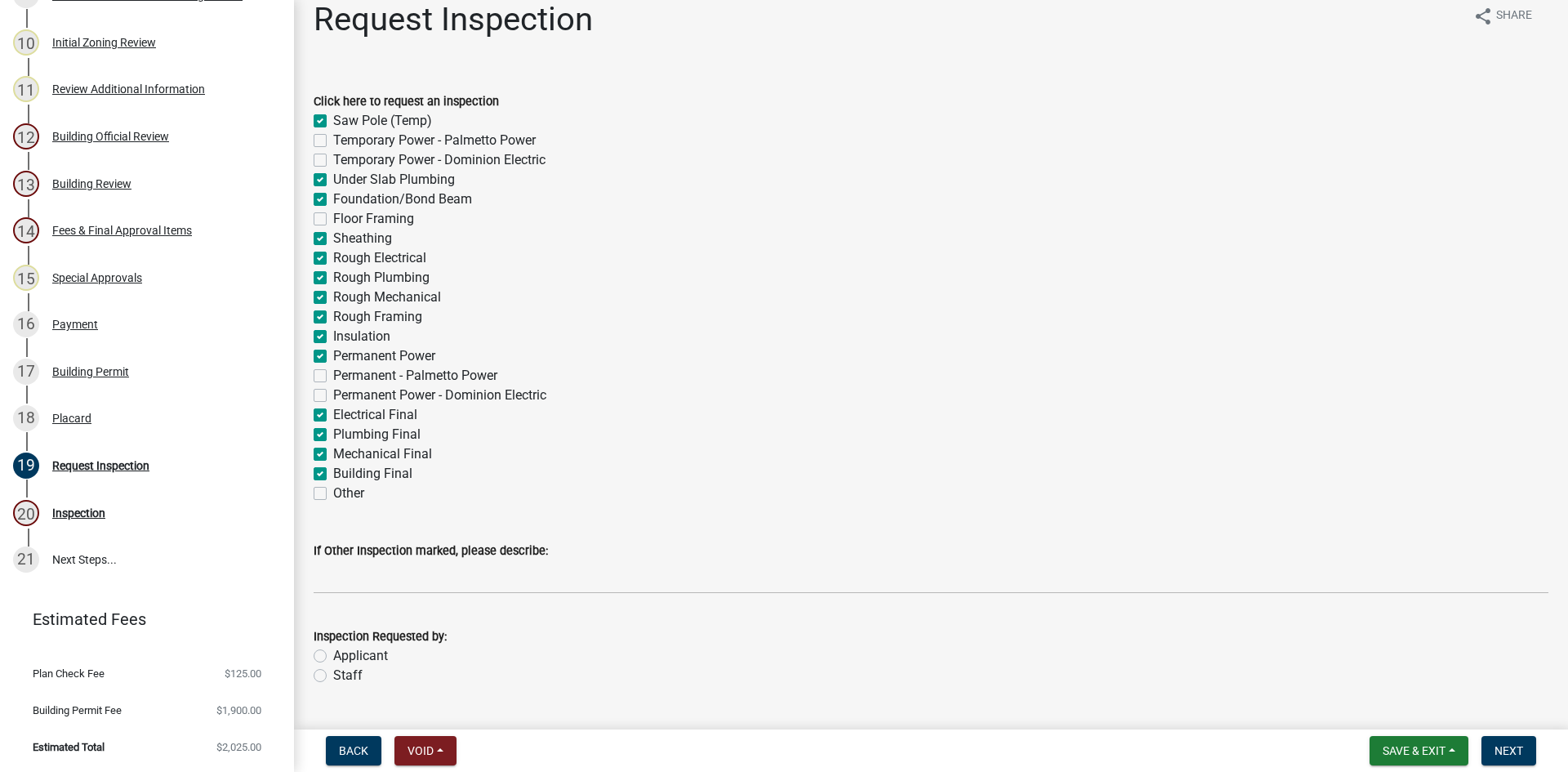
scroll to position [0, 0]
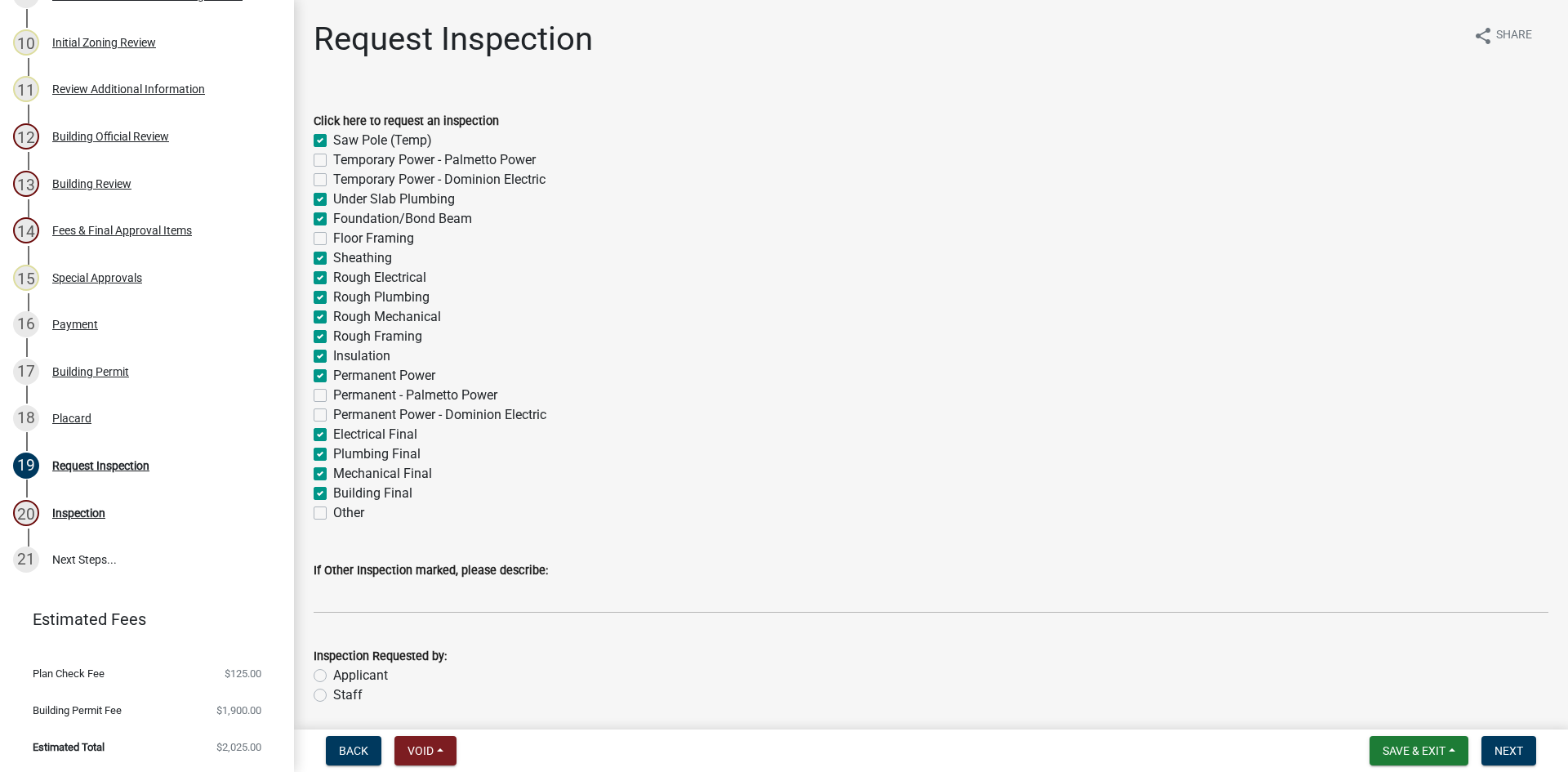
click at [333, 489] on label "Building Final" at bounding box center [373, 494] width 79 height 20
click at [333, 489] on input "Building Final" at bounding box center [339, 489] width 11 height 11
click at [333, 472] on label "Mechanical Final" at bounding box center [382, 474] width 98 height 20
click at [333, 472] on input "Mechanical Final" at bounding box center [339, 470] width 11 height 11
click at [333, 457] on label "Plumbing Final" at bounding box center [376, 454] width 88 height 20
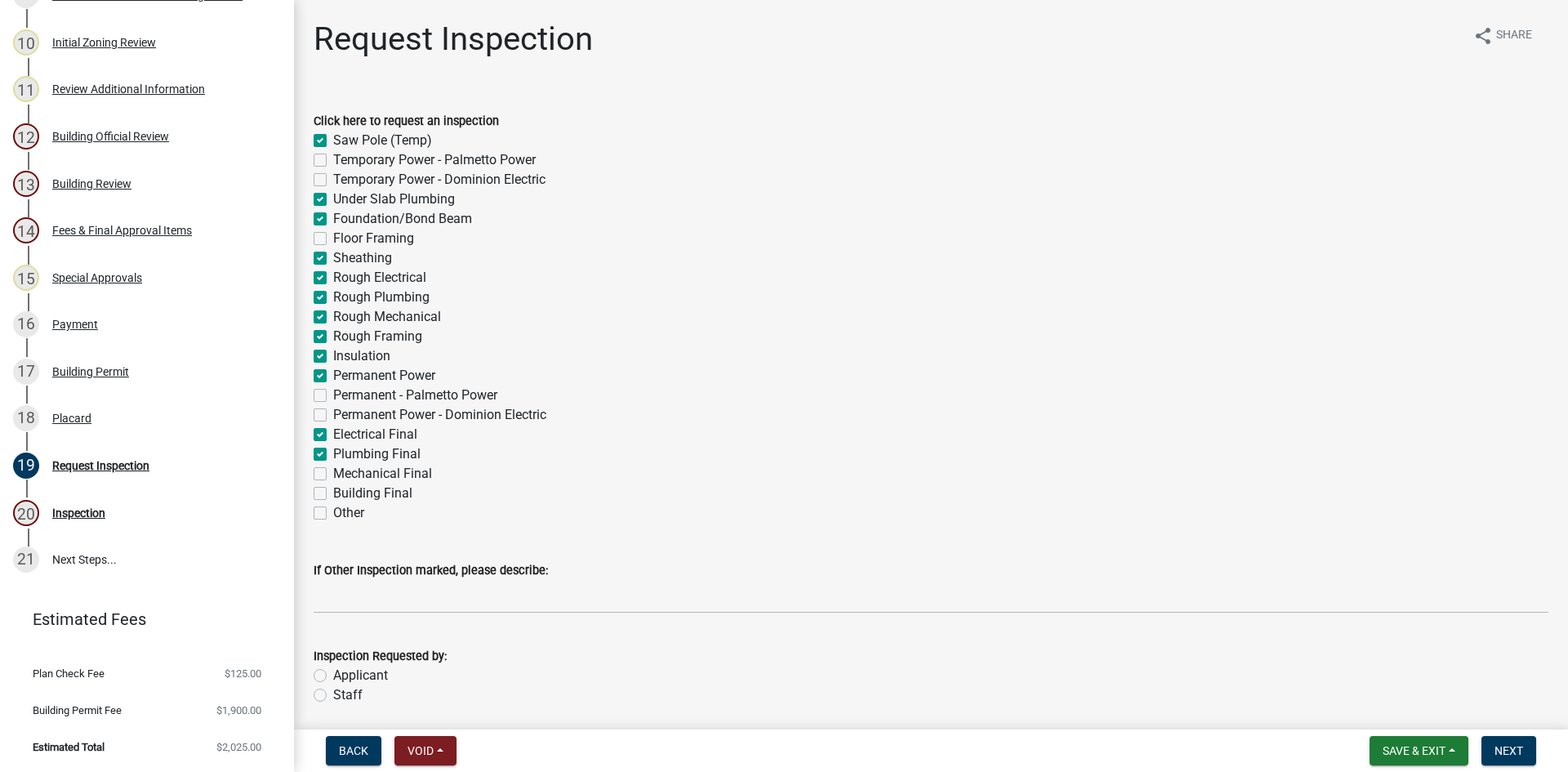
click at [333, 455] on input "Plumbing Final" at bounding box center [339, 450] width 11 height 11
drag, startPoint x: 320, startPoint y: 433, endPoint x: 330, endPoint y: 383, distance: 51.0
click at [333, 431] on label "Electrical Final" at bounding box center [375, 435] width 84 height 20
click at [333, 431] on input "Electrical Final" at bounding box center [339, 431] width 11 height 11
click at [333, 374] on label "Permanent Power" at bounding box center [384, 376] width 102 height 20
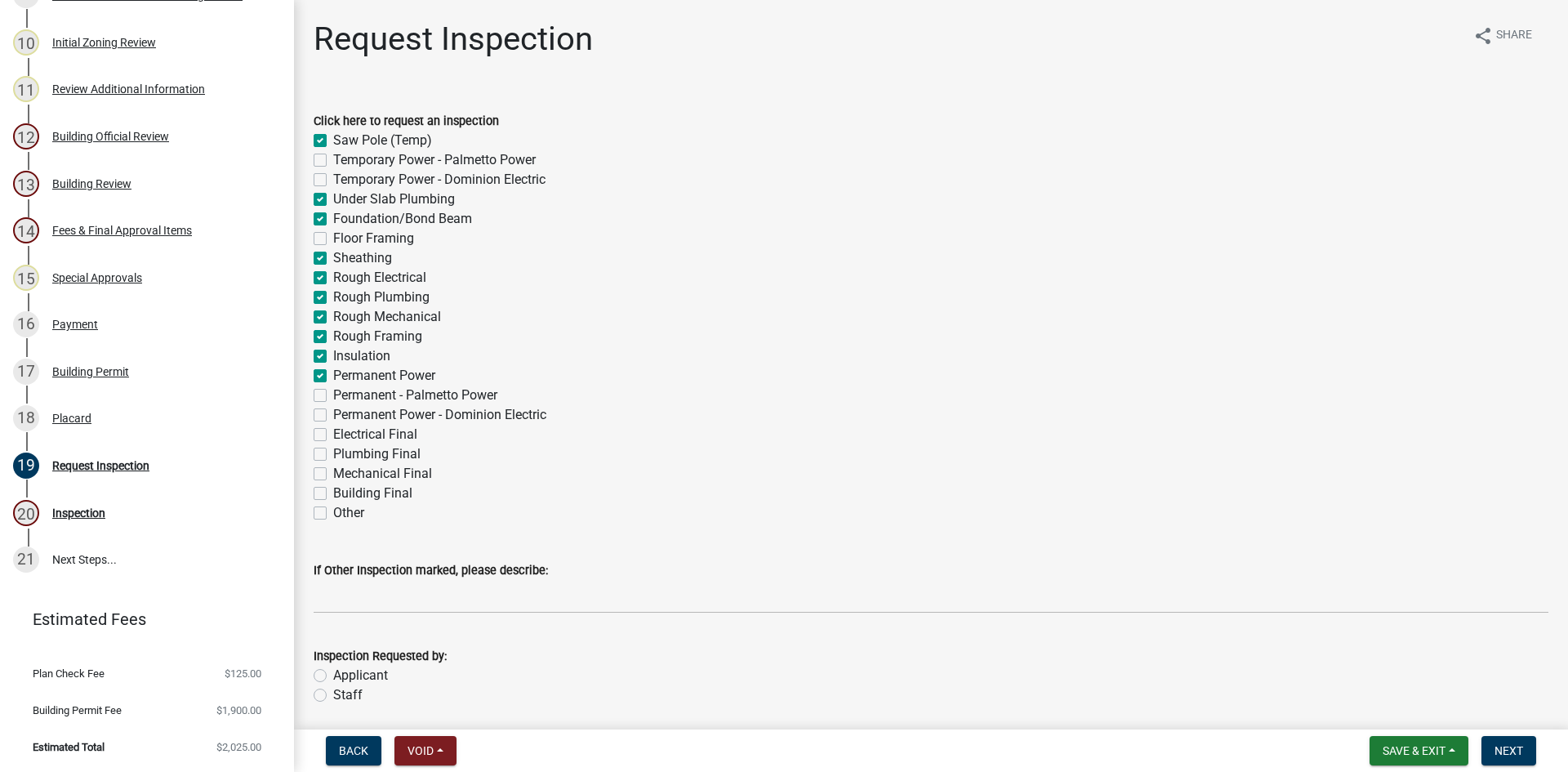
click at [333, 374] on input "Permanent Power" at bounding box center [339, 371] width 11 height 11
click at [333, 359] on label "Insulation" at bounding box center [361, 357] width 57 height 20
click at [333, 357] on input "Insulation" at bounding box center [339, 352] width 11 height 11
click at [317, 329] on div "Rough Framing" at bounding box center [931, 337] width 1235 height 20
click at [333, 314] on label "Rough Mechanical" at bounding box center [386, 317] width 107 height 20
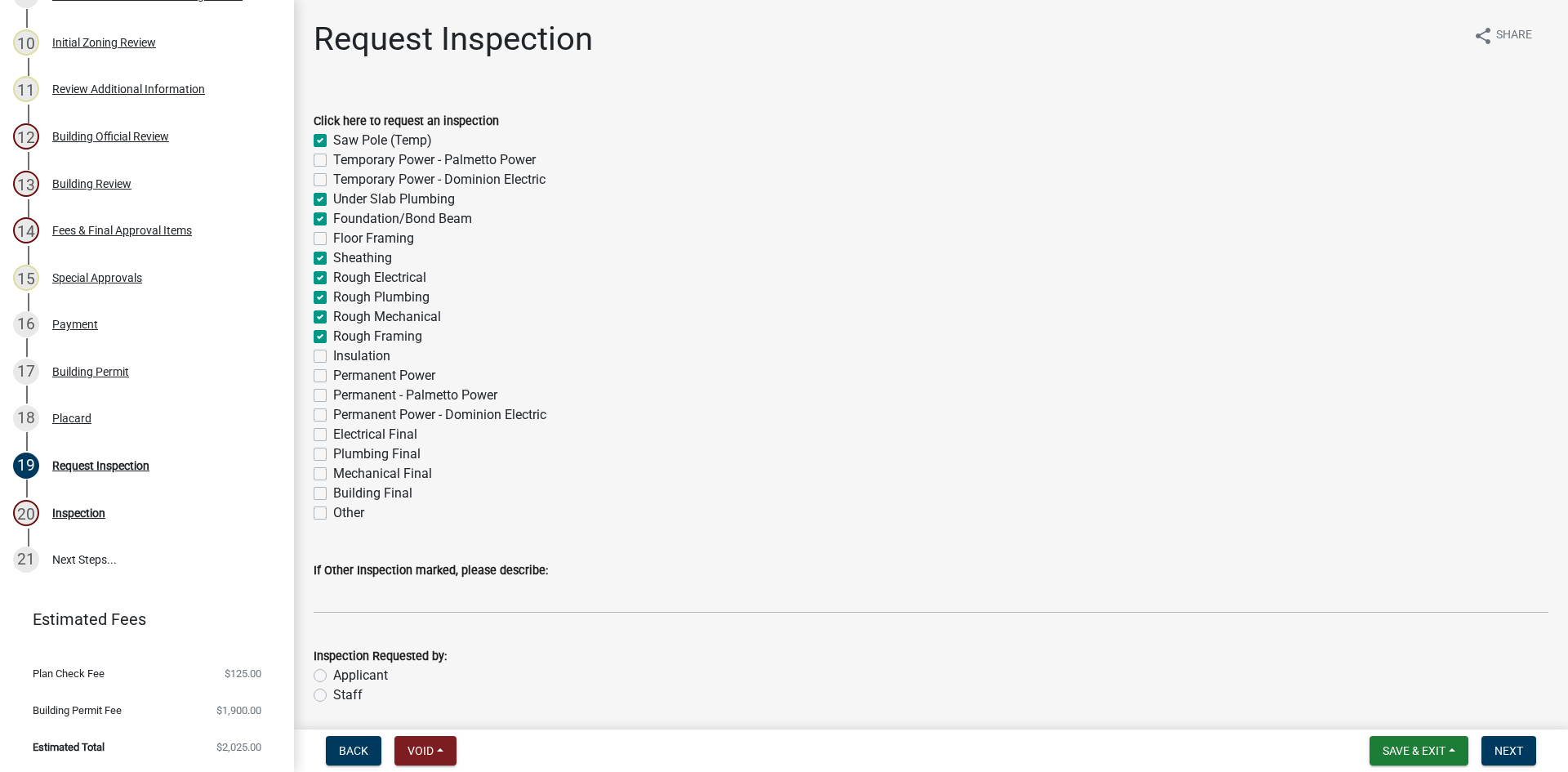
click at [333, 314] on input "Rough Mechanical" at bounding box center [339, 312] width 11 height 11
click at [333, 337] on label "Rough Framing" at bounding box center [377, 337] width 89 height 20
click at [333, 337] on input "Rough Framing" at bounding box center [339, 332] width 11 height 11
click at [333, 294] on label "Rough Plumbing" at bounding box center [381, 298] width 97 height 20
click at [333, 294] on input "Rough Plumbing" at bounding box center [339, 293] width 11 height 11
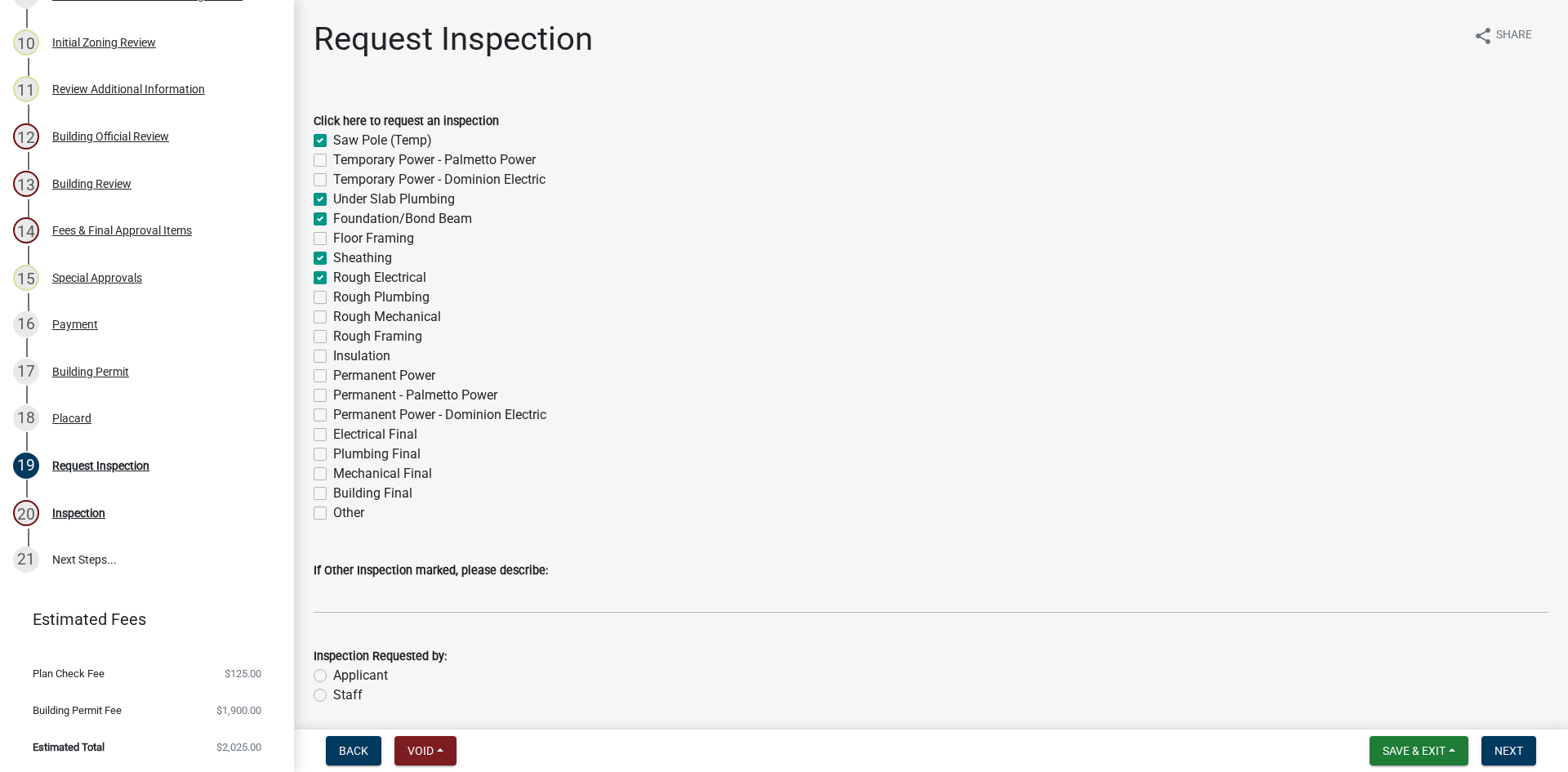
click at [333, 275] on label "Rough Electrical" at bounding box center [379, 278] width 93 height 20
click at [333, 275] on input "Rough Electrical" at bounding box center [339, 274] width 11 height 11
click at [333, 261] on label "Sheathing" at bounding box center [362, 258] width 59 height 20
click at [333, 259] on input "Sheathing" at bounding box center [339, 254] width 11 height 11
click at [333, 219] on label "Foundation/Bond Beam" at bounding box center [403, 219] width 139 height 20
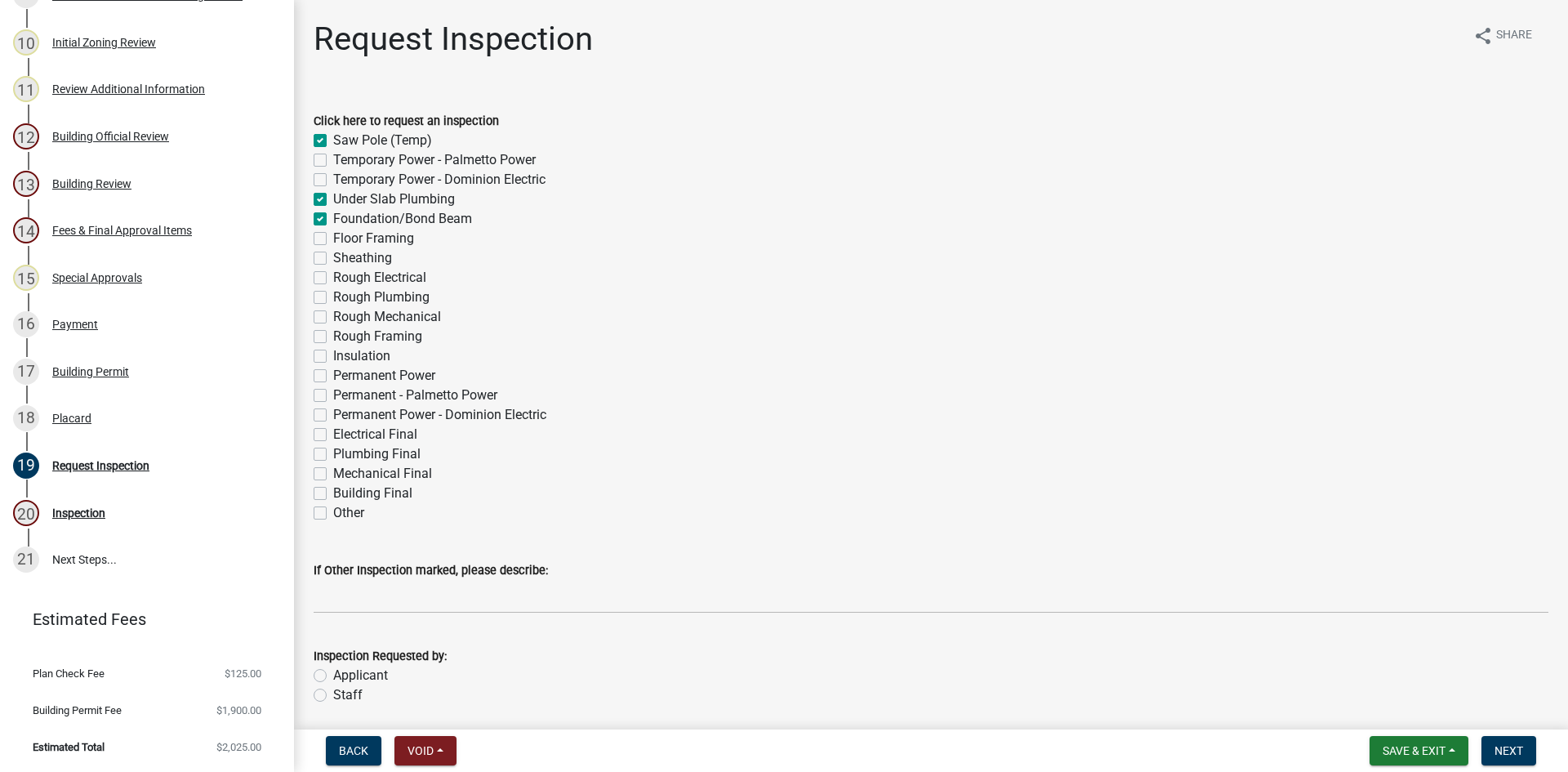
click at [333, 219] on input "Foundation/Bond Beam" at bounding box center [339, 215] width 11 height 11
click at [322, 191] on div "Under Slab Plumbing" at bounding box center [931, 200] width 1235 height 20
click at [333, 136] on label "Saw Pole (Temp)" at bounding box center [382, 141] width 98 height 20
click at [333, 136] on input "Saw Pole (Temp)" at bounding box center [339, 136] width 11 height 11
click at [333, 202] on label "Under Slab Plumbing" at bounding box center [394, 200] width 122 height 20
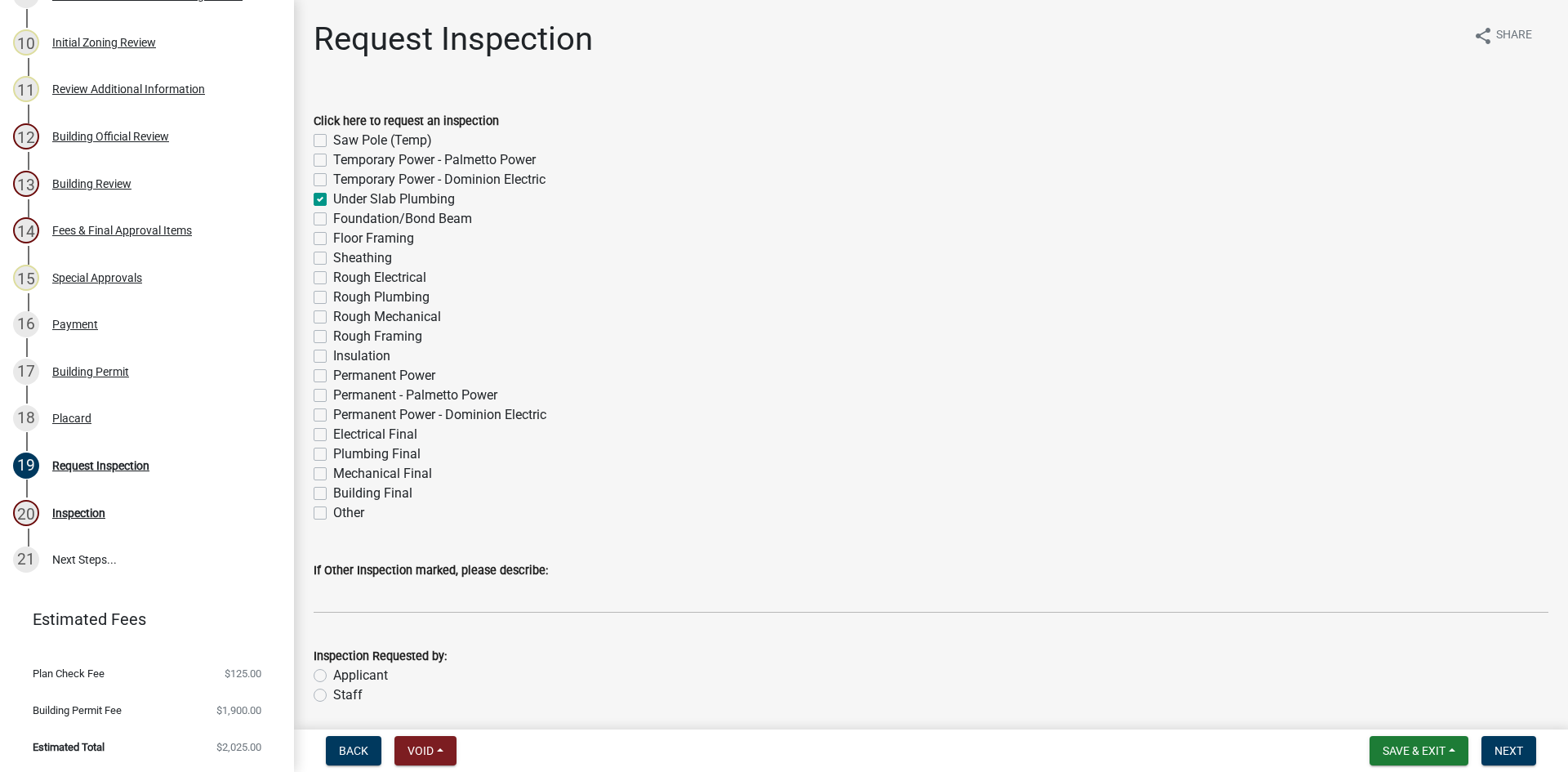
click at [333, 200] on input "Under Slab Plumbing" at bounding box center [339, 195] width 11 height 11
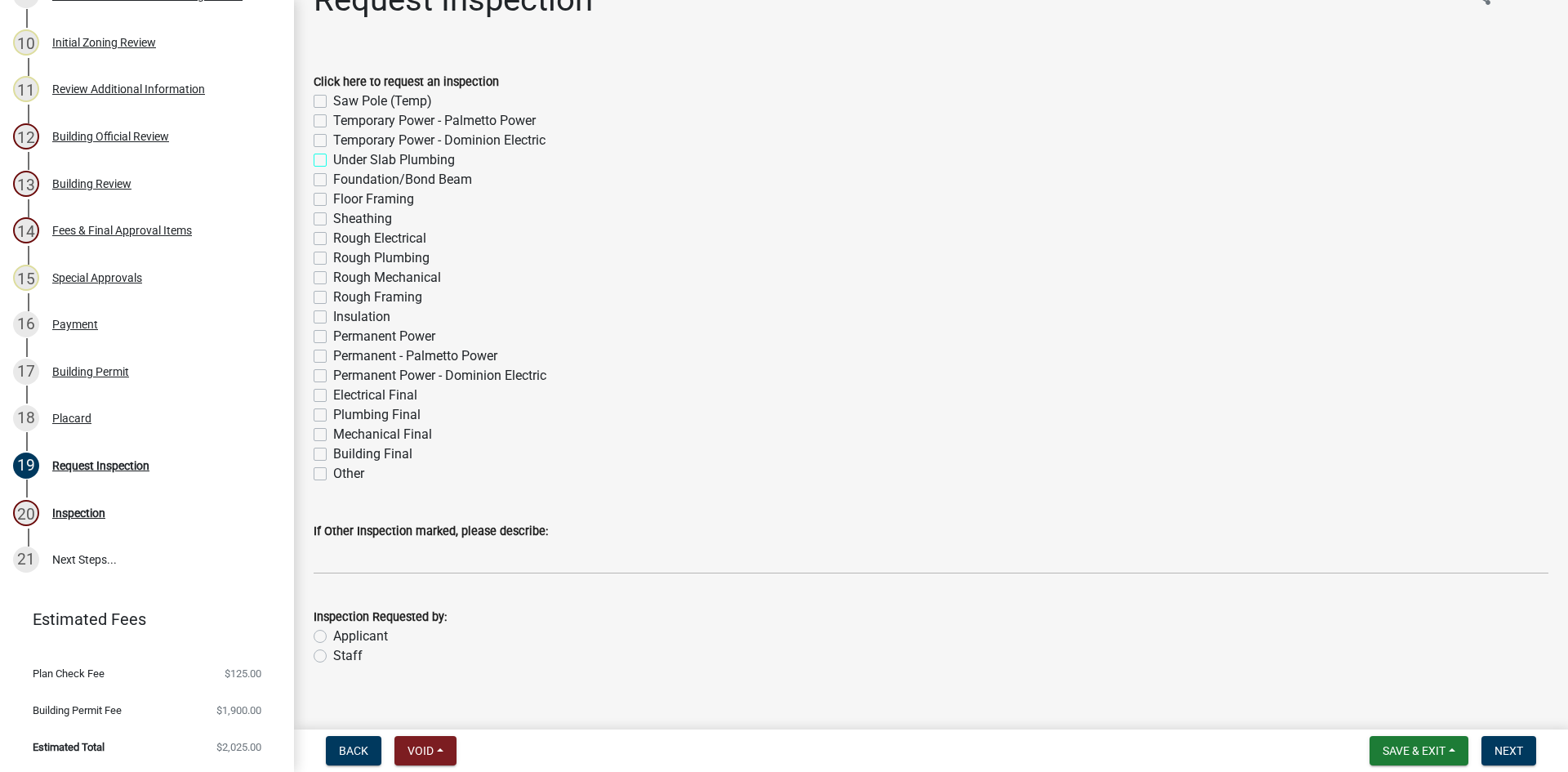
scroll to position [60, 0]
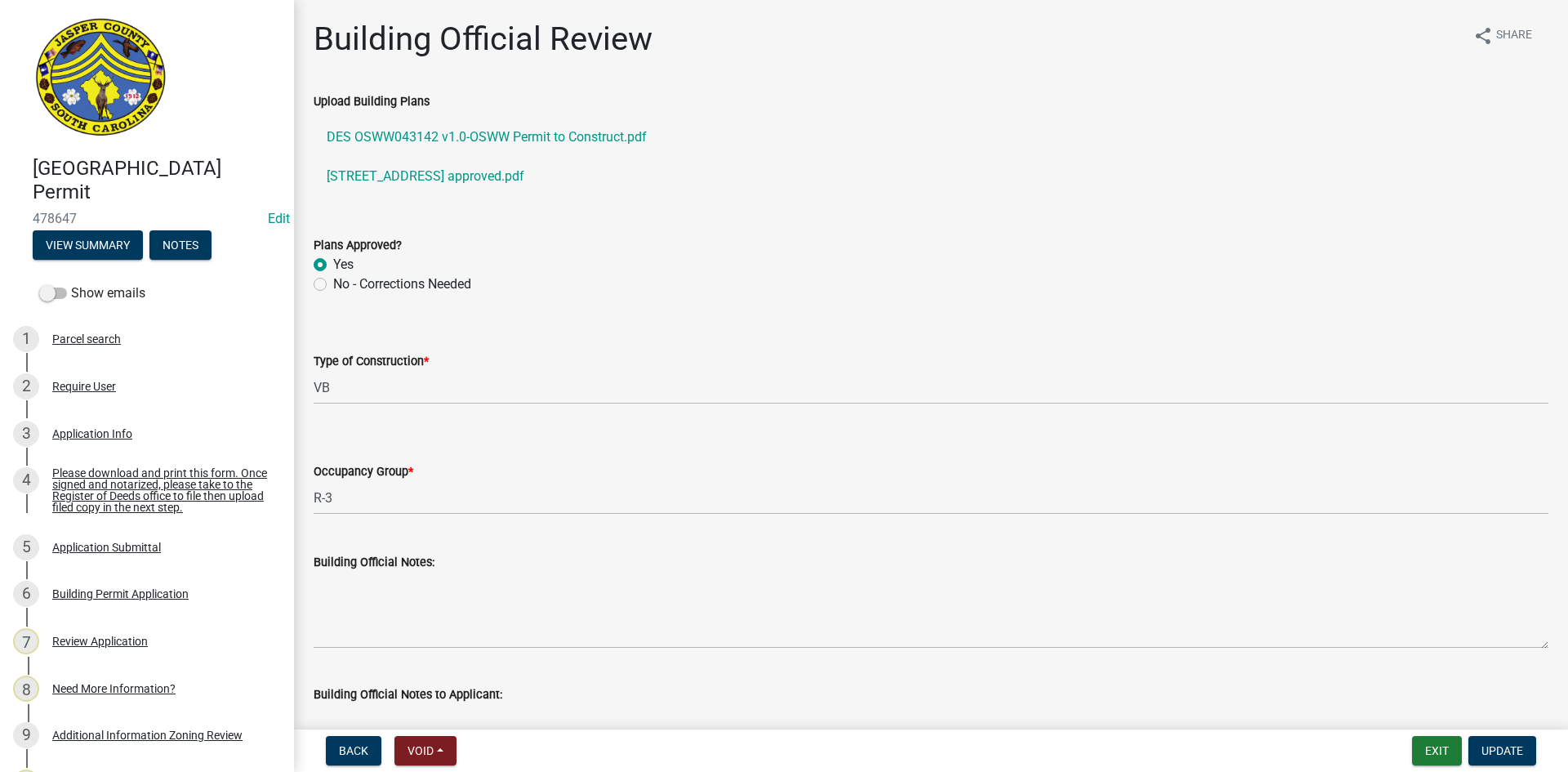
select select "5377c7cd-ae48-4ed2-bc38-366ad0c69dab"
select select "a775bd88-bb11-4979-9dc9-57cd65166191"
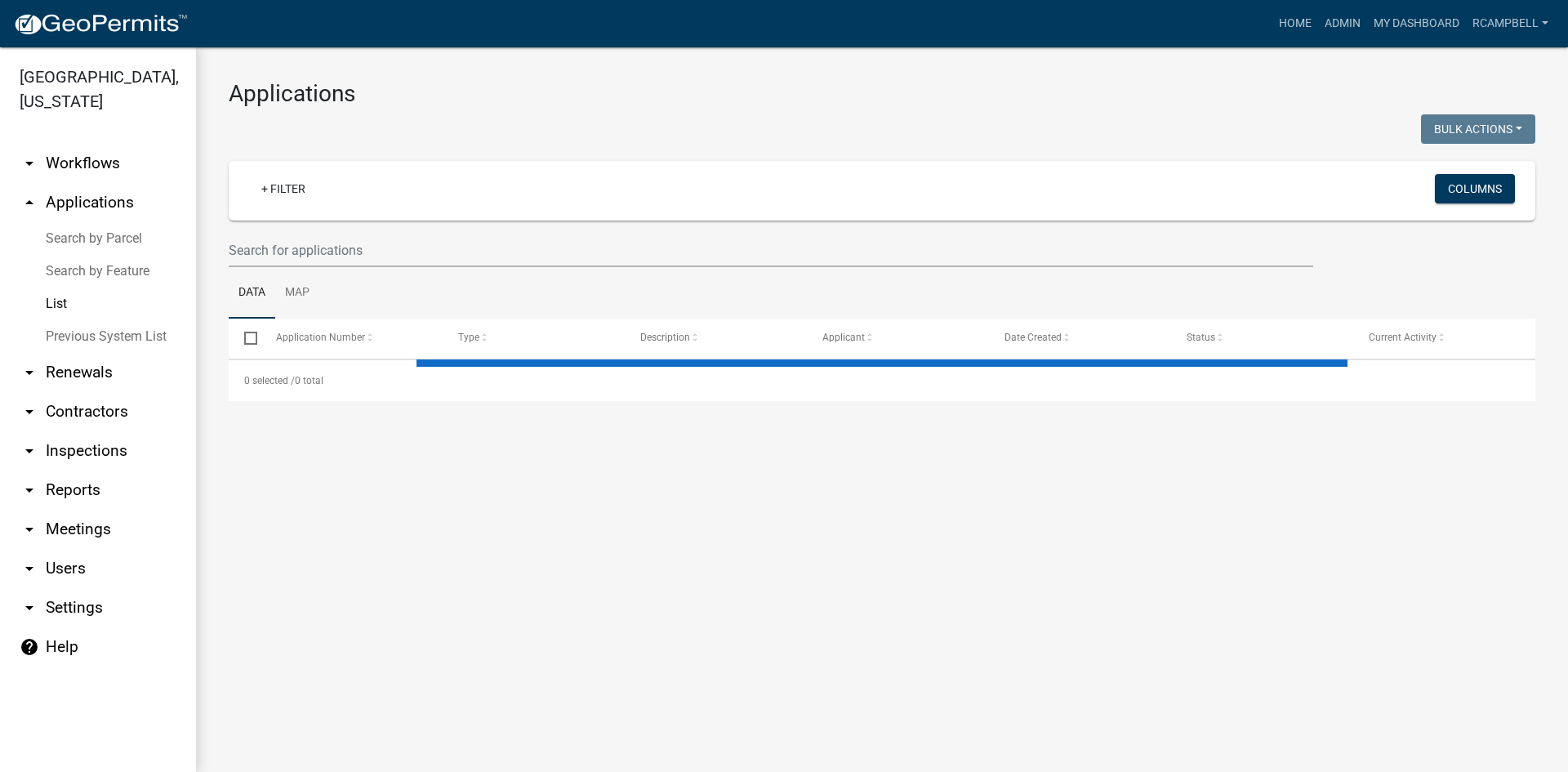
select select "3: 100"
